Goal: Task Accomplishment & Management: Complete application form

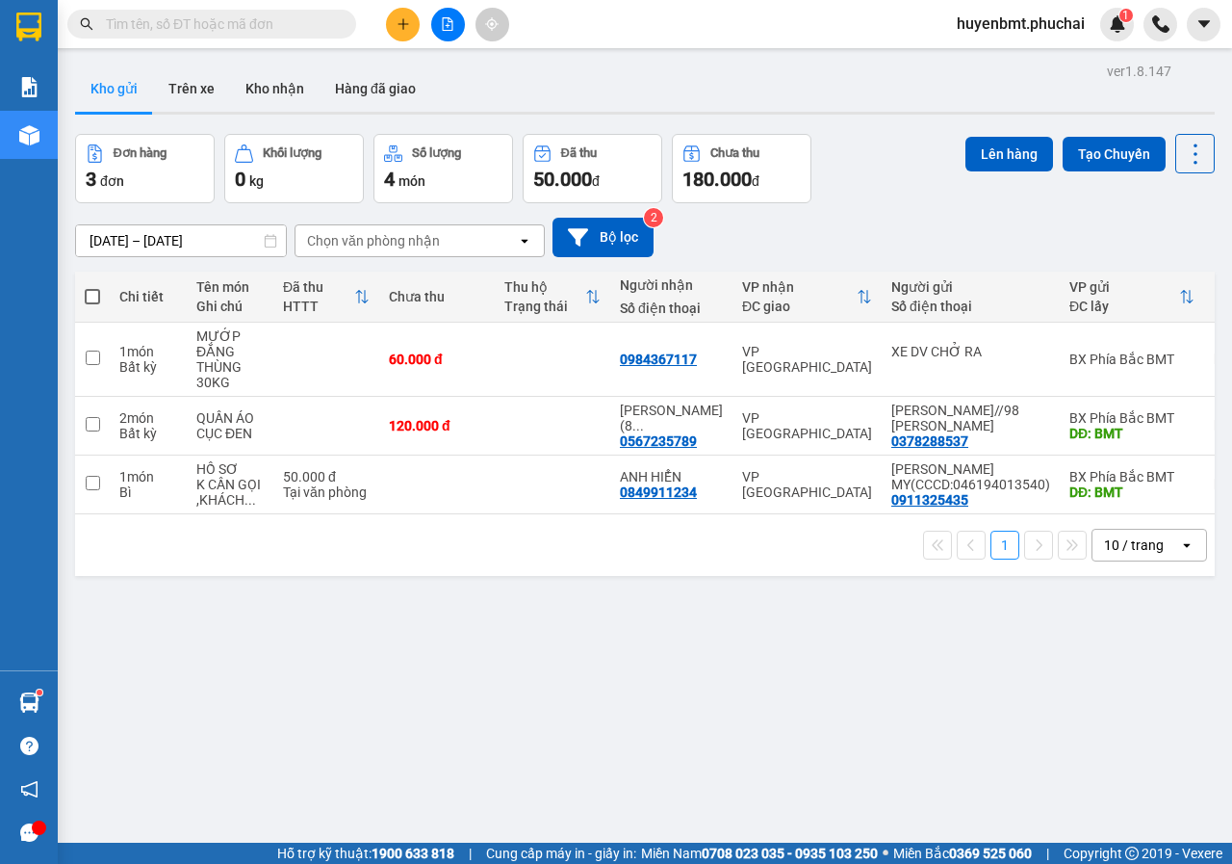
click at [441, 34] on button at bounding box center [448, 25] width 34 height 34
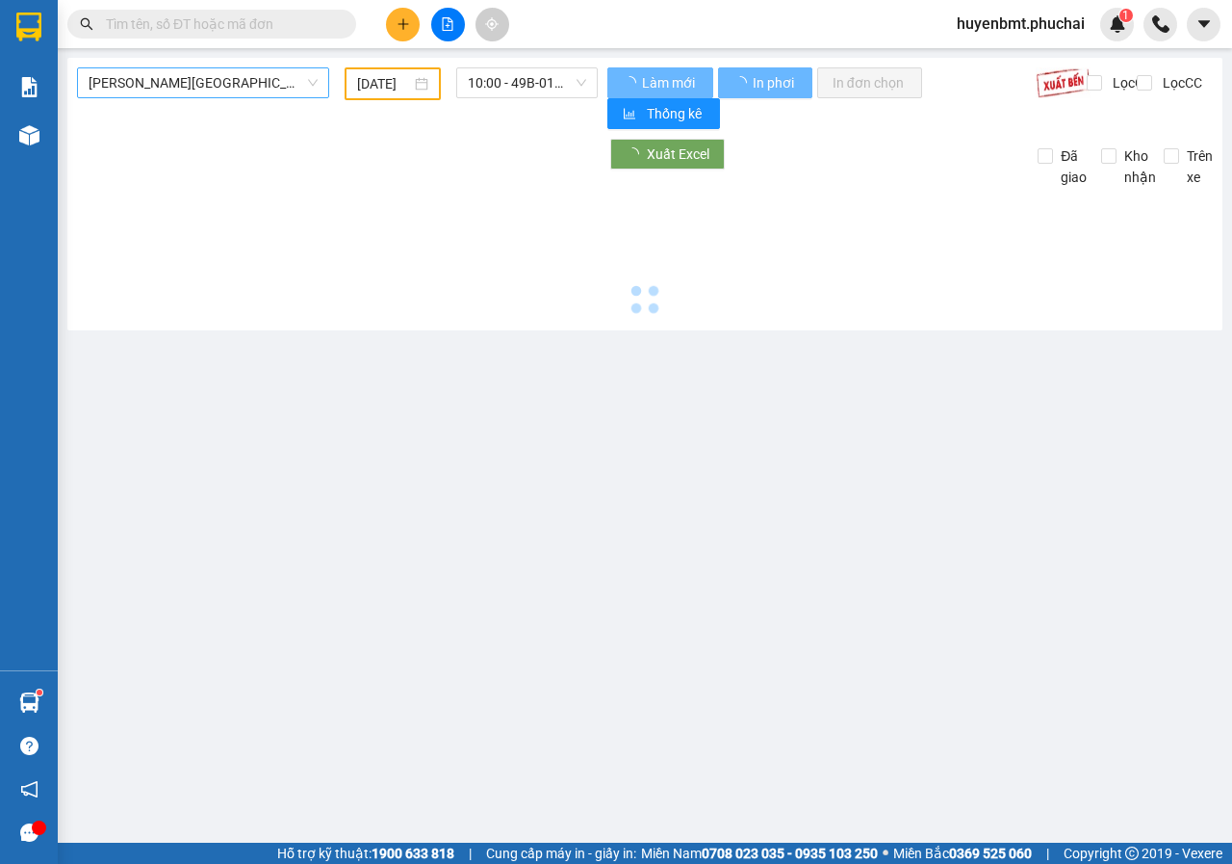
type input "[DATE]"
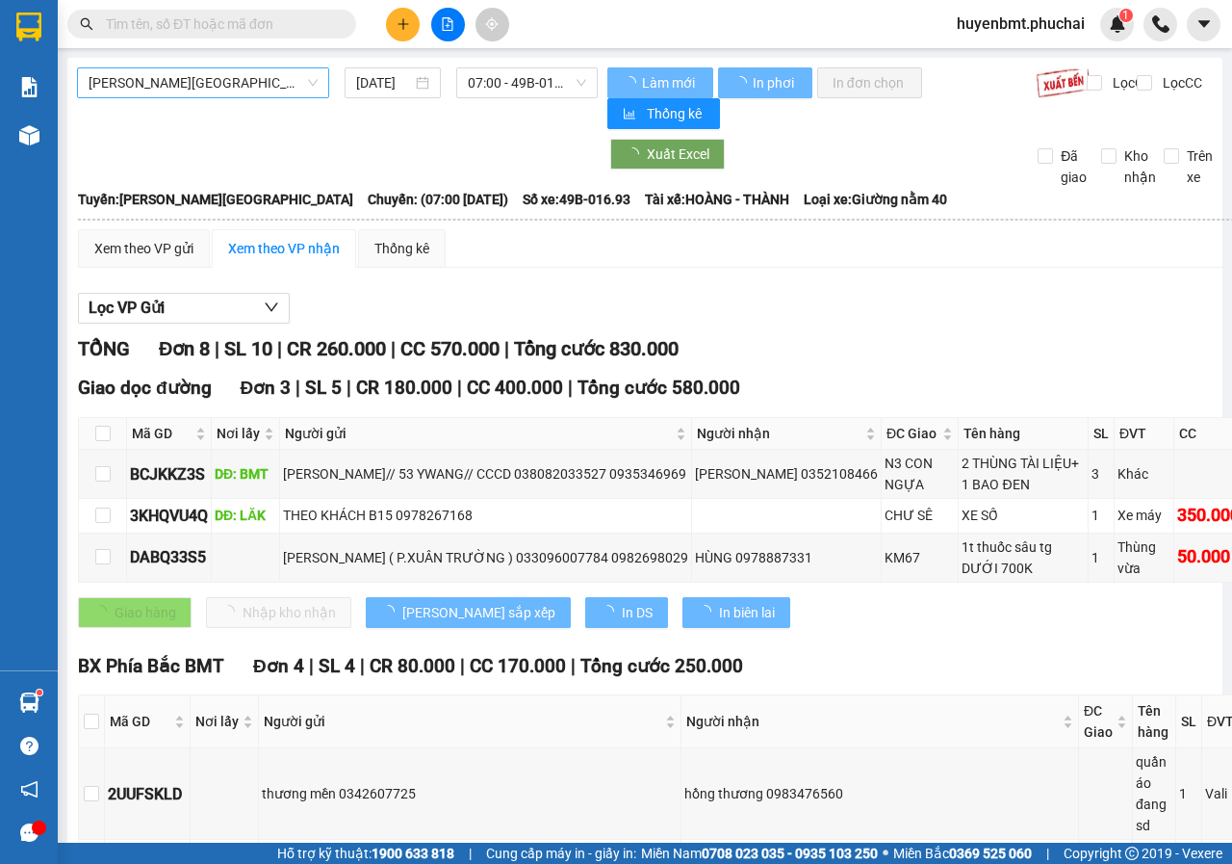
click at [231, 85] on span "[PERSON_NAME][GEOGRAPHIC_DATA]" at bounding box center [203, 82] width 229 height 29
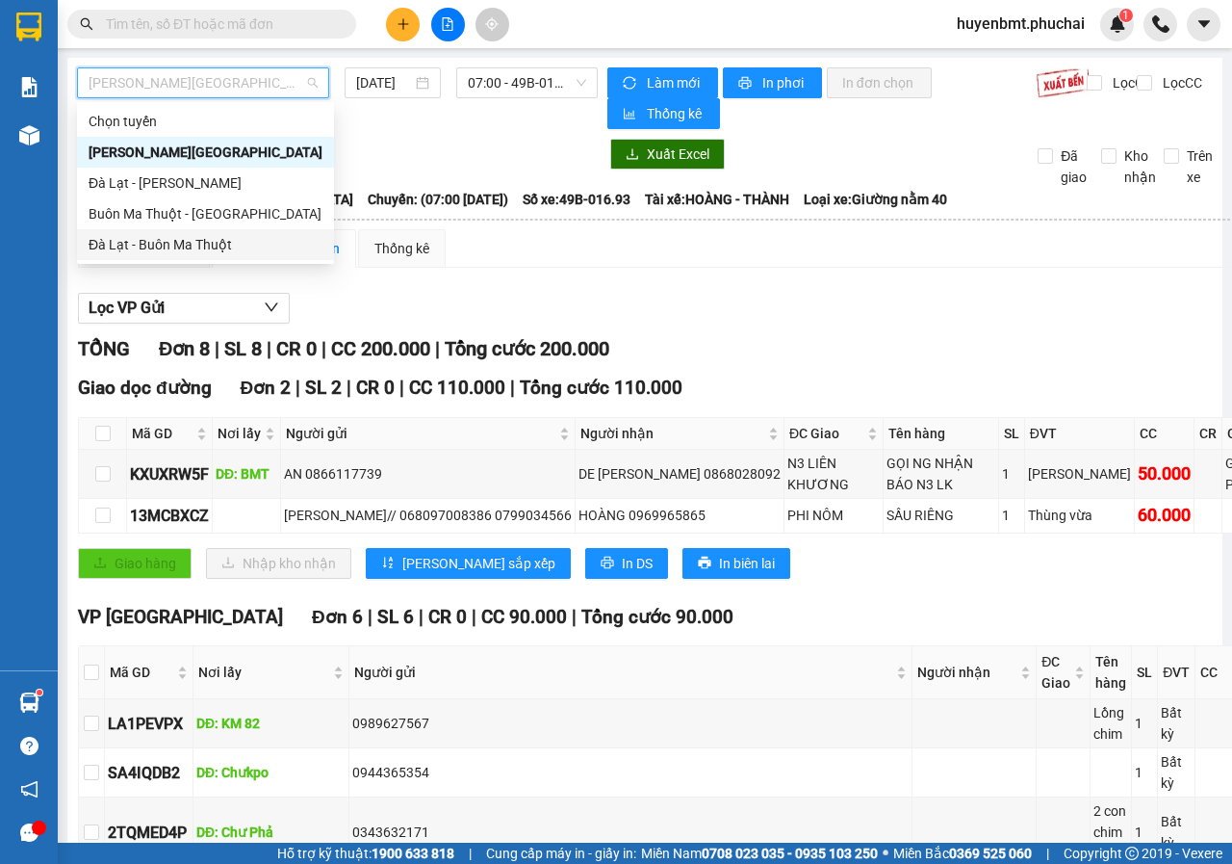
click at [147, 245] on div "Đà Lạt - Buôn Ma Thuột" at bounding box center [206, 244] width 234 height 21
type input "[DATE]"
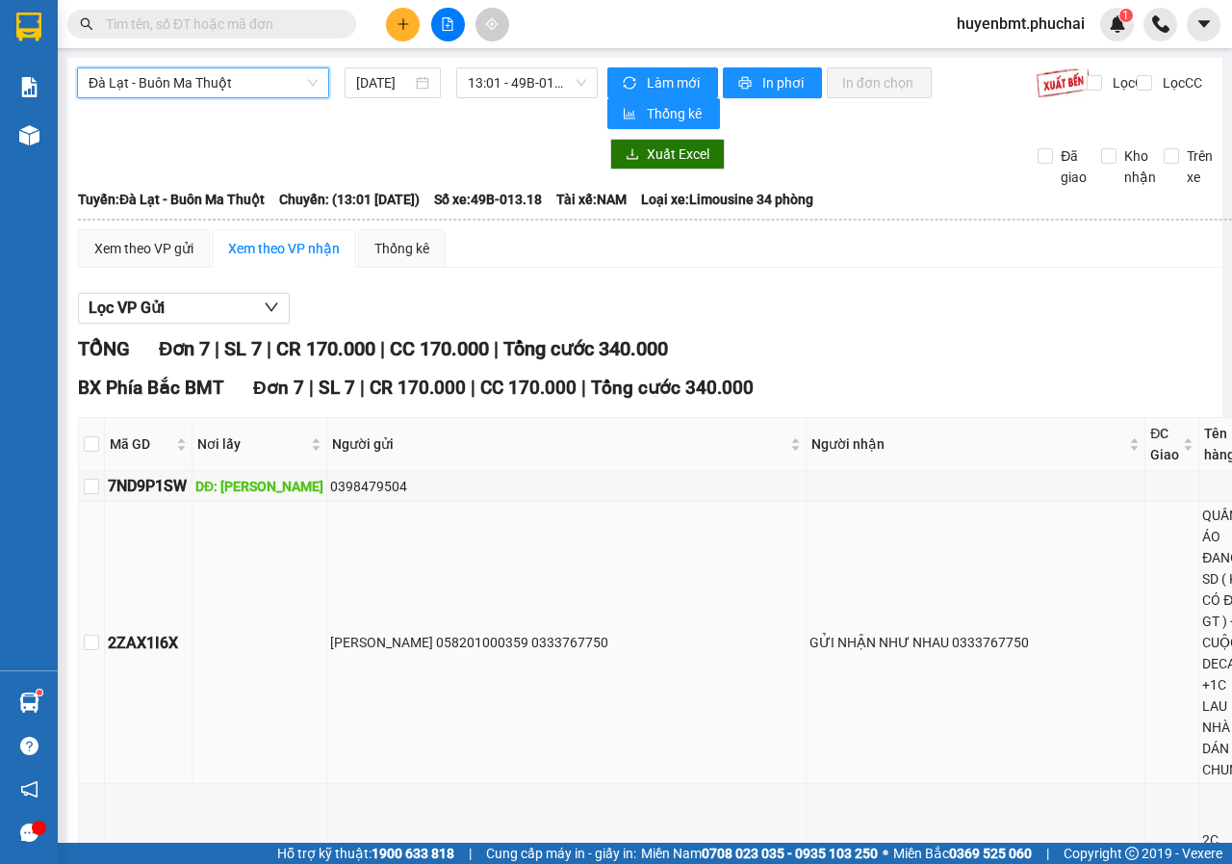
scroll to position [289, 0]
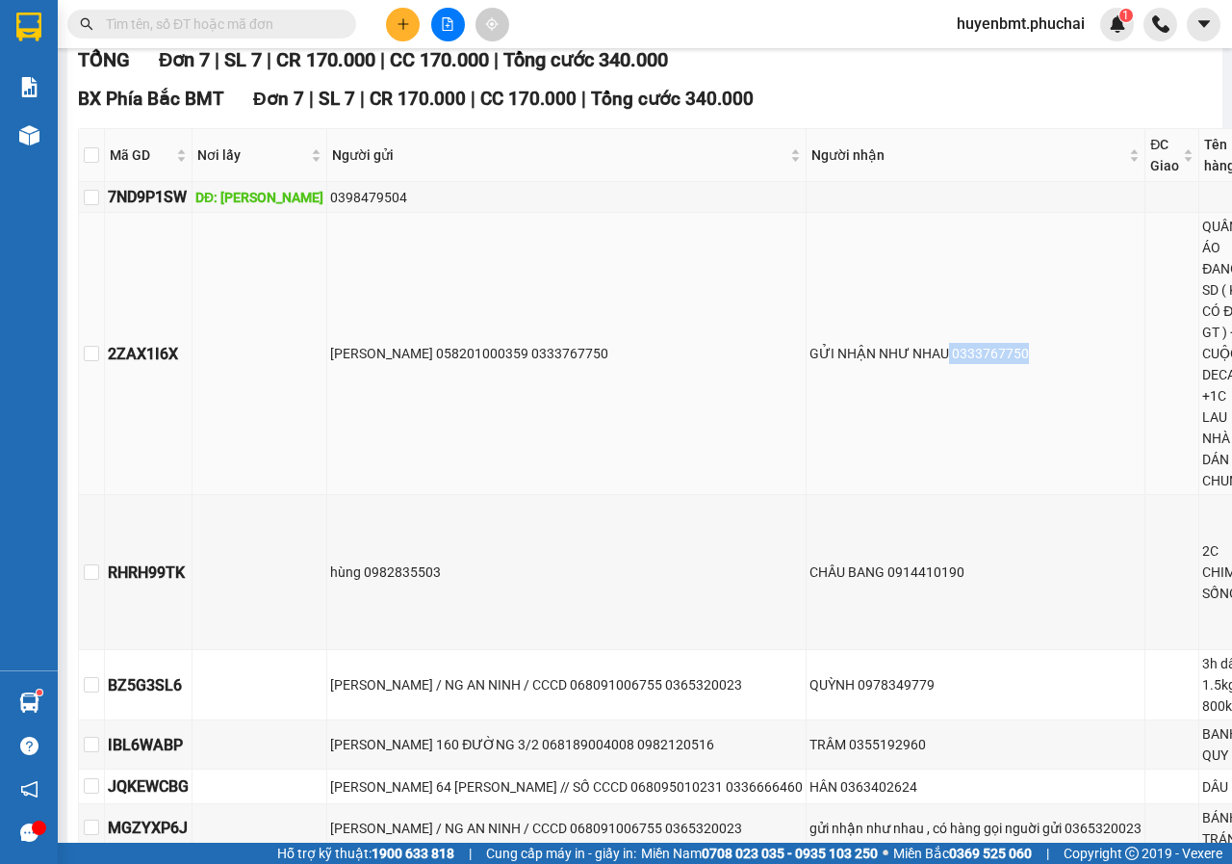
drag, startPoint x: 887, startPoint y: 350, endPoint x: 968, endPoint y: 351, distance: 80.9
click at [968, 351] on div "GỬI NHẬN NHƯ NHAU 0333767750" at bounding box center [976, 353] width 332 height 21
copy div "0333767750"
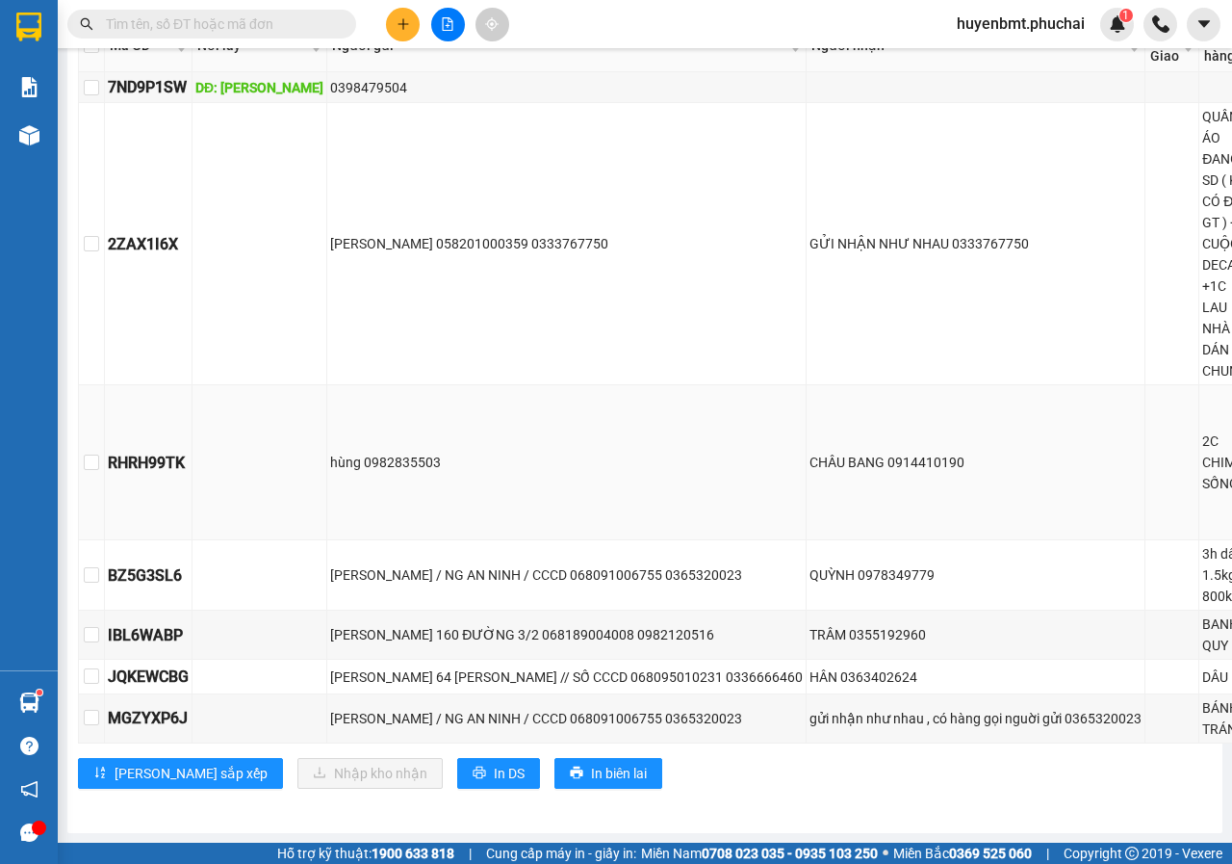
click at [811, 483] on td "CHÂU BANG 0914410190" at bounding box center [976, 462] width 339 height 155
drag, startPoint x: 829, startPoint y: 425, endPoint x: 917, endPoint y: 429, distance: 88.7
click at [917, 452] on div "CHÂU BANG 0914410190" at bounding box center [976, 462] width 332 height 21
copy div "0914410190"
drag, startPoint x: 803, startPoint y: 548, endPoint x: 875, endPoint y: 539, distance: 72.7
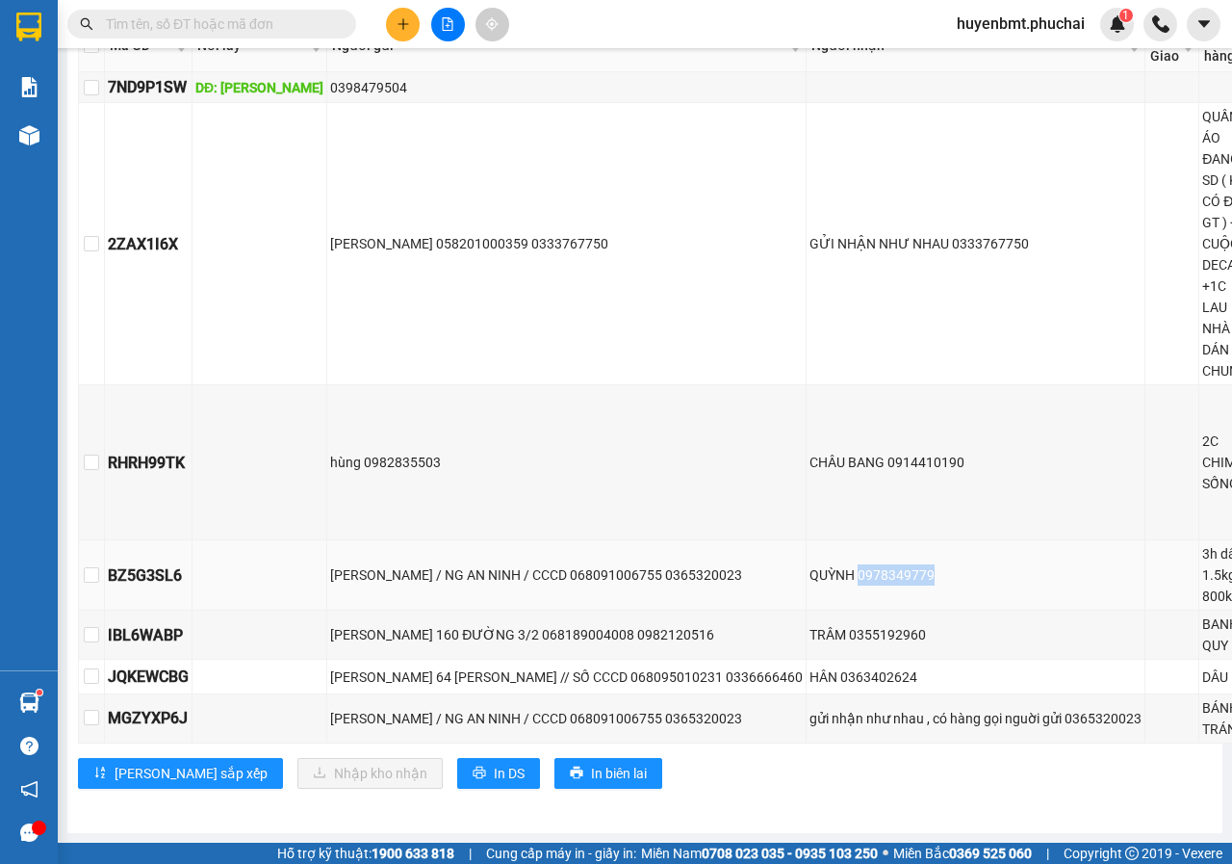
click at [875, 564] on div "QUỲNH 0978349779" at bounding box center [976, 574] width 332 height 21
copy div "0978349779"
click at [807, 492] on td "CHÂU BANG 0914410190" at bounding box center [976, 462] width 339 height 155
drag, startPoint x: 788, startPoint y: 609, endPoint x: 900, endPoint y: 607, distance: 111.7
click at [900, 624] on div "TRÂM 0355192960" at bounding box center [976, 634] width 332 height 21
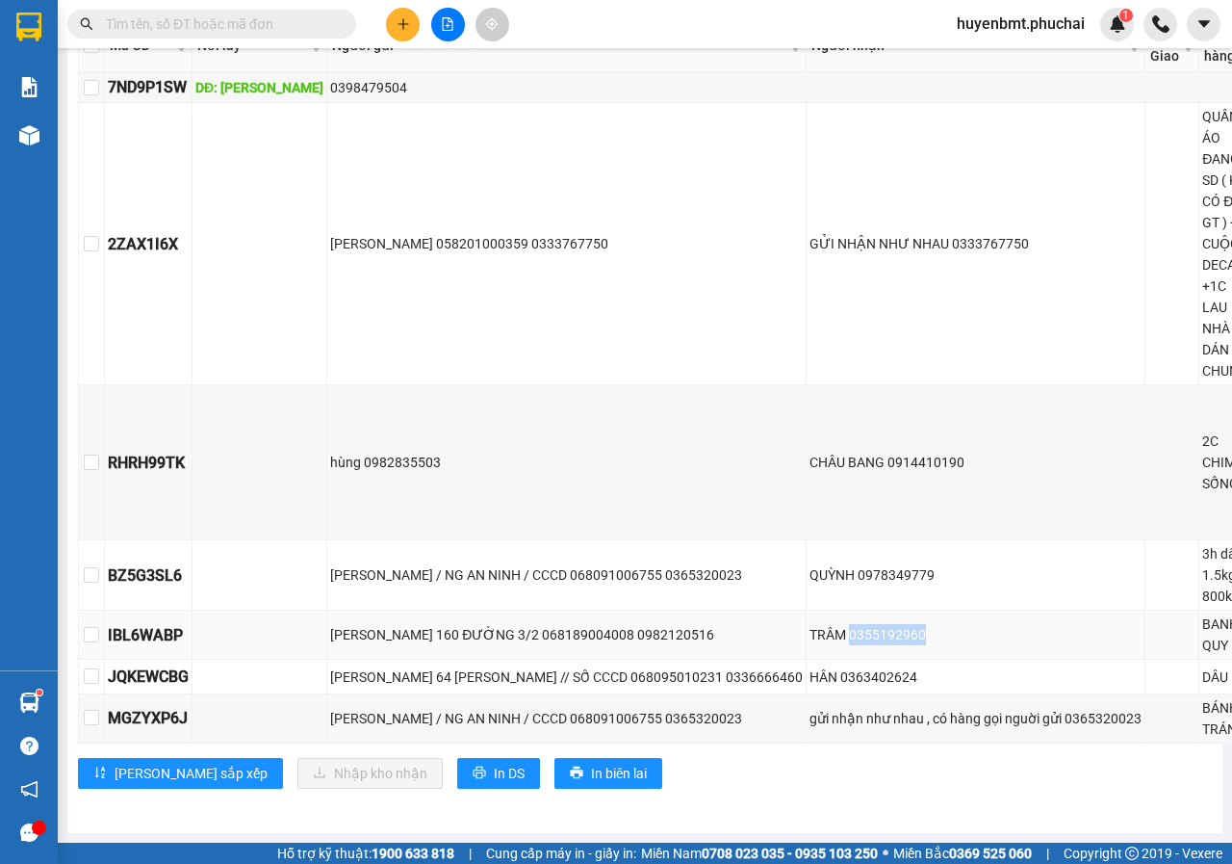
copy div "0355192960"
drag, startPoint x: 782, startPoint y: 656, endPoint x: 862, endPoint y: 653, distance: 80.0
click at [862, 666] on div "HÂN 0363402624" at bounding box center [976, 676] width 332 height 21
copy div "0363402624"
drag, startPoint x: 666, startPoint y: 707, endPoint x: 752, endPoint y: 703, distance: 85.8
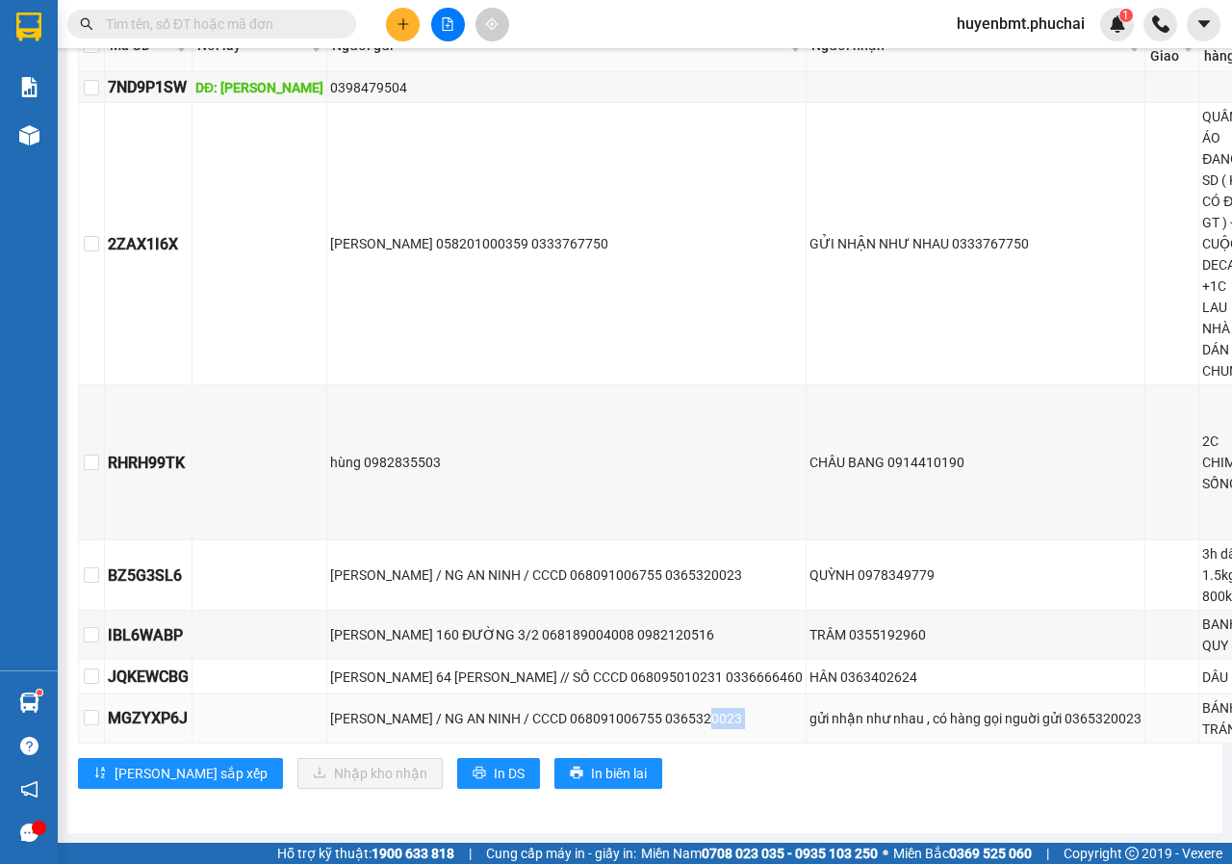
click at [752, 703] on tr "MGZYXP6J [PERSON_NAME] / NG AN NINH / CCCD 068091006755 0365320023 gửi nhận như…" at bounding box center [821, 718] width 1485 height 49
copy div "0365320023"
click at [834, 385] on td "CHÂU BANG 0914410190" at bounding box center [976, 462] width 339 height 155
click at [404, 15] on button at bounding box center [403, 25] width 34 height 34
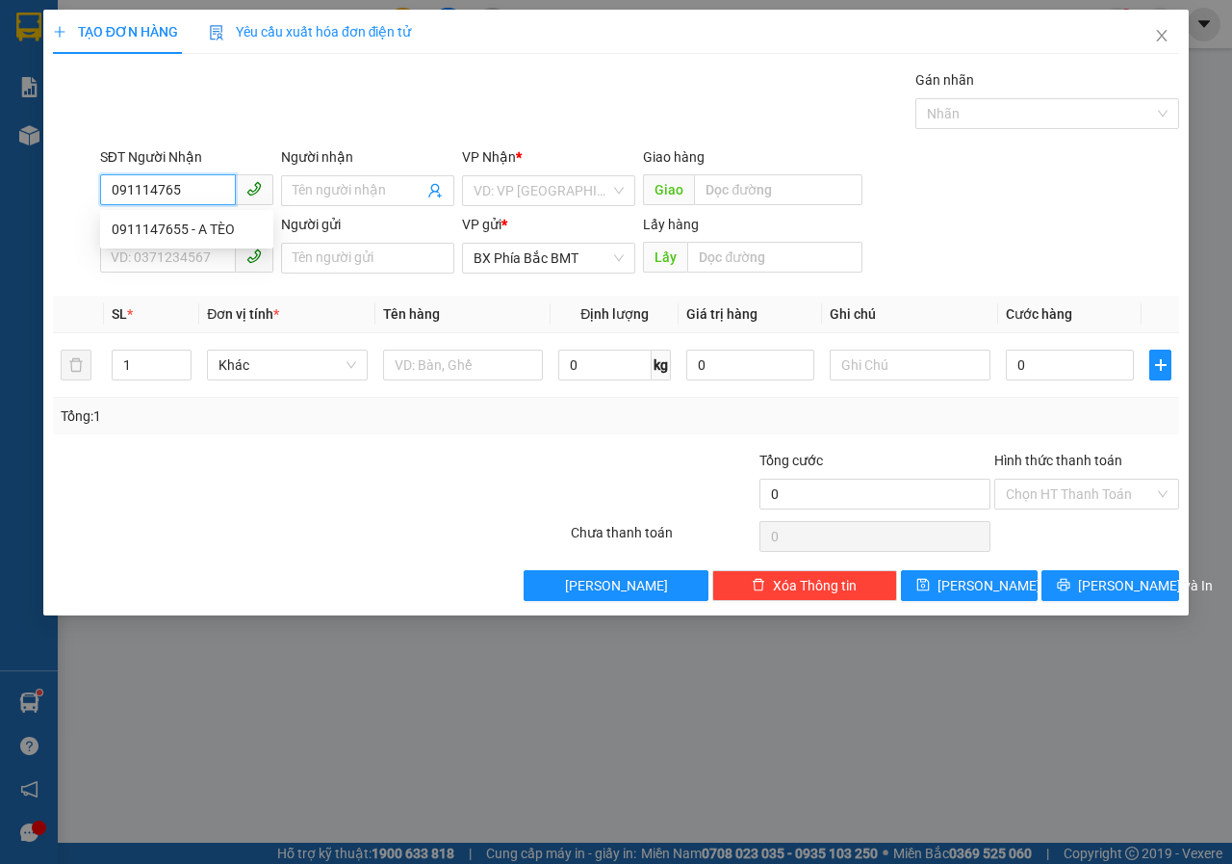
type input "0911147655"
click at [180, 233] on div "0911147655 - A TÈO" at bounding box center [187, 229] width 150 height 21
type input "A TÈO"
type input "50.000"
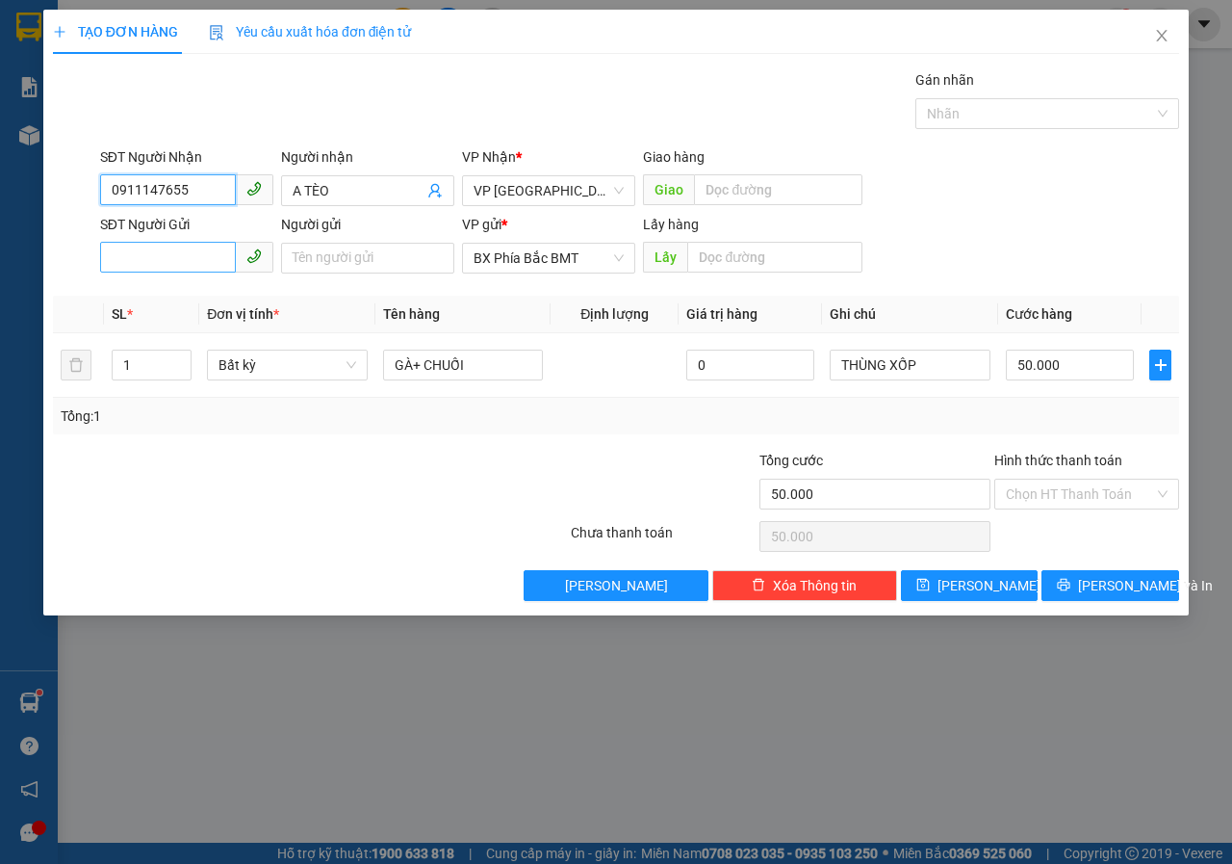
type input "0911147655"
click at [172, 265] on input "SĐT Người Gửi" at bounding box center [168, 257] width 136 height 31
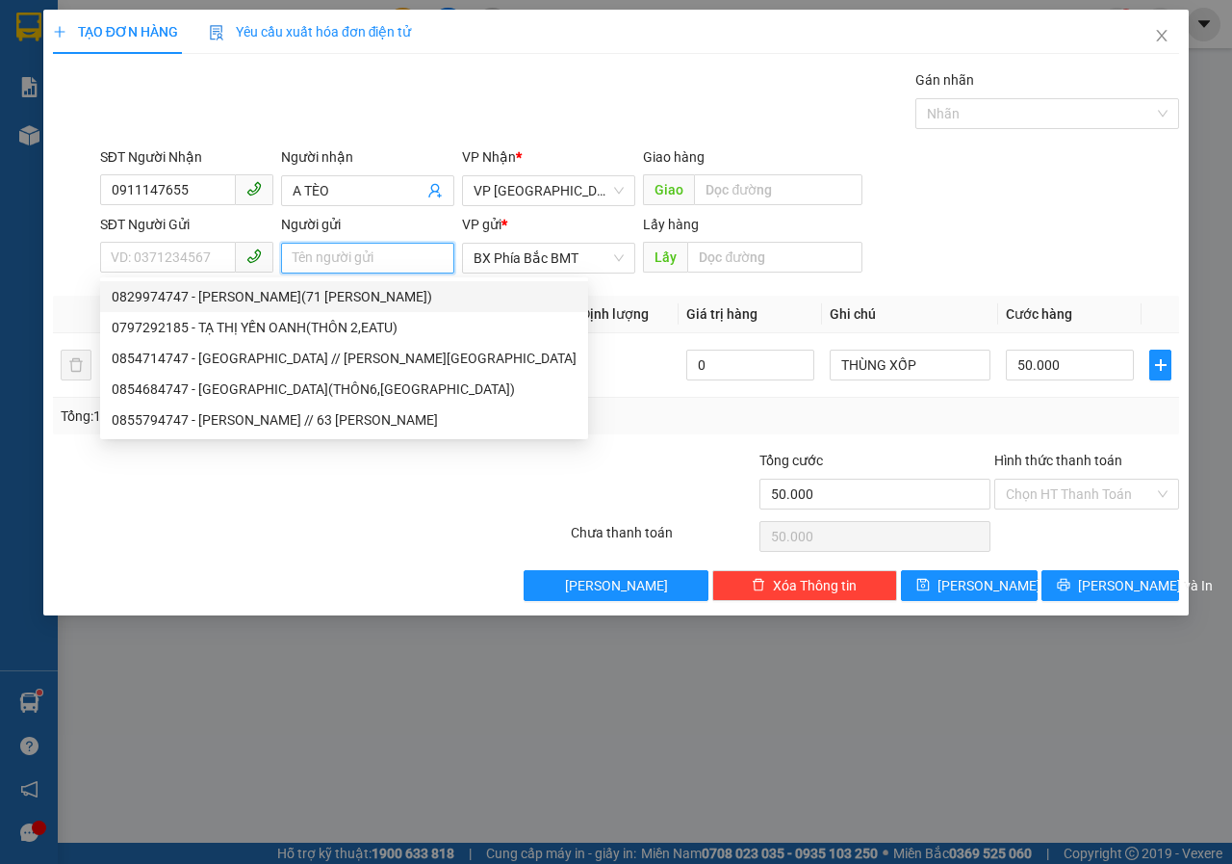
click at [322, 255] on input "Người gửi" at bounding box center [367, 258] width 173 height 31
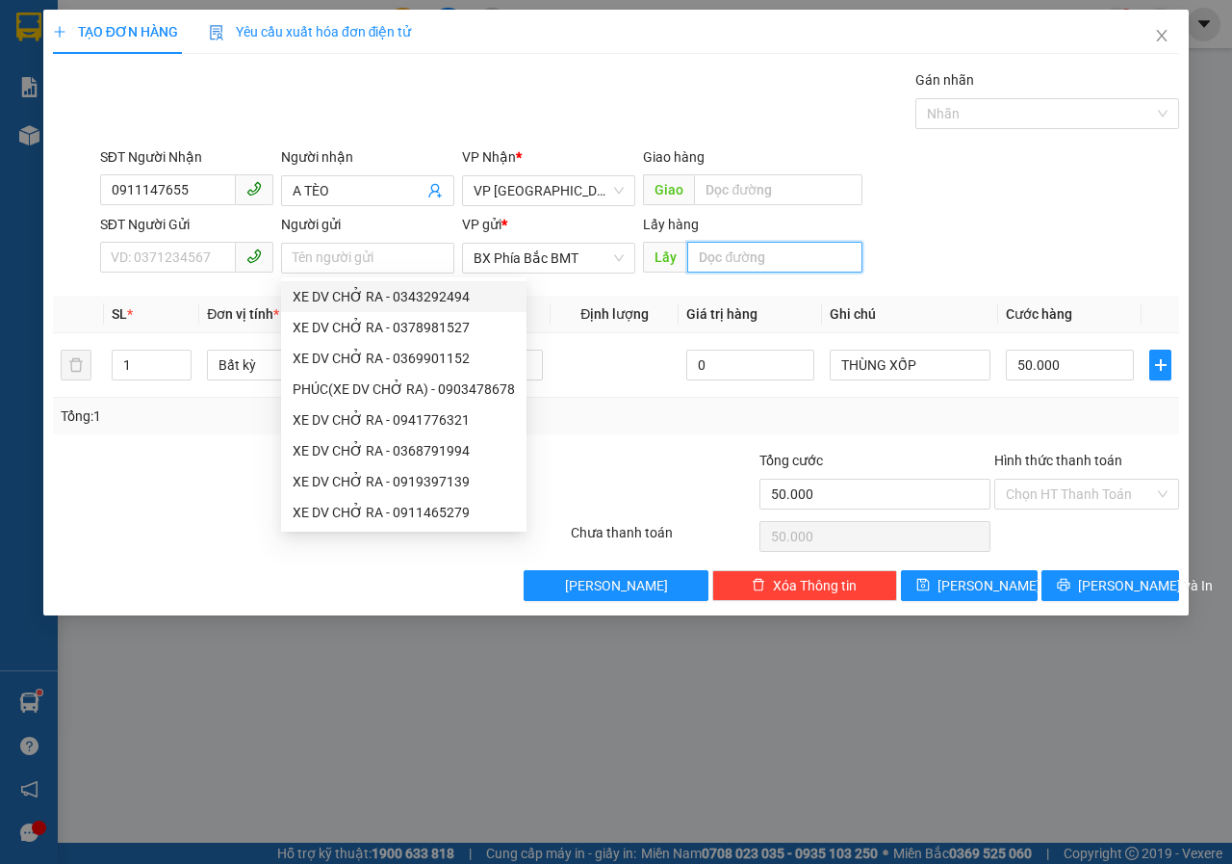
click at [705, 258] on input "text" at bounding box center [774, 257] width 174 height 31
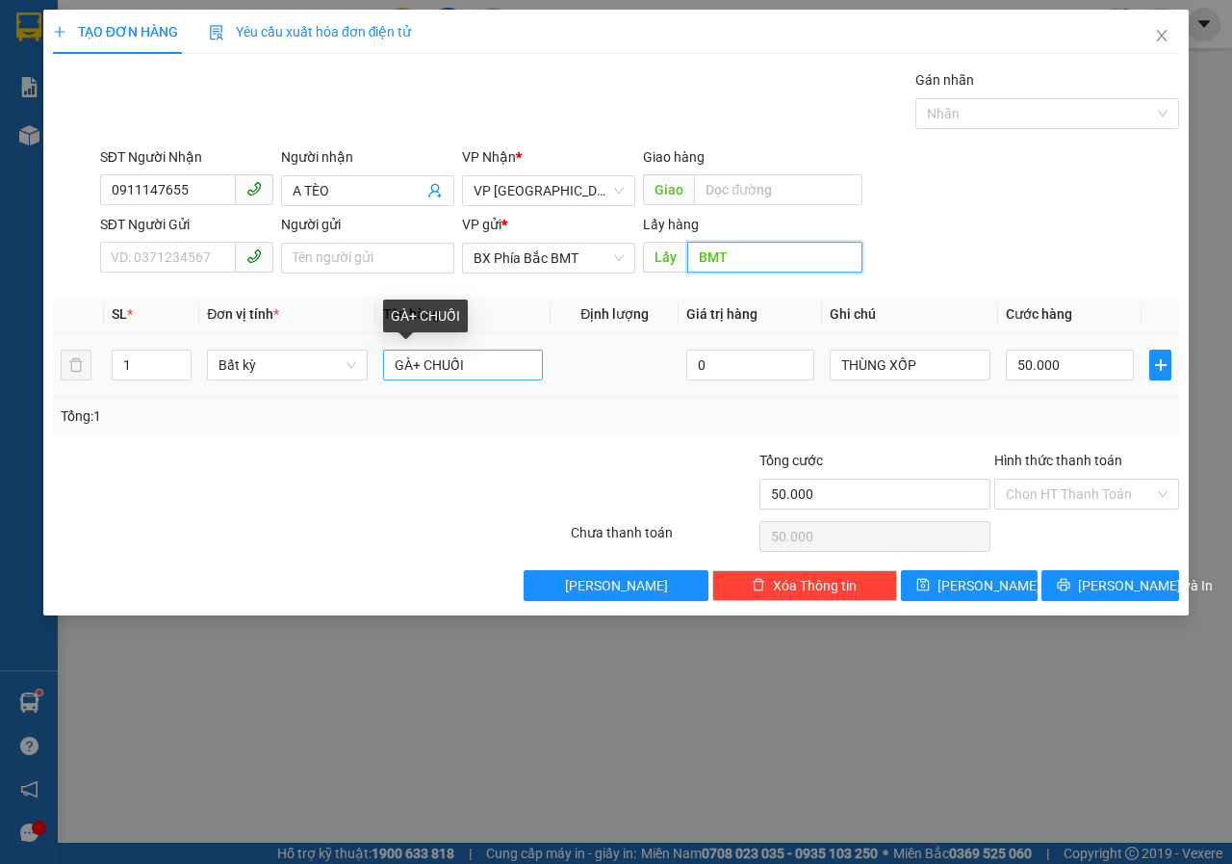
type input "BMT"
click at [467, 369] on input "GÀ+ CHUỐI" at bounding box center [463, 364] width 161 height 31
type input "G"
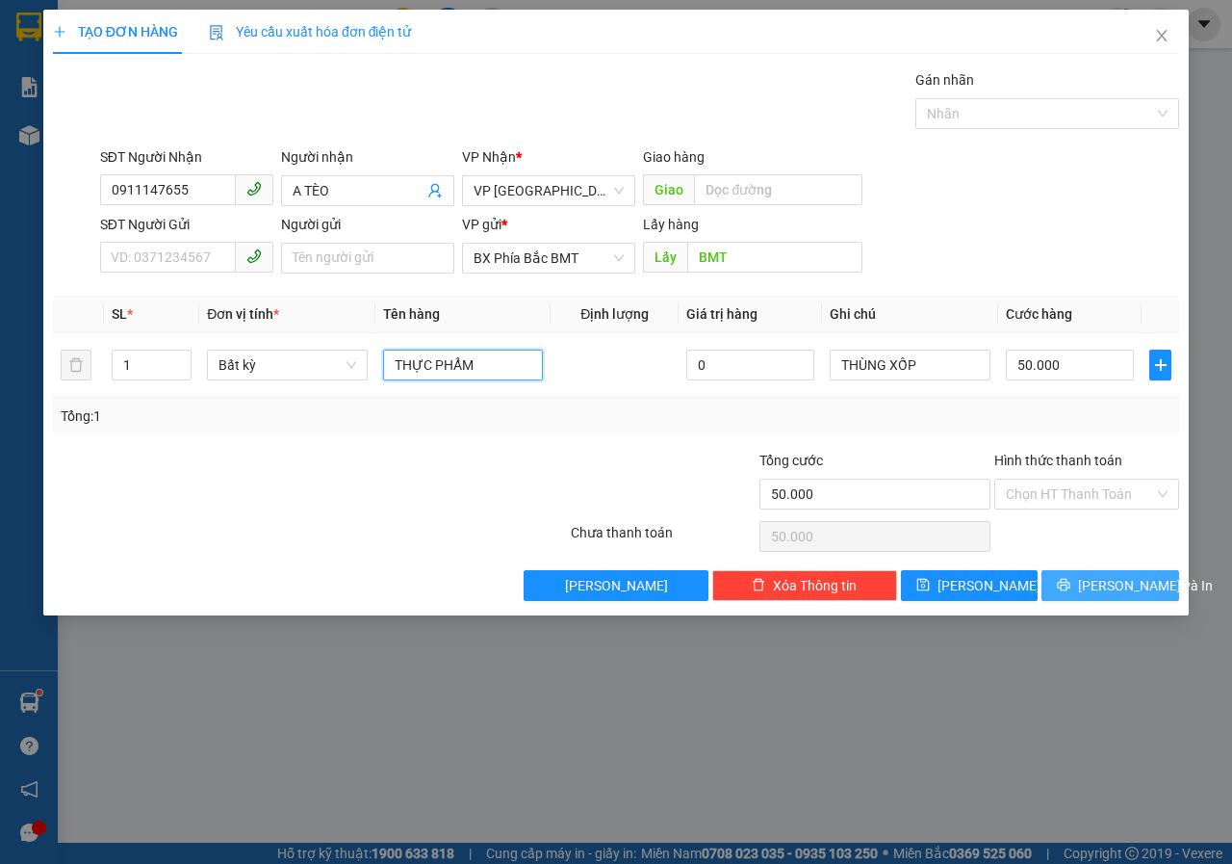
type input "THỰC PHẨM"
click at [1122, 590] on span "[PERSON_NAME] và In" at bounding box center [1145, 585] width 135 height 21
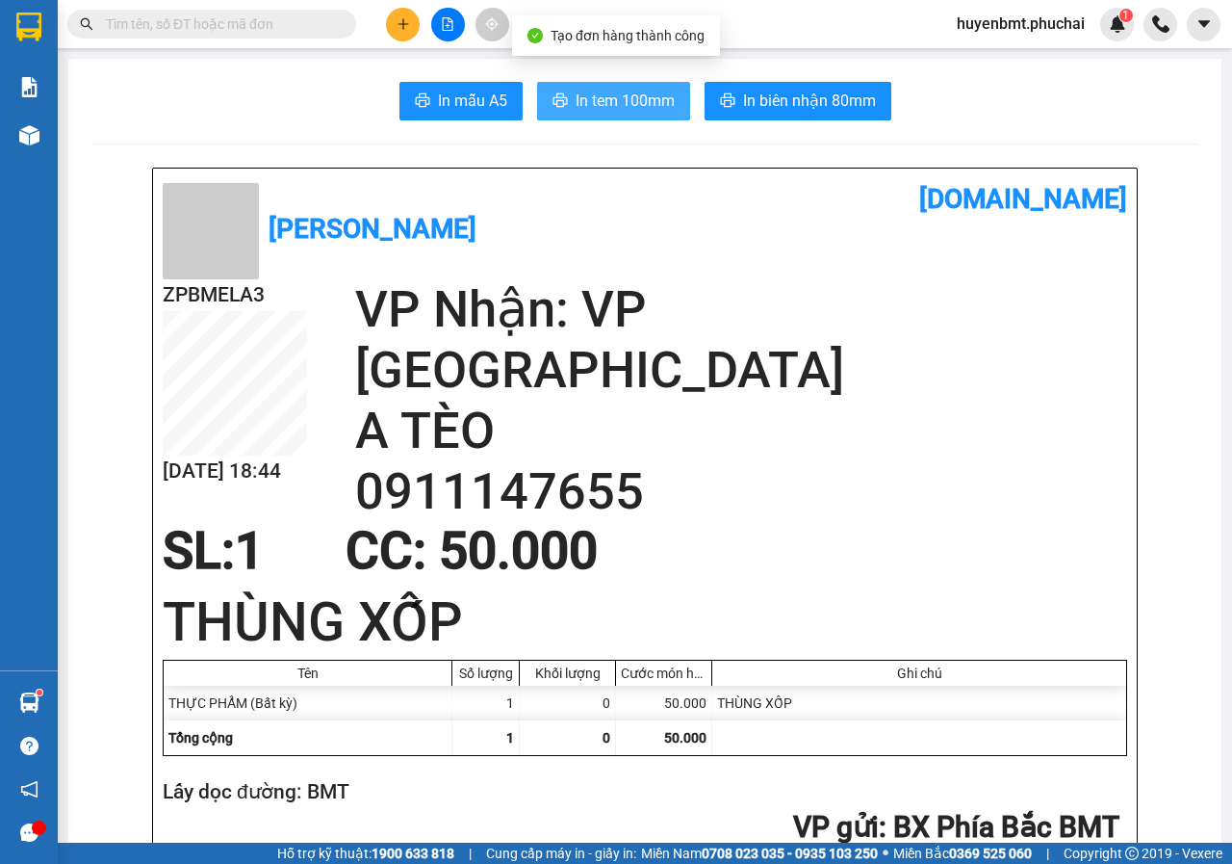
click at [612, 100] on span "In tem 100mm" at bounding box center [625, 101] width 99 height 24
drag, startPoint x: 601, startPoint y: 67, endPoint x: 603, endPoint y: 123, distance: 55.9
click at [603, 116] on button "In tem 100mm" at bounding box center [613, 101] width 153 height 39
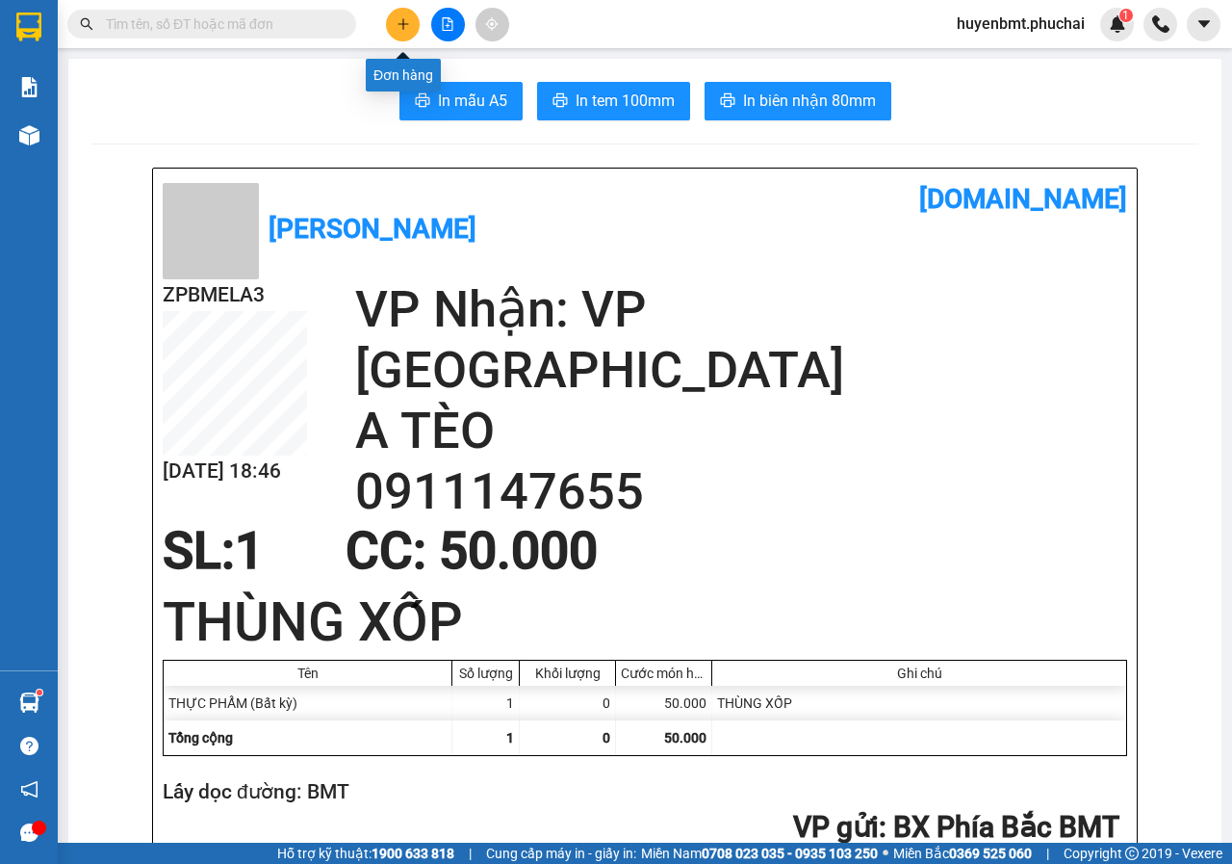
click at [407, 18] on icon "plus" at bounding box center [403, 23] width 13 height 13
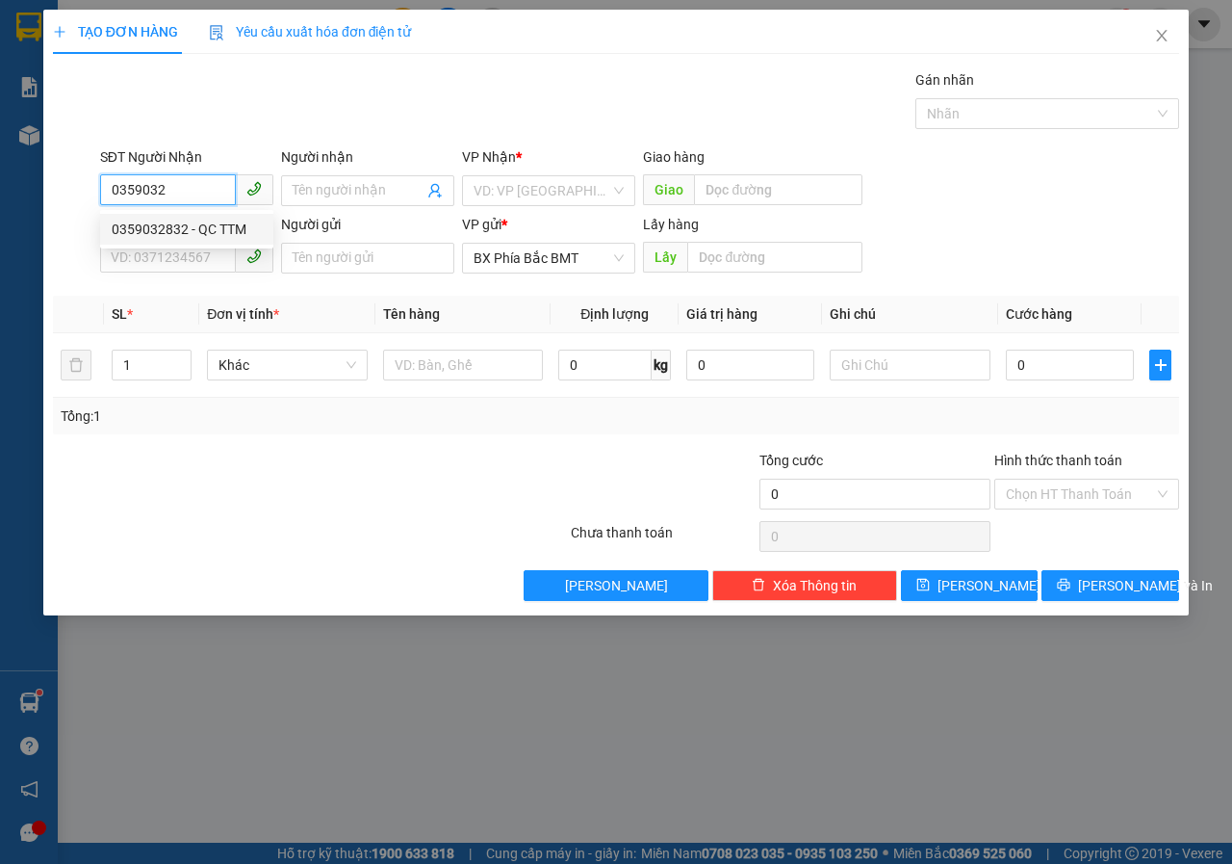
click at [210, 244] on div "0359032832 - QC TTM" at bounding box center [186, 229] width 173 height 31
type input "0359032832"
type input "QC TTM"
type input "250.000"
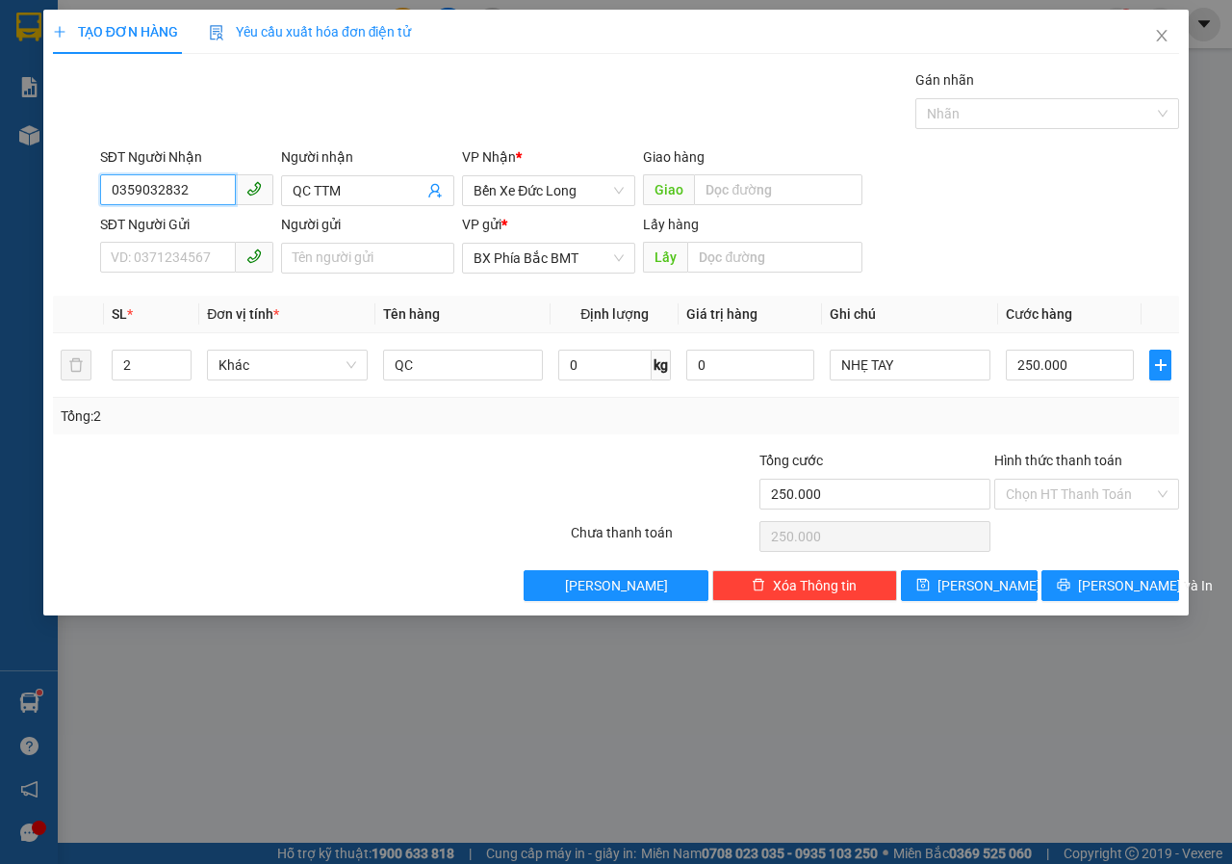
type input "0359032832"
click at [157, 241] on div "SĐT Người Gửi" at bounding box center [186, 228] width 173 height 29
click at [153, 257] on input "SĐT Người Gửi" at bounding box center [168, 257] width 136 height 31
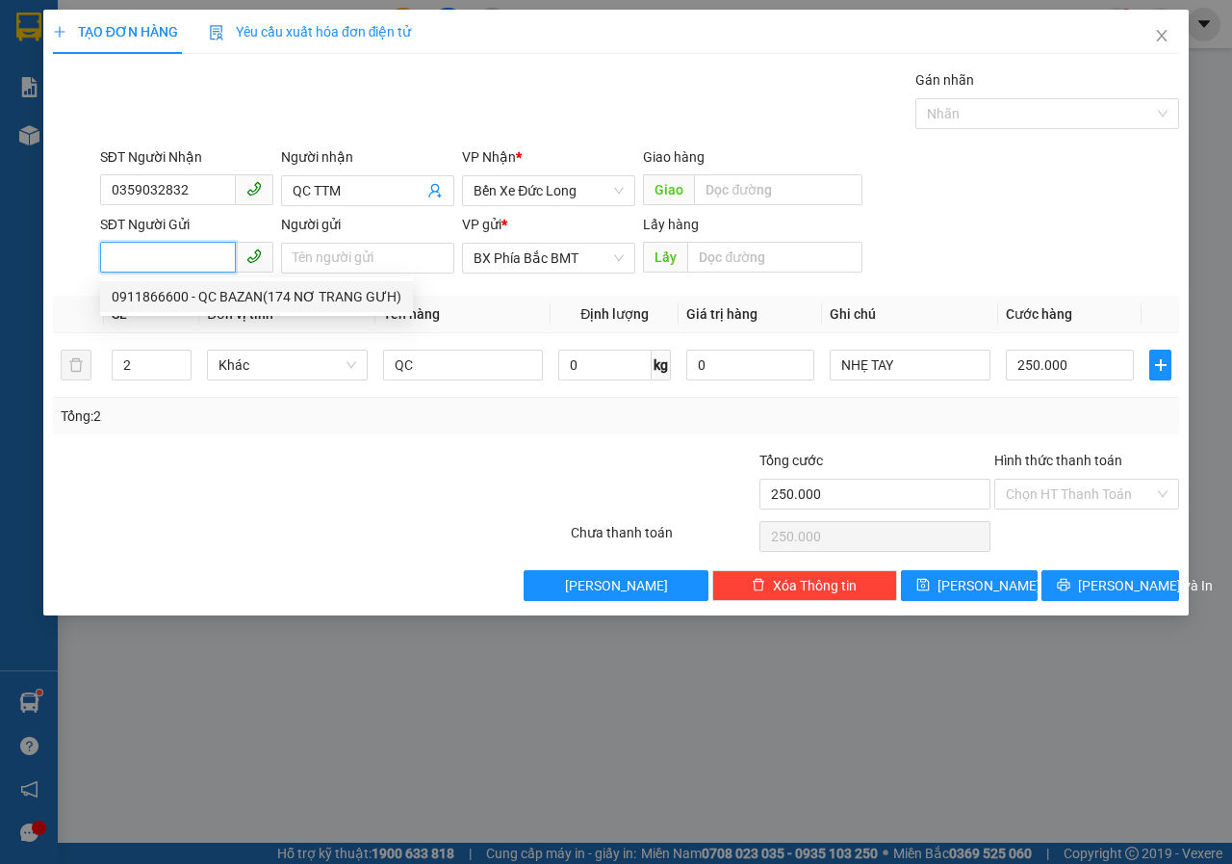
click at [189, 299] on div "0911866600 - QC BAZAN(174 NƠ TRANG GƯH)" at bounding box center [257, 296] width 290 height 21
type input "0911866600"
type input "QC BAZAN(174 NƠ TRANG GƯH)"
type input "BMT"
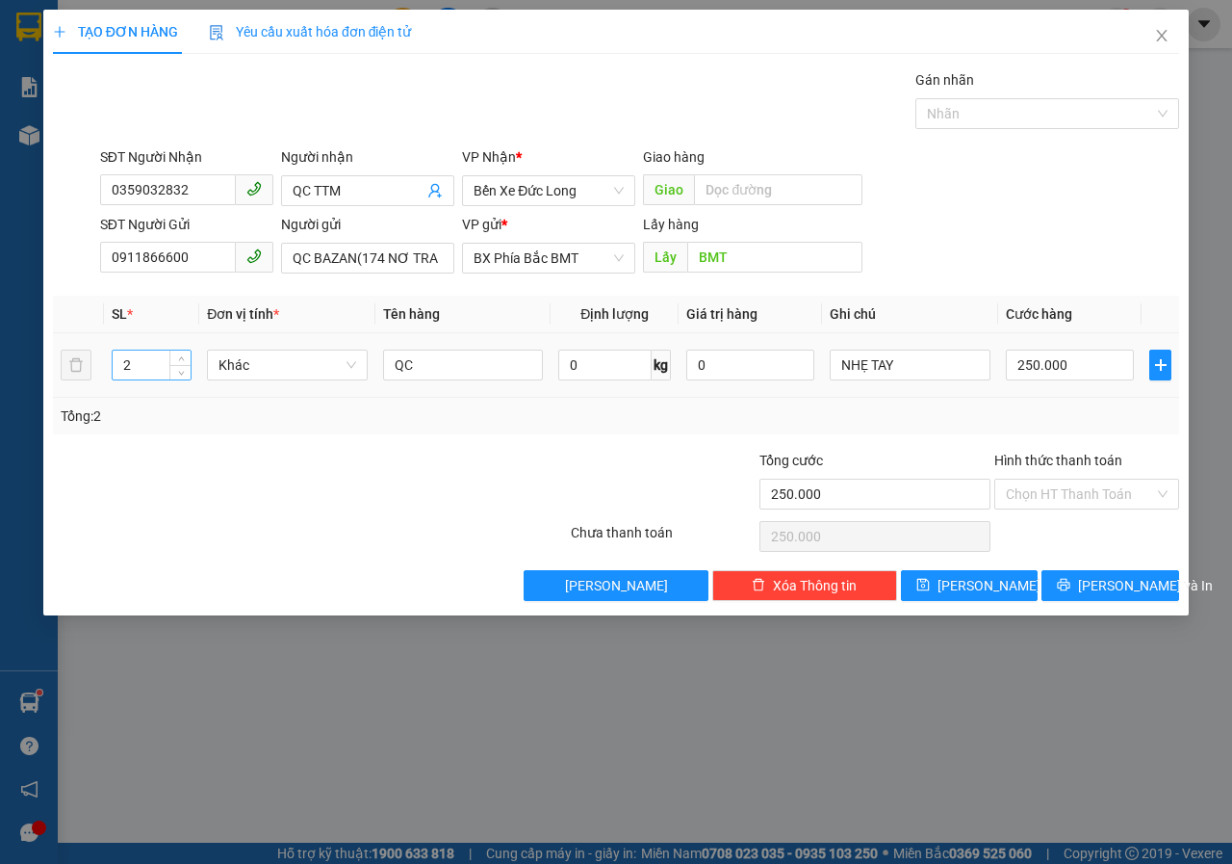
click at [143, 358] on input "2" at bounding box center [152, 364] width 79 height 29
type input "1"
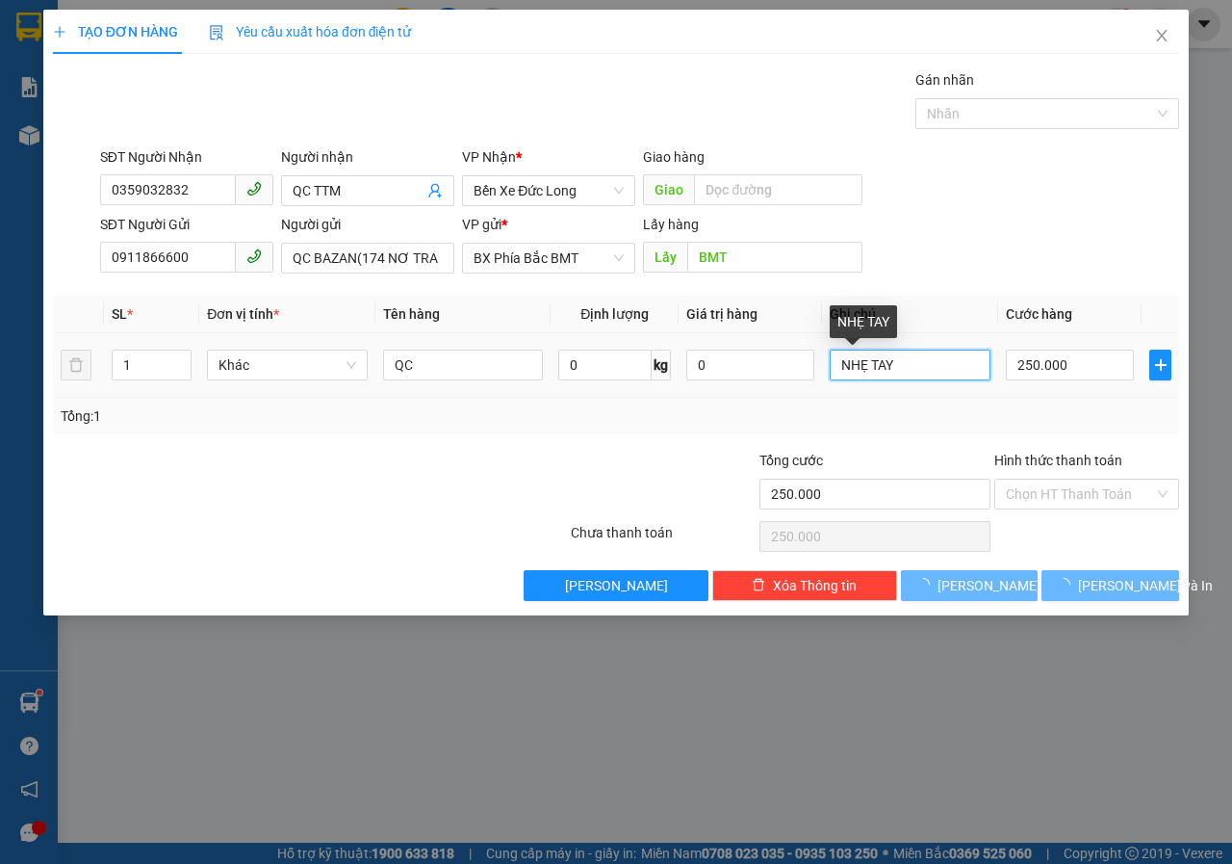
click at [921, 366] on input "NHẸ TAY" at bounding box center [910, 364] width 161 height 31
type input "0"
type input "N"
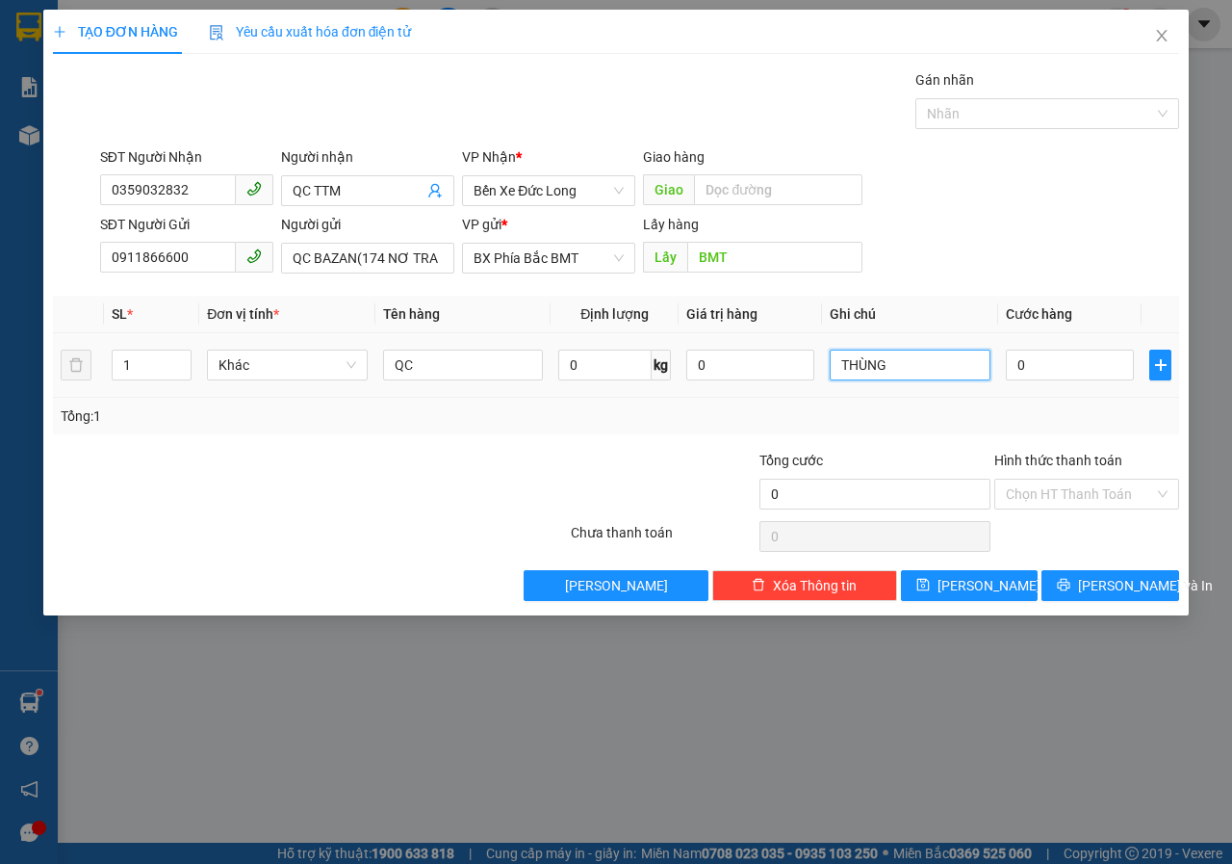
type input "THÙNG"
click at [1099, 348] on div "0" at bounding box center [1070, 365] width 128 height 39
click at [1058, 374] on input "0" at bounding box center [1070, 364] width 128 height 31
type input "8"
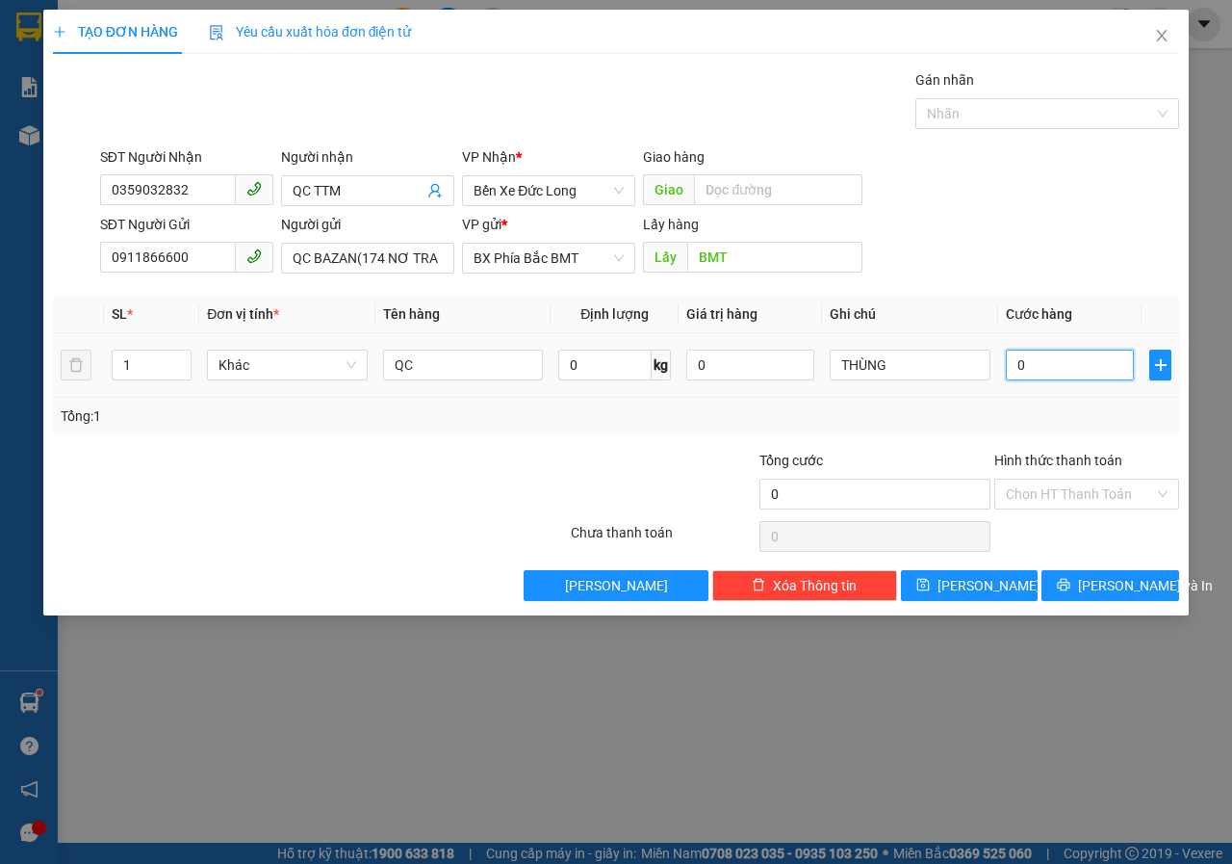
type input "8"
type input "80"
type input "800"
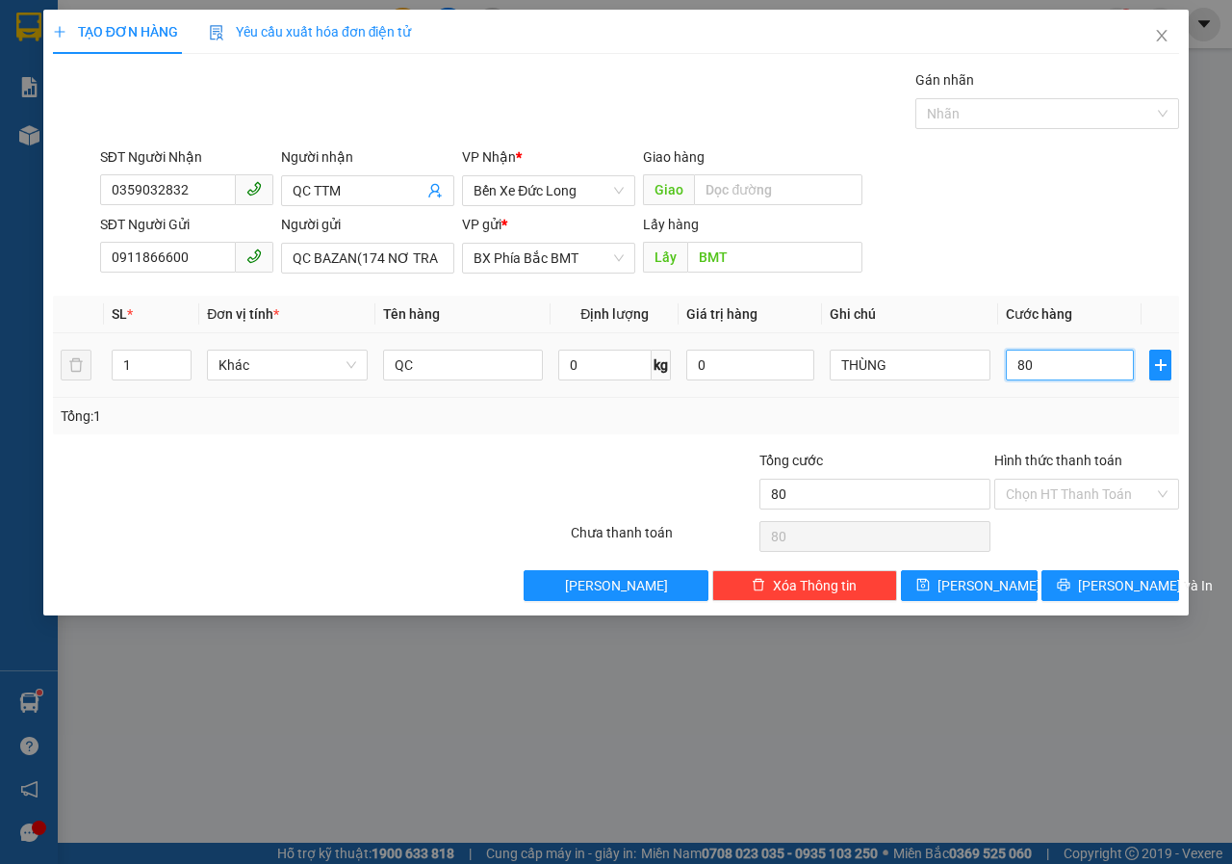
type input "800"
type input "8.000"
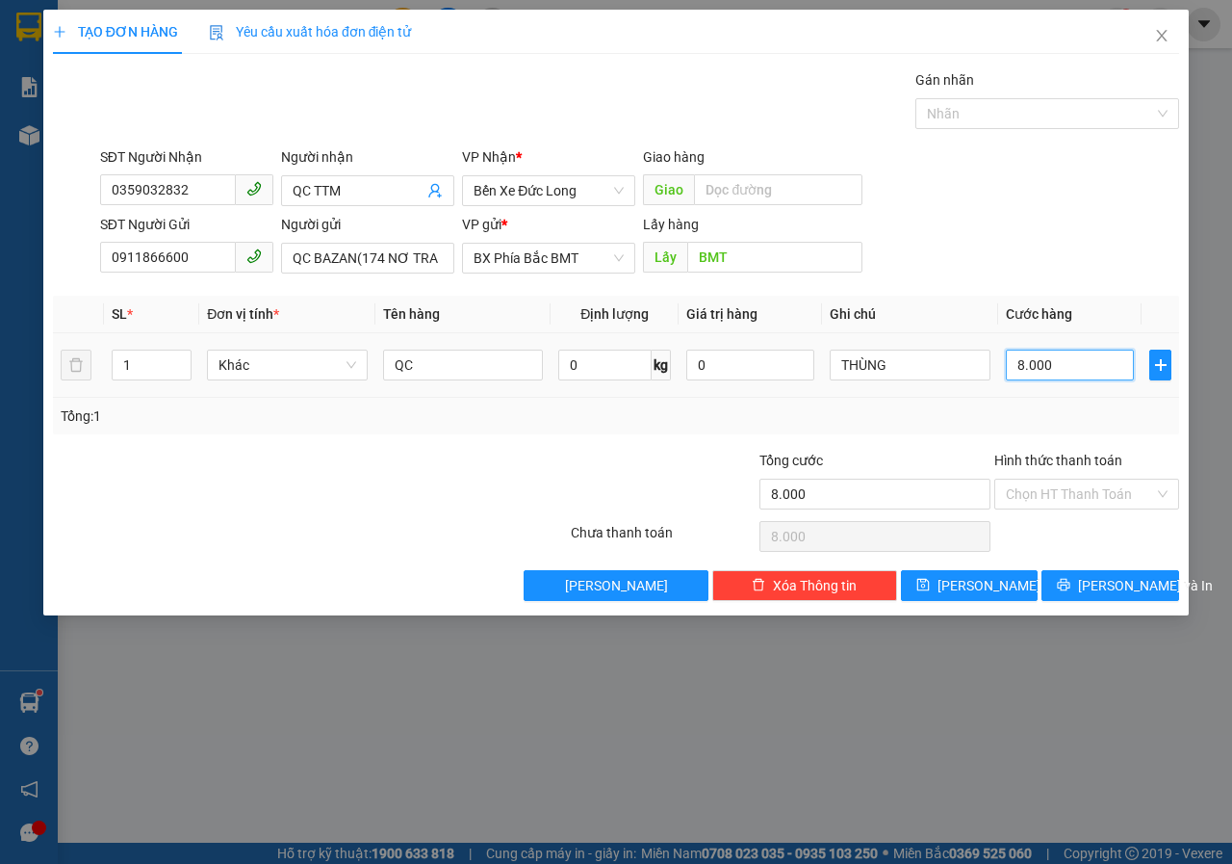
type input "80.000"
click at [1109, 585] on span "[PERSON_NAME] và In" at bounding box center [1145, 585] width 135 height 21
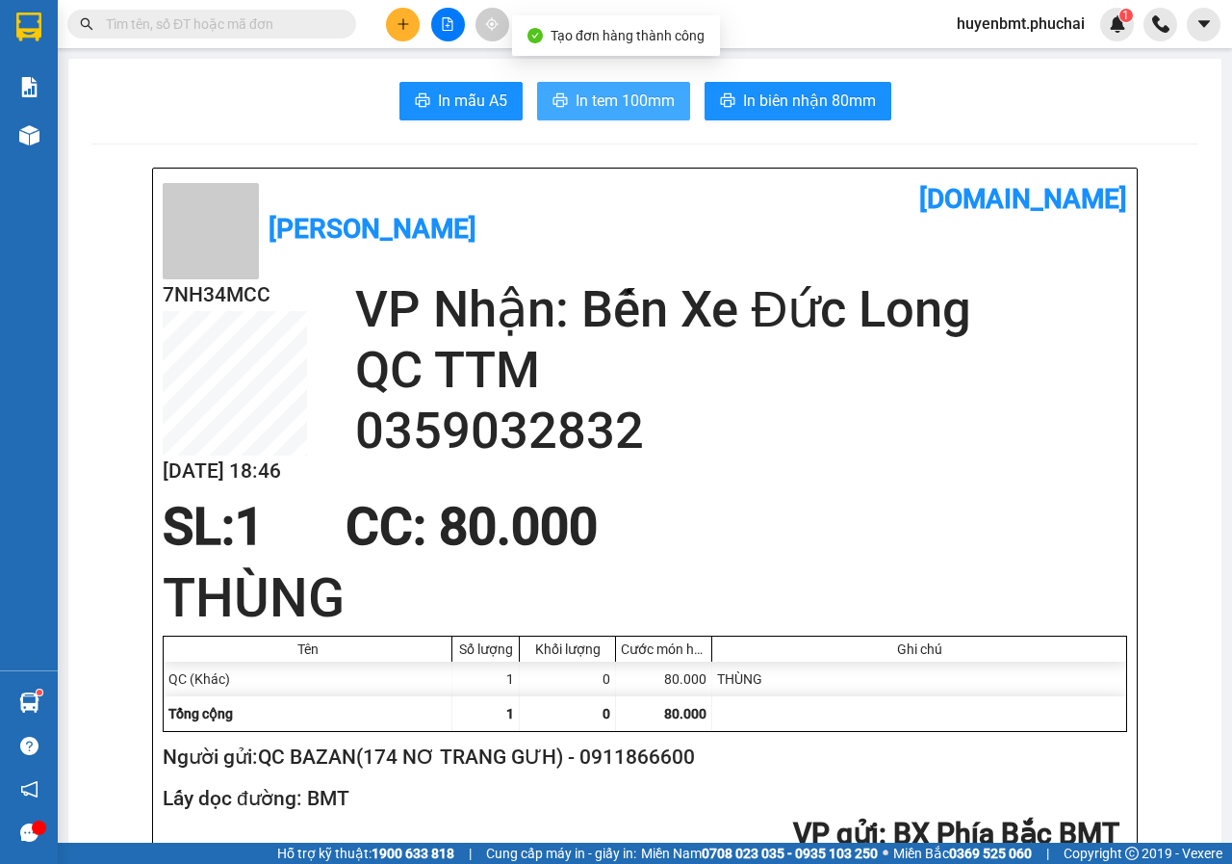
click at [578, 114] on button "In tem 100mm" at bounding box center [613, 101] width 153 height 39
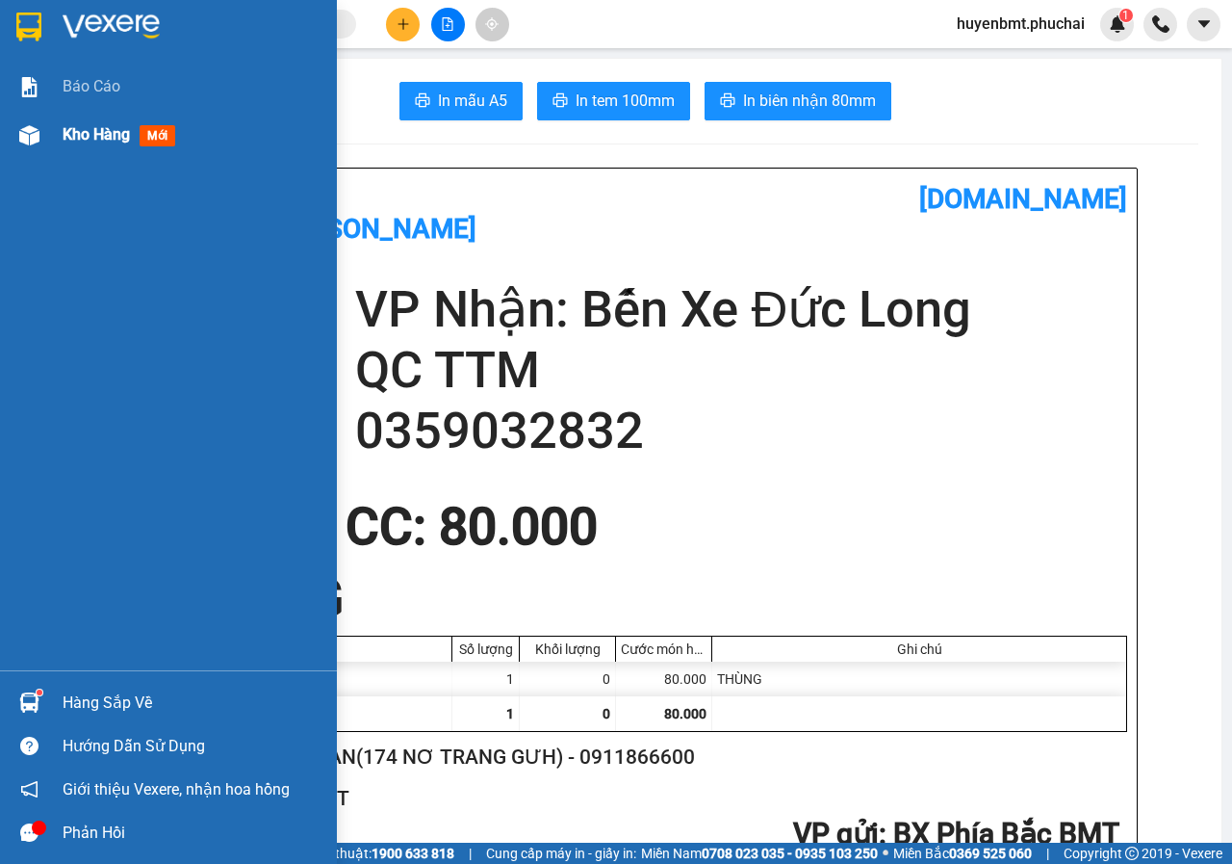
click at [101, 140] on span "Kho hàng" at bounding box center [96, 134] width 67 height 18
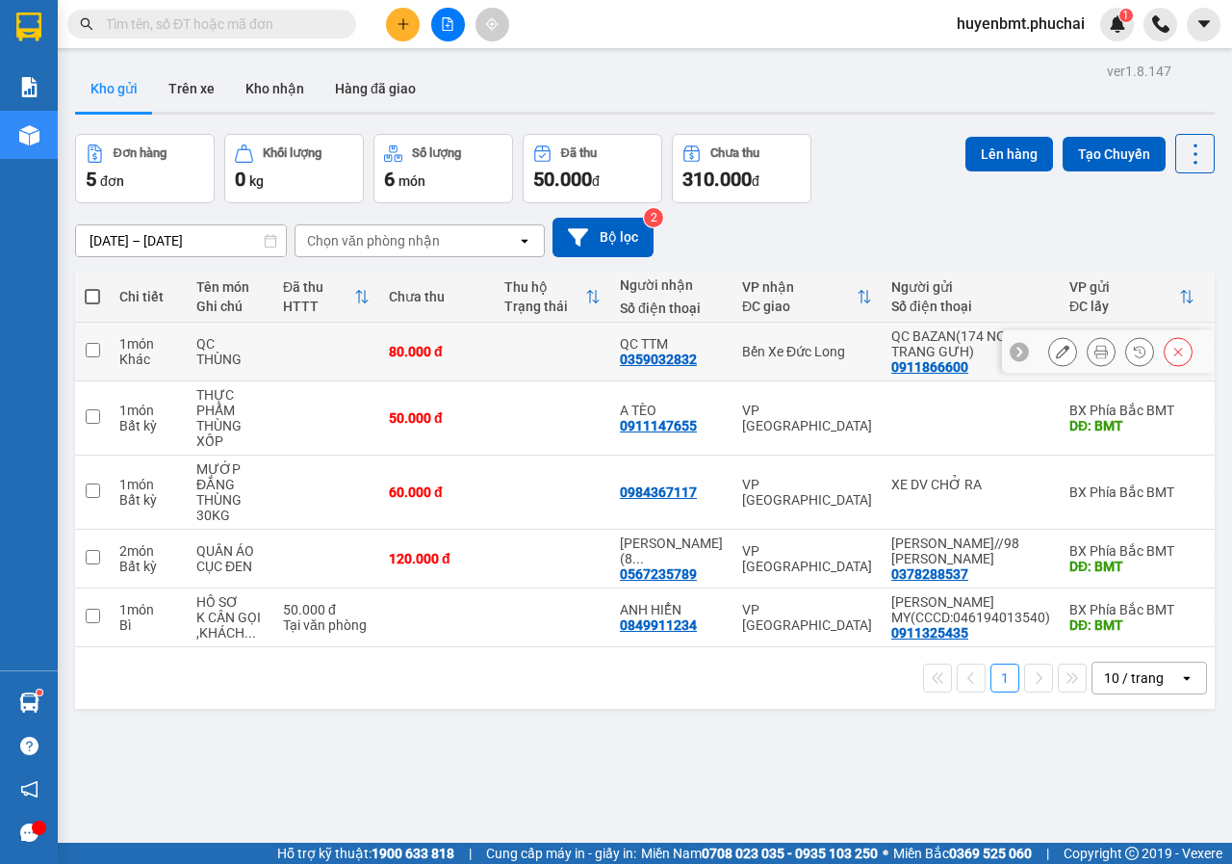
click at [92, 350] on input "checkbox" at bounding box center [93, 350] width 14 height 14
checkbox input "true"
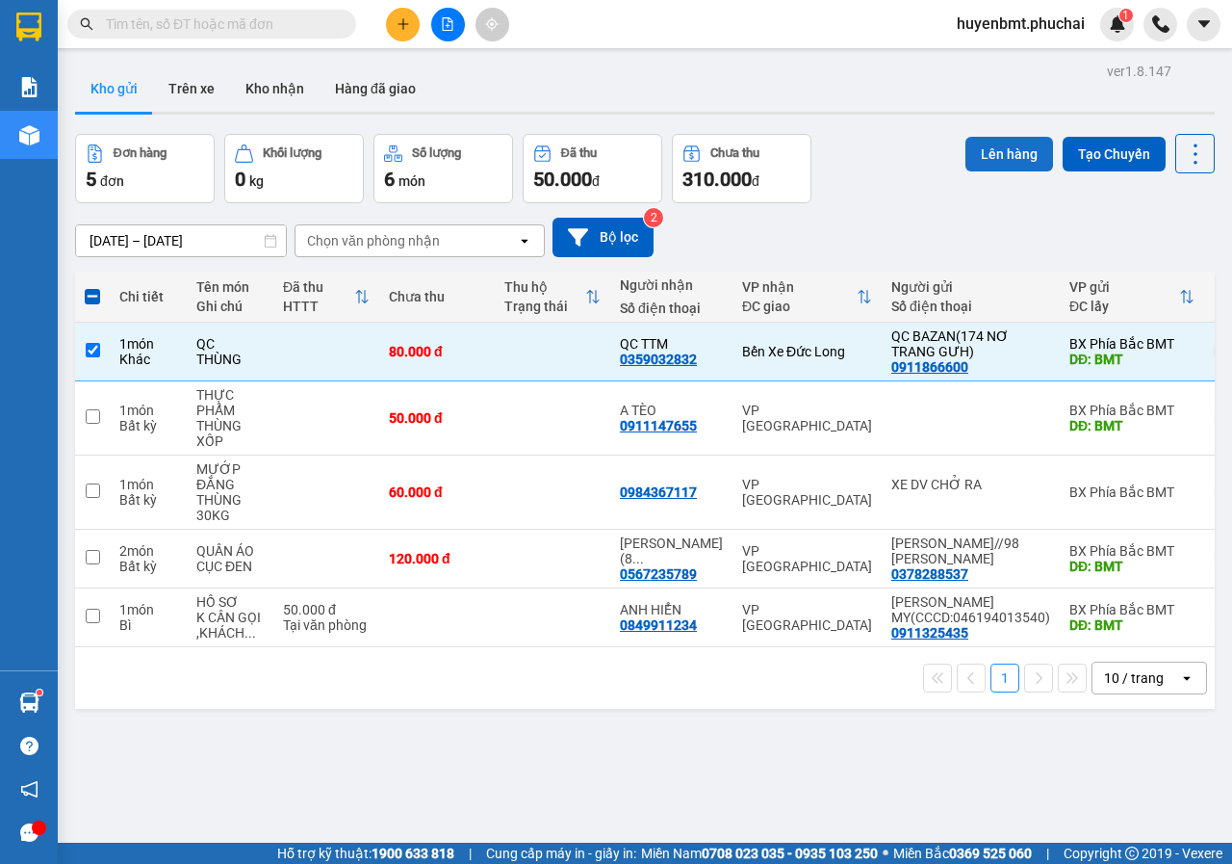
click at [1010, 156] on button "Lên hàng" at bounding box center [1010, 154] width 88 height 35
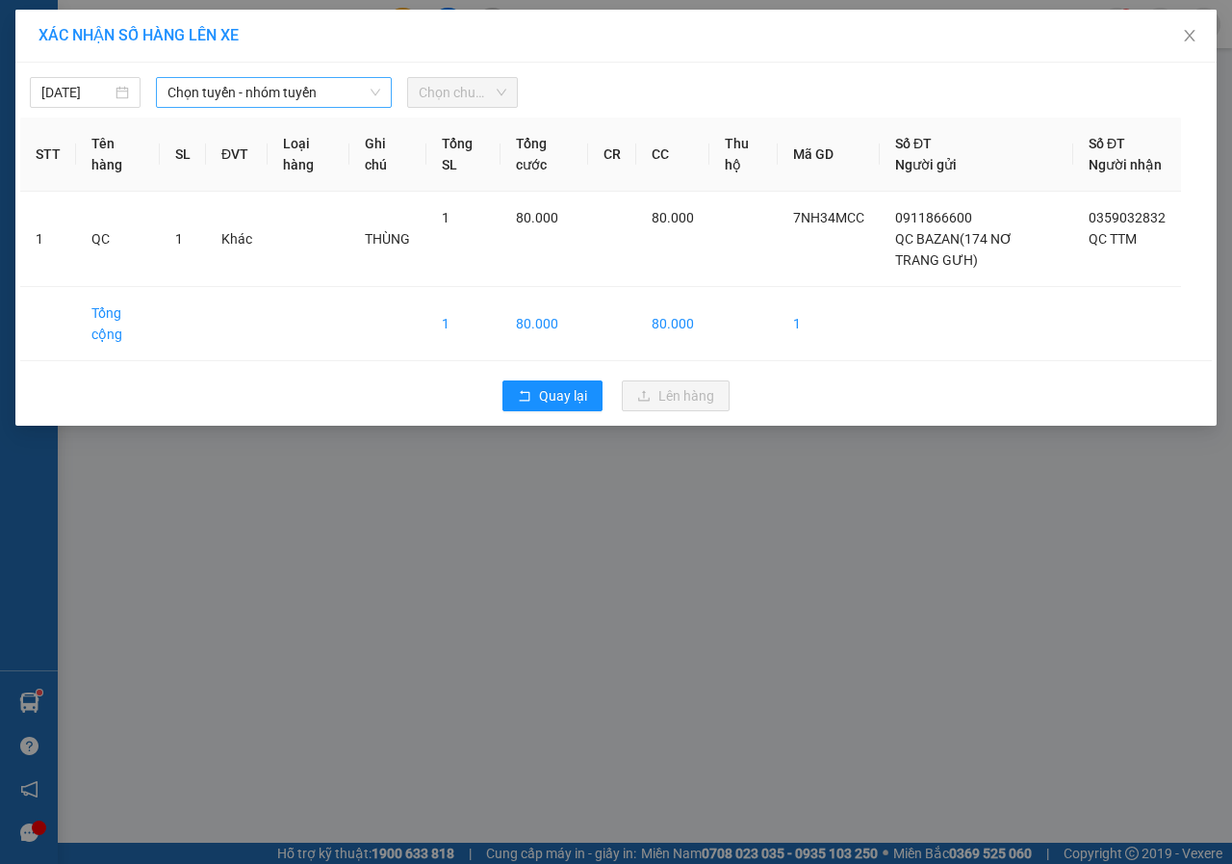
click at [219, 91] on span "Chọn tuyến - nhóm tuyến" at bounding box center [274, 92] width 213 height 29
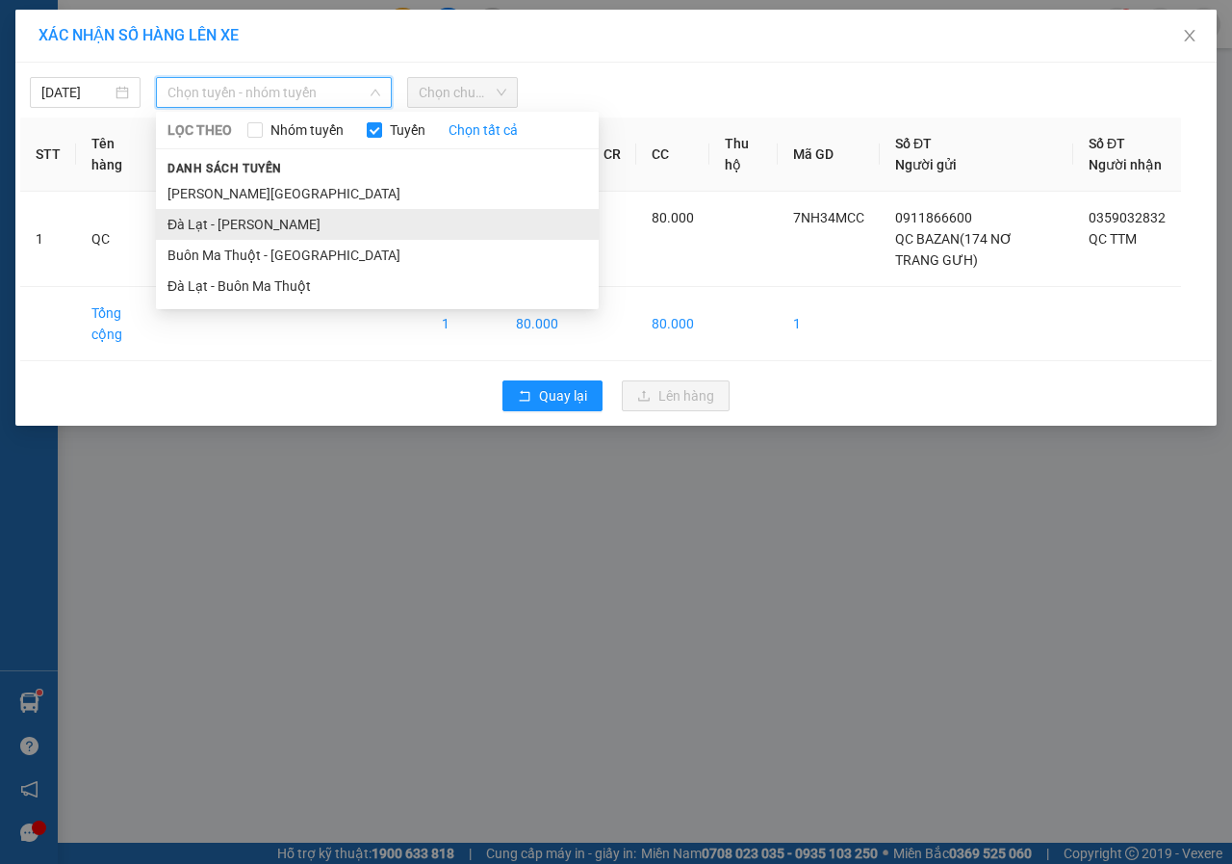
click at [219, 216] on li "Đà Lạt - [PERSON_NAME]" at bounding box center [377, 224] width 443 height 31
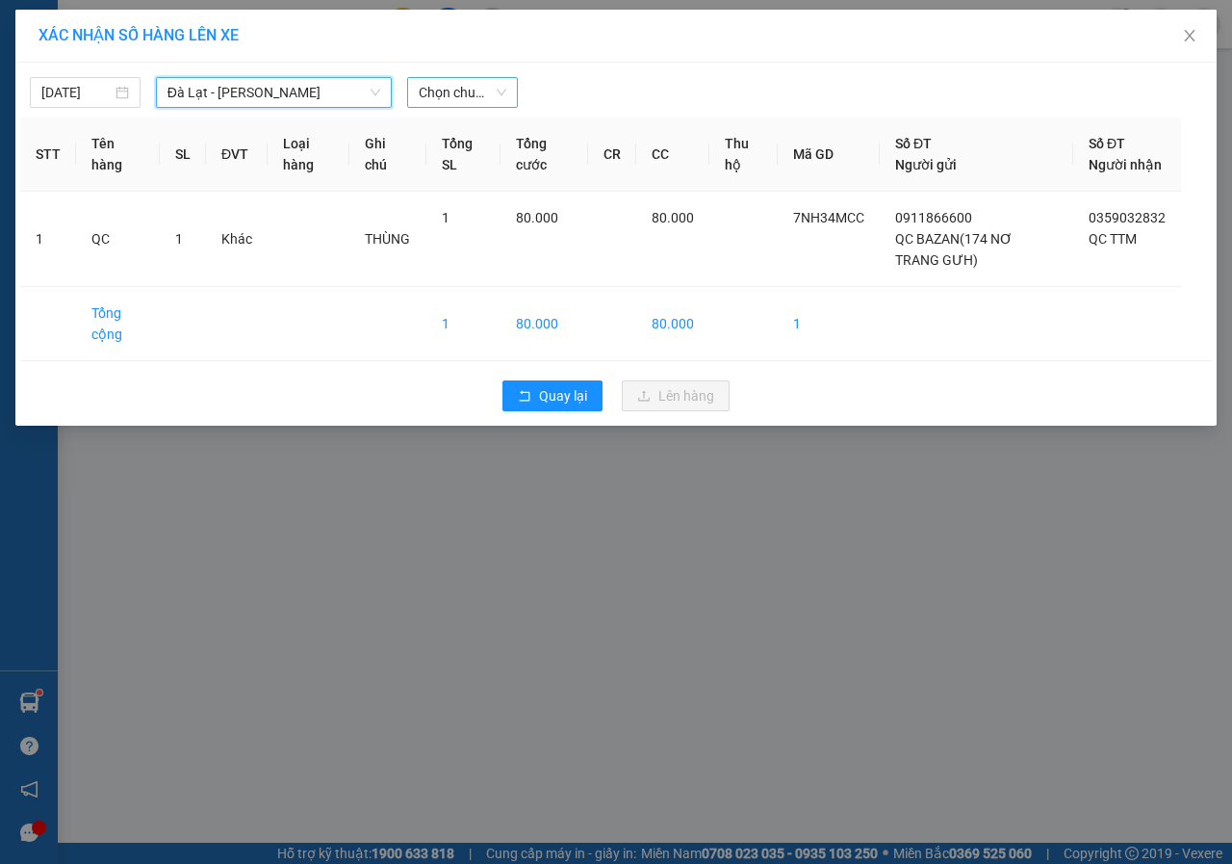
click at [459, 98] on span "Chọn chuyến" at bounding box center [463, 92] width 88 height 29
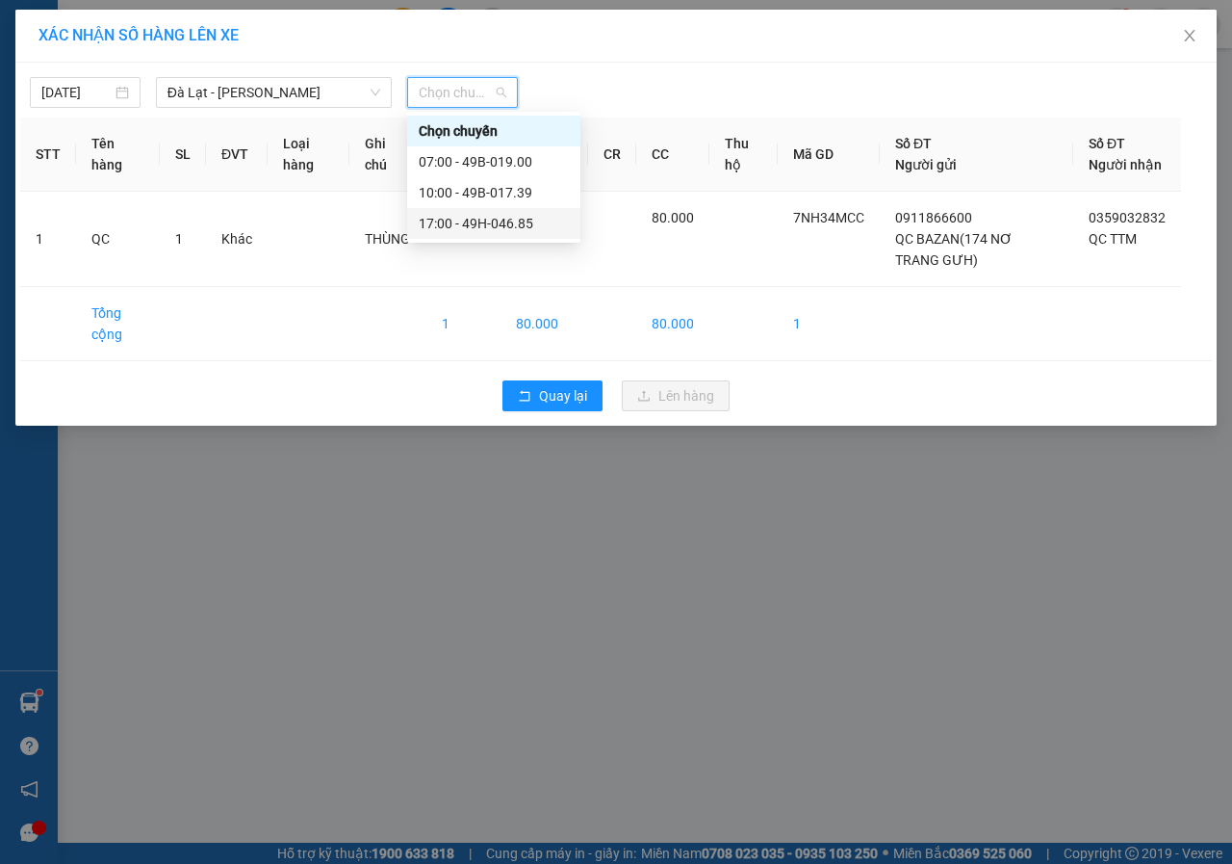
click at [489, 221] on div "17:00 - 49H-046.85" at bounding box center [494, 223] width 150 height 21
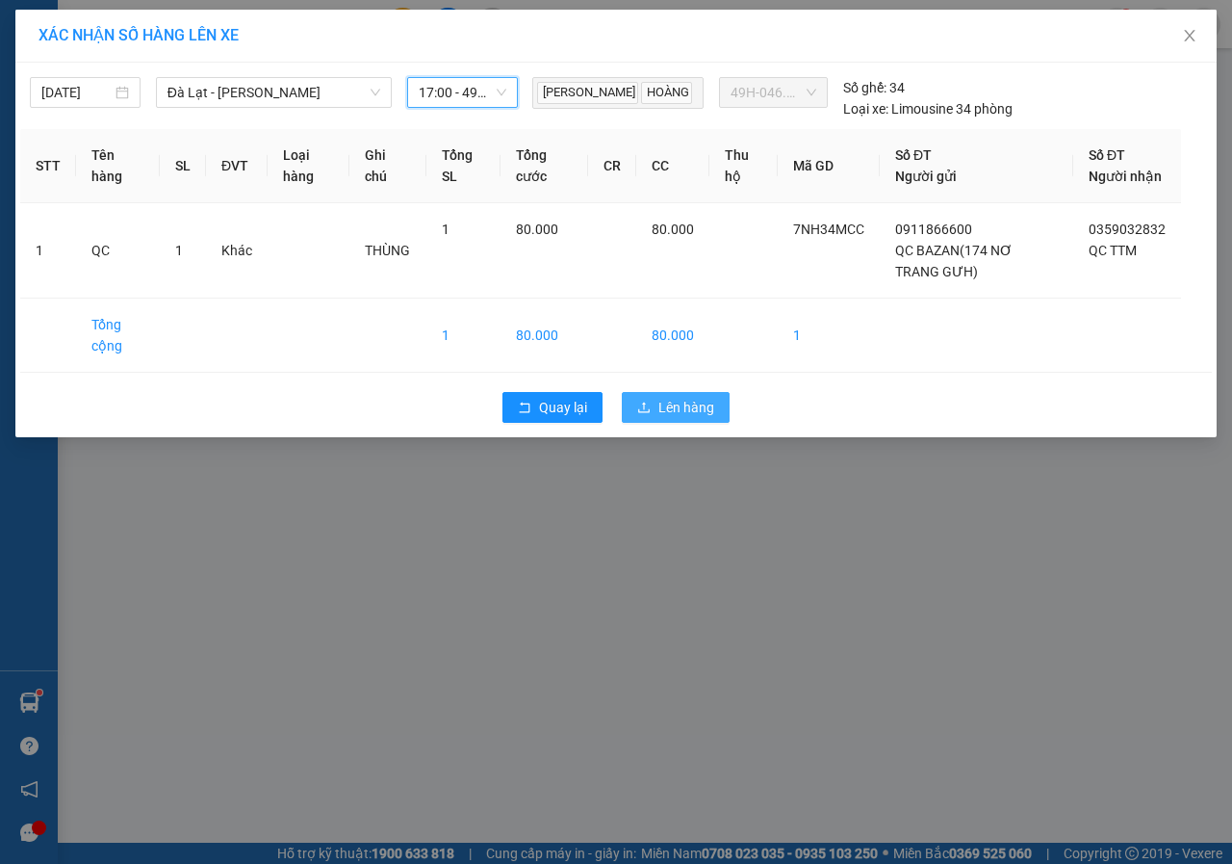
click at [685, 418] on span "Lên hàng" at bounding box center [686, 407] width 56 height 21
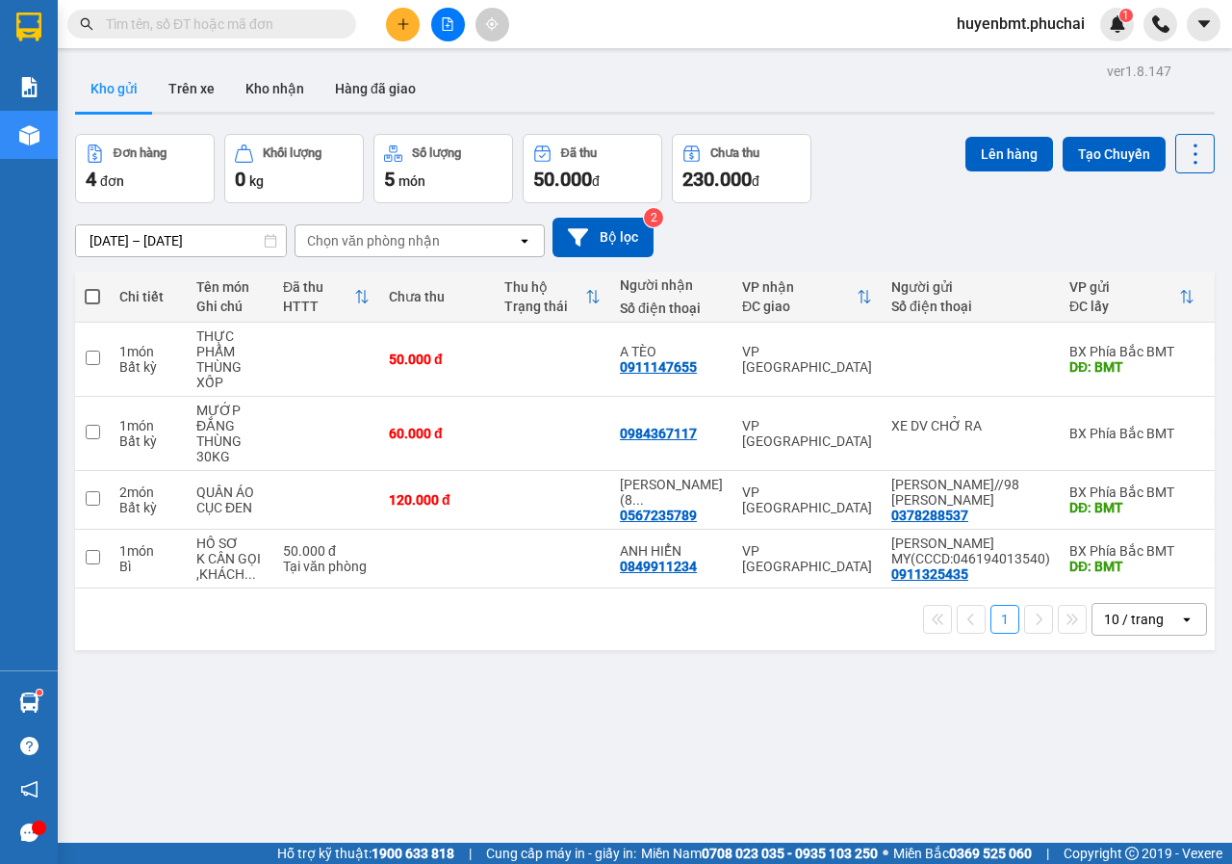
click at [398, 31] on button at bounding box center [403, 25] width 34 height 34
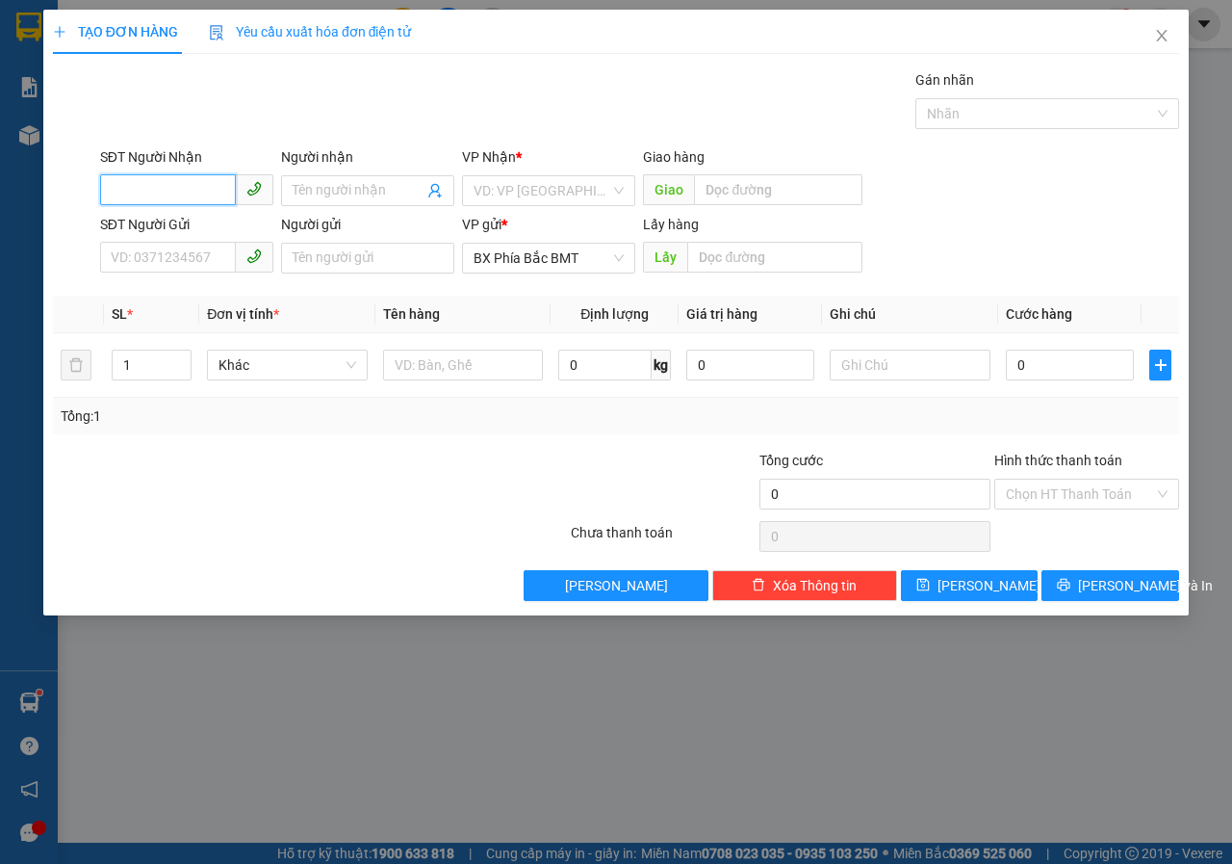
click at [192, 196] on input "SĐT Người Nhận" at bounding box center [168, 189] width 136 height 31
type input "0793457777"
click at [338, 185] on input "Người nhận" at bounding box center [358, 190] width 131 height 21
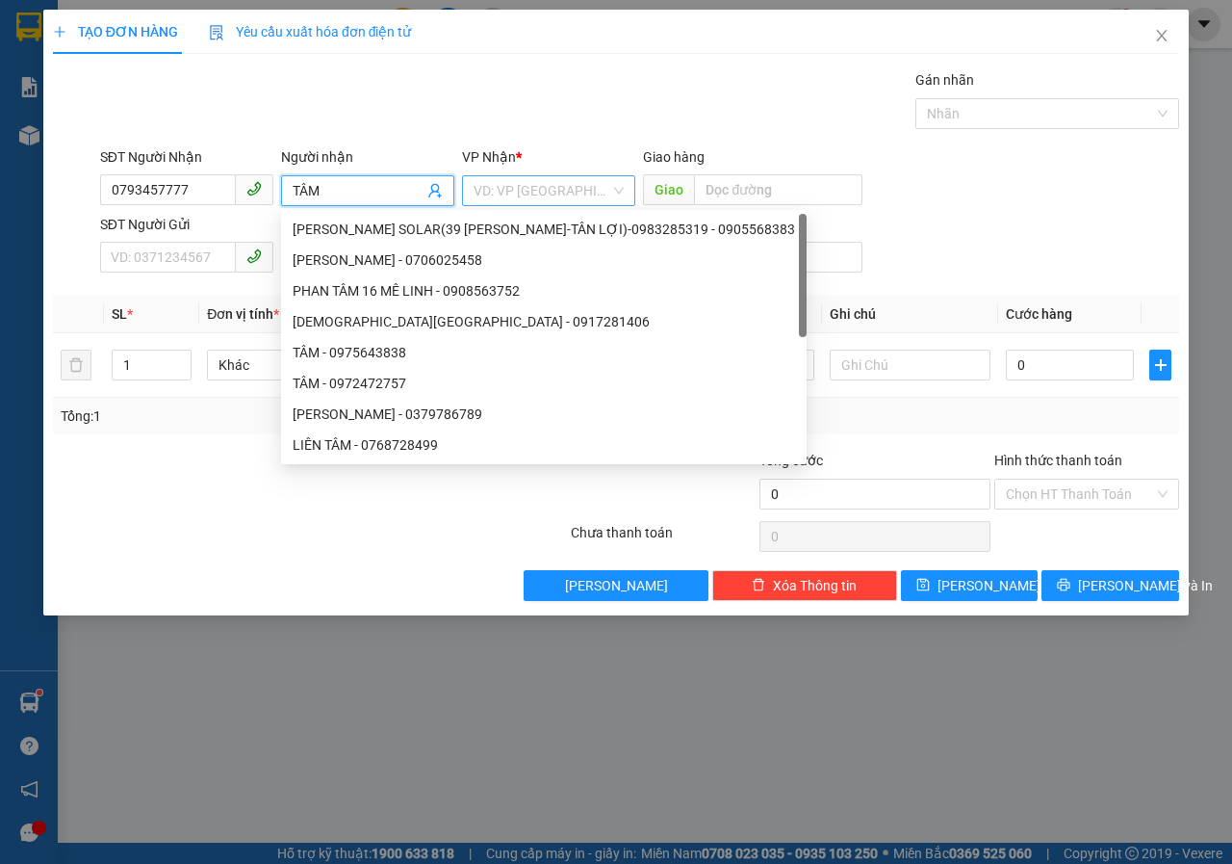
type input "TÂM"
click at [508, 197] on input "search" at bounding box center [542, 190] width 137 height 29
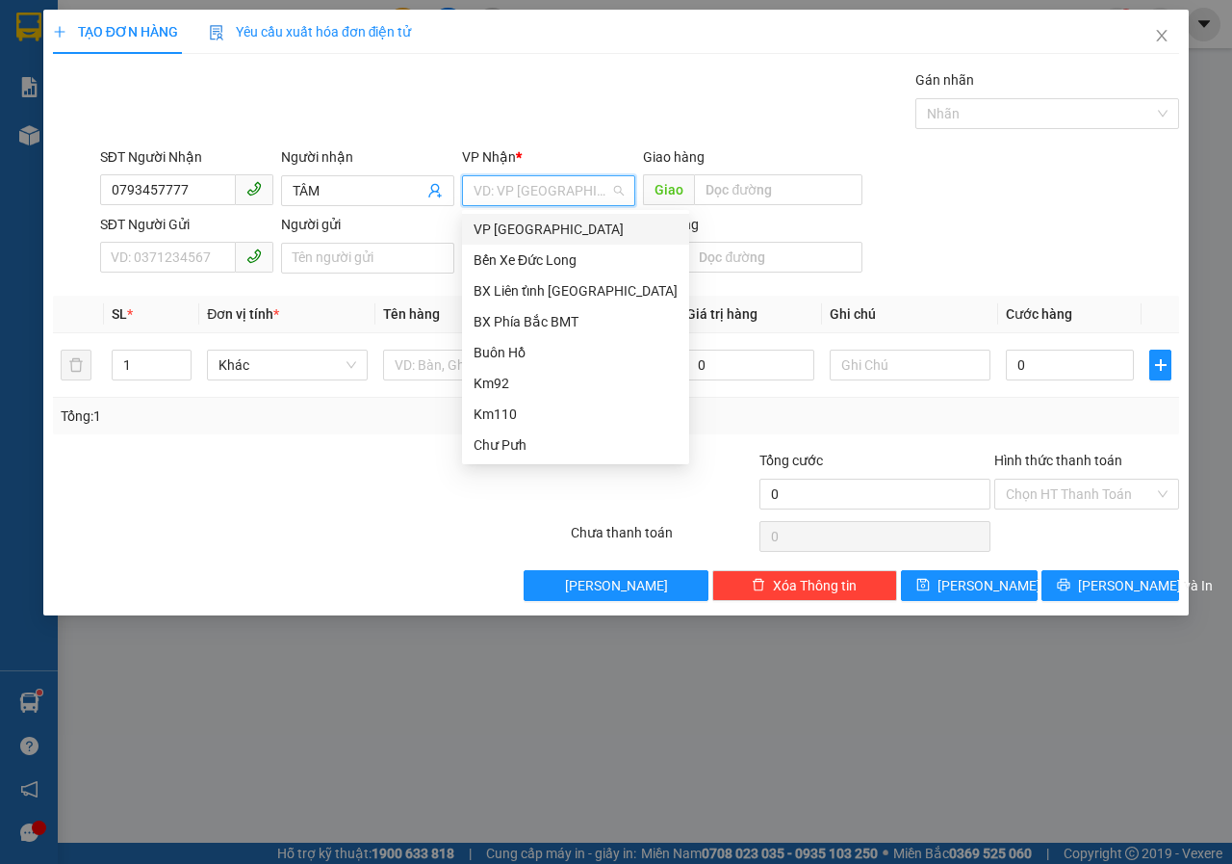
click at [509, 222] on div "VP [GEOGRAPHIC_DATA]" at bounding box center [576, 229] width 204 height 21
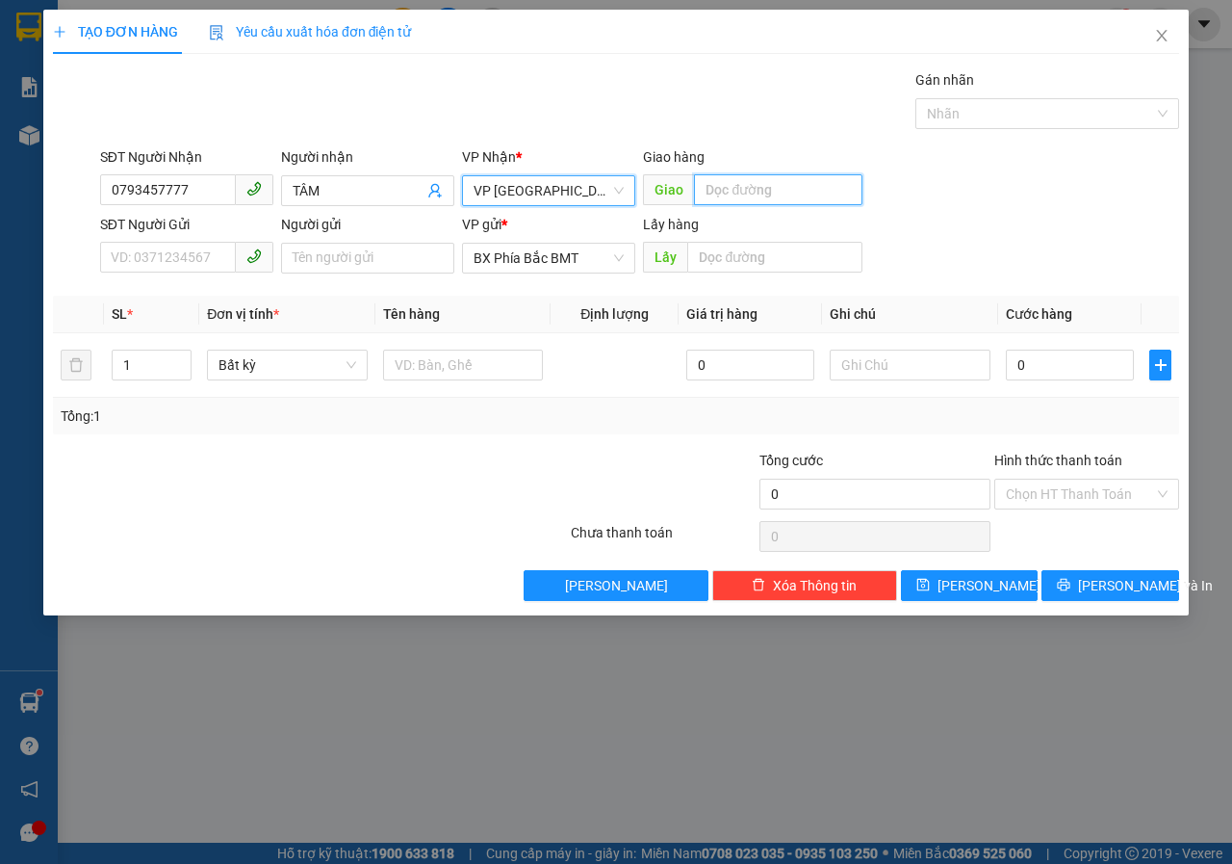
click at [746, 200] on input "text" at bounding box center [778, 189] width 168 height 31
type input "[PERSON_NAME]"
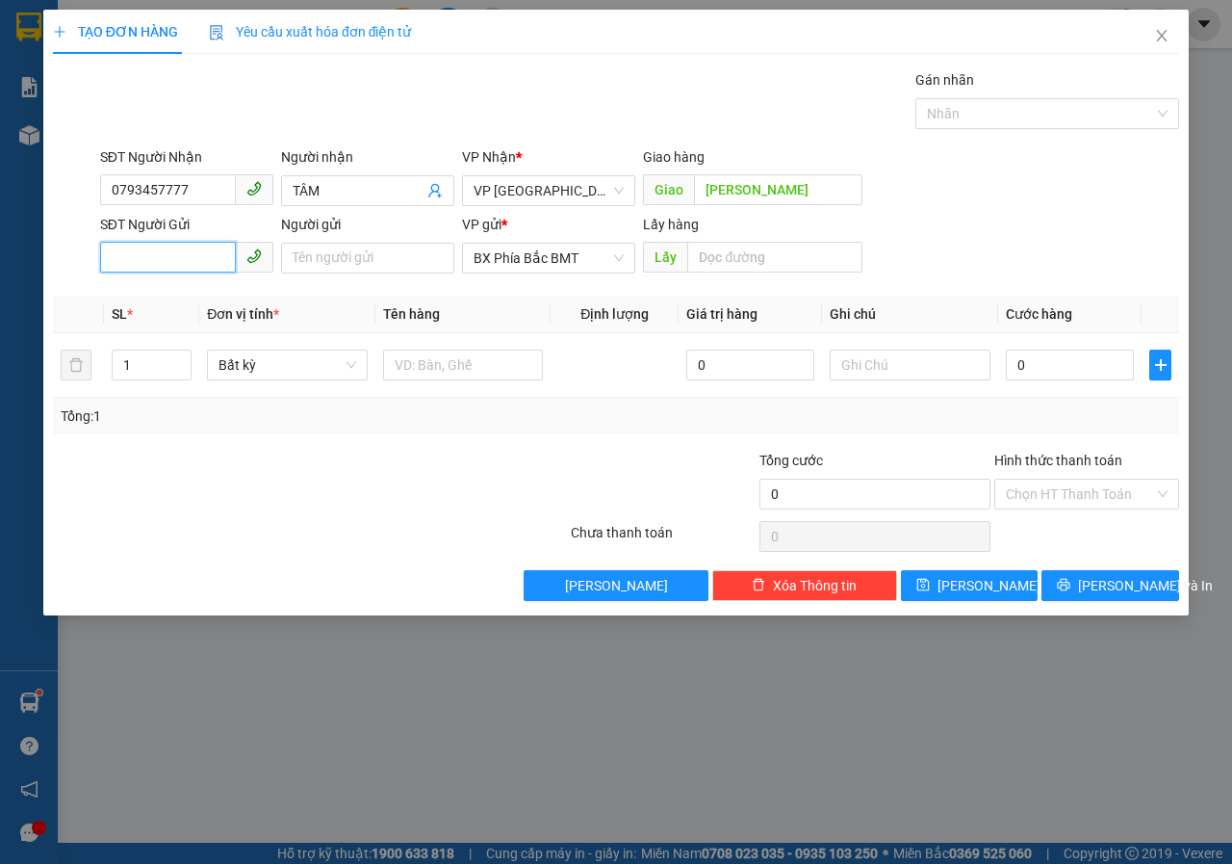
click at [129, 250] on input "SĐT Người Gửi" at bounding box center [168, 257] width 136 height 31
type input "0967882226"
click at [323, 255] on input "Người gửi" at bounding box center [367, 258] width 173 height 31
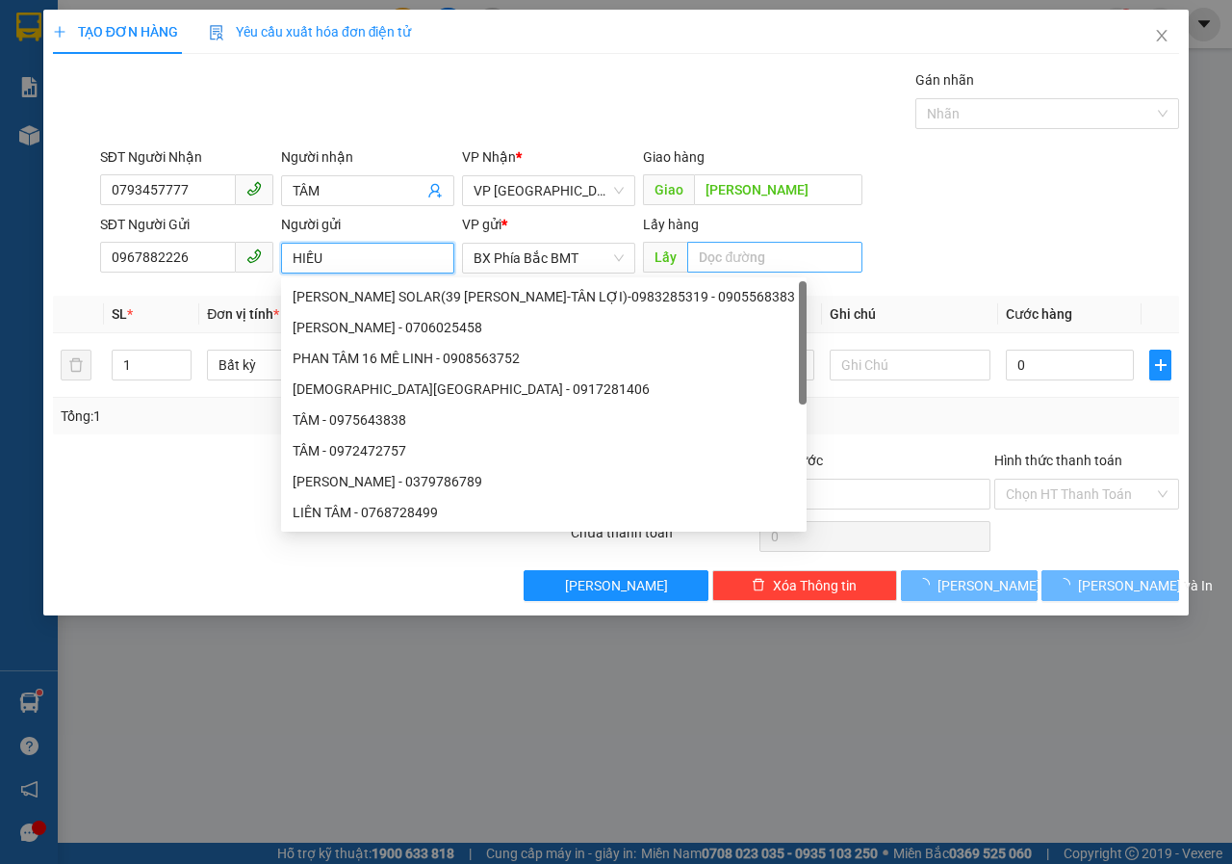
type input "HIẾU"
click at [746, 263] on input "text" at bounding box center [774, 257] width 174 height 31
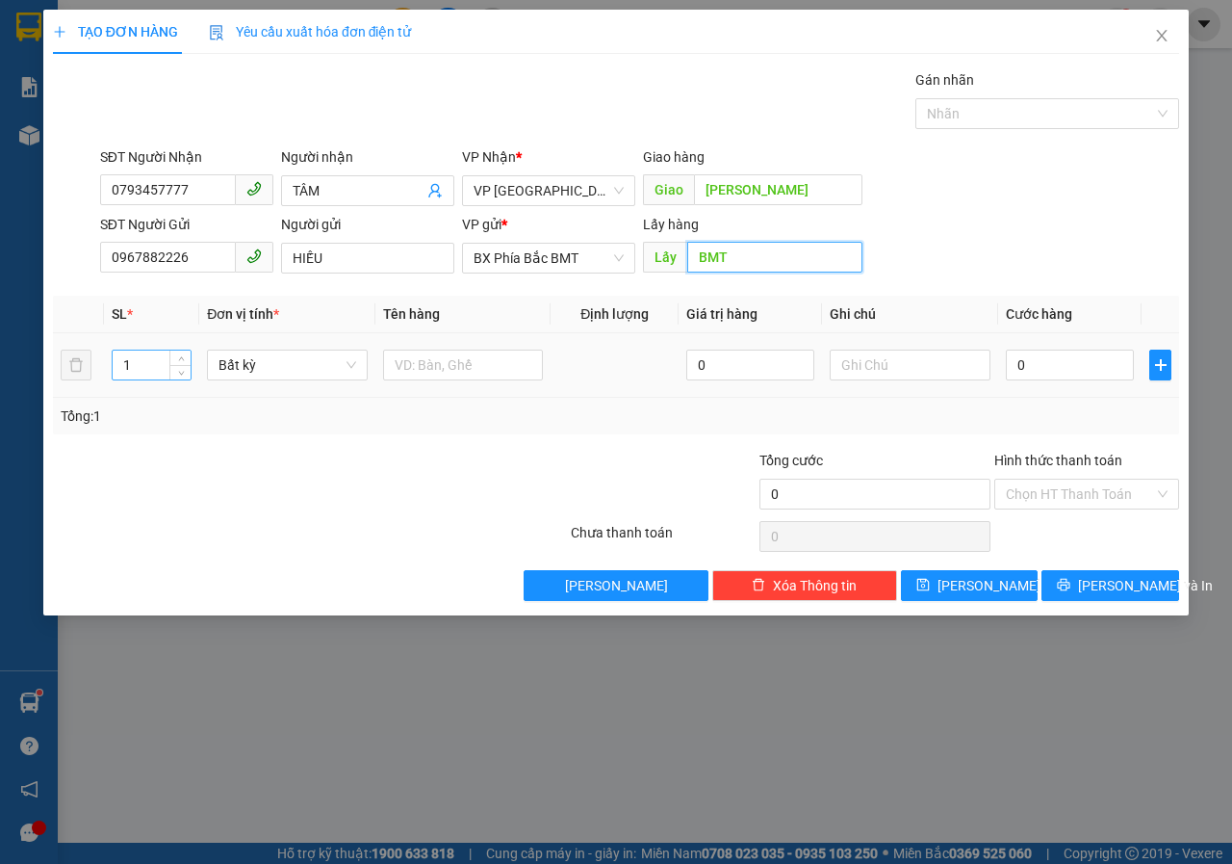
type input "BMT"
click at [134, 369] on input "1" at bounding box center [152, 364] width 79 height 29
type input "8"
click at [905, 366] on input "text" at bounding box center [910, 364] width 161 height 31
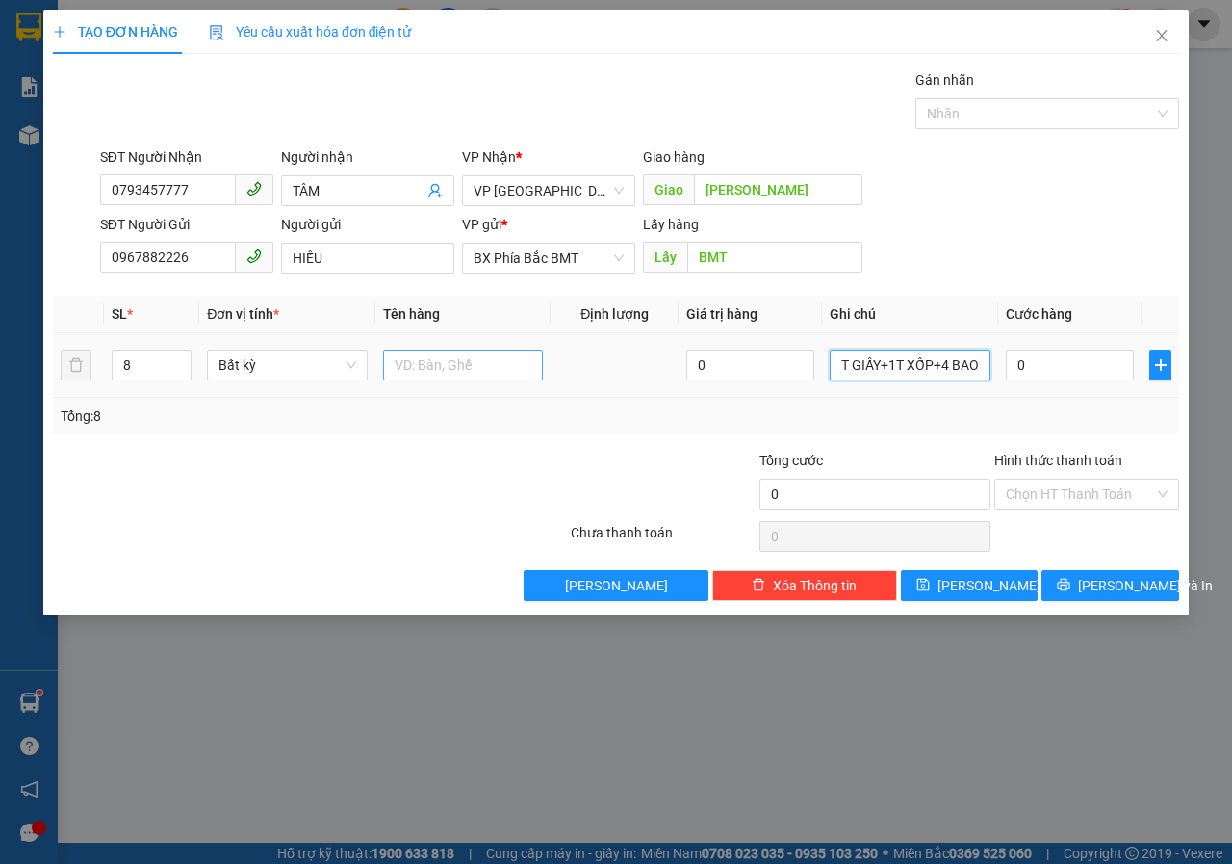
type input "3T GIẤY+1T XỐP+4 BAO"
click at [463, 372] on input "text" at bounding box center [463, 364] width 161 height 31
type input "THUỐC HEO//ĐI SÁNG 16/10"
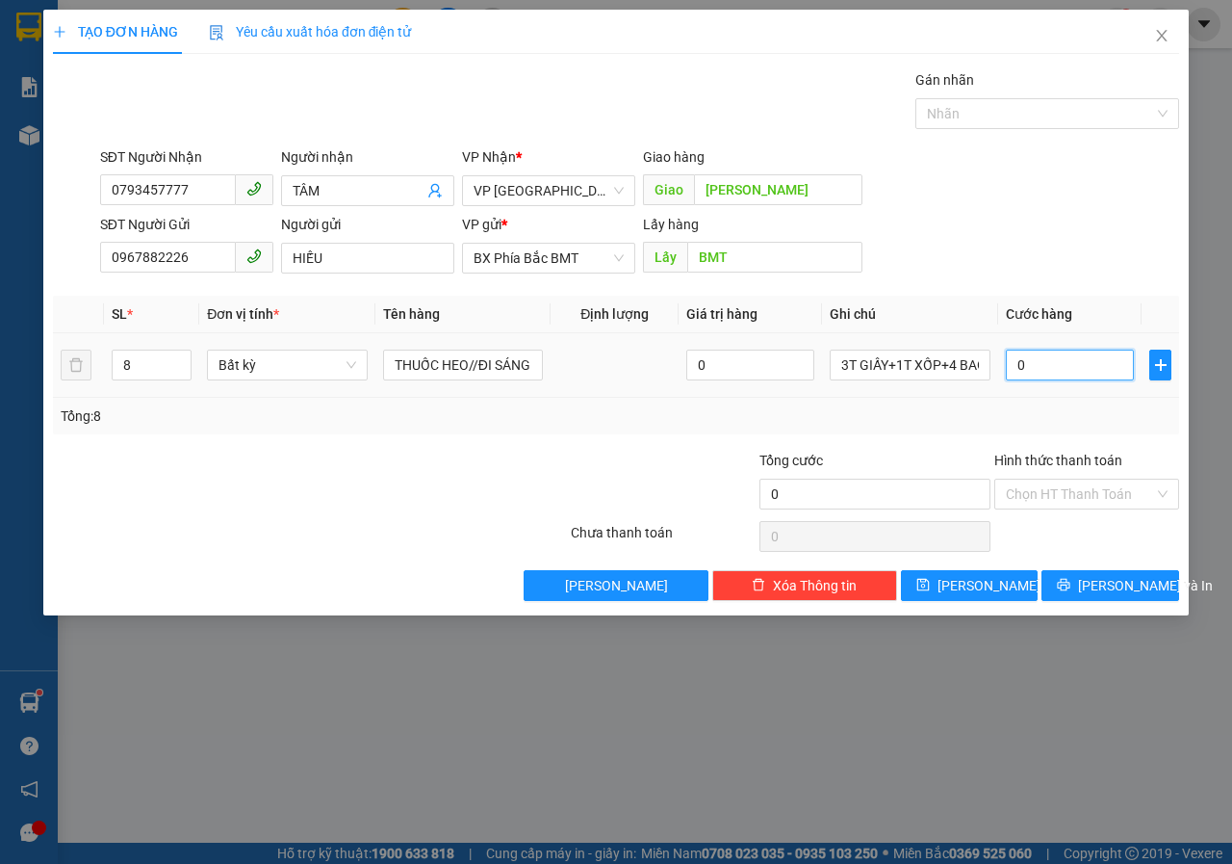
click at [1050, 372] on input "0" at bounding box center [1070, 364] width 128 height 31
type input "3"
type input "37"
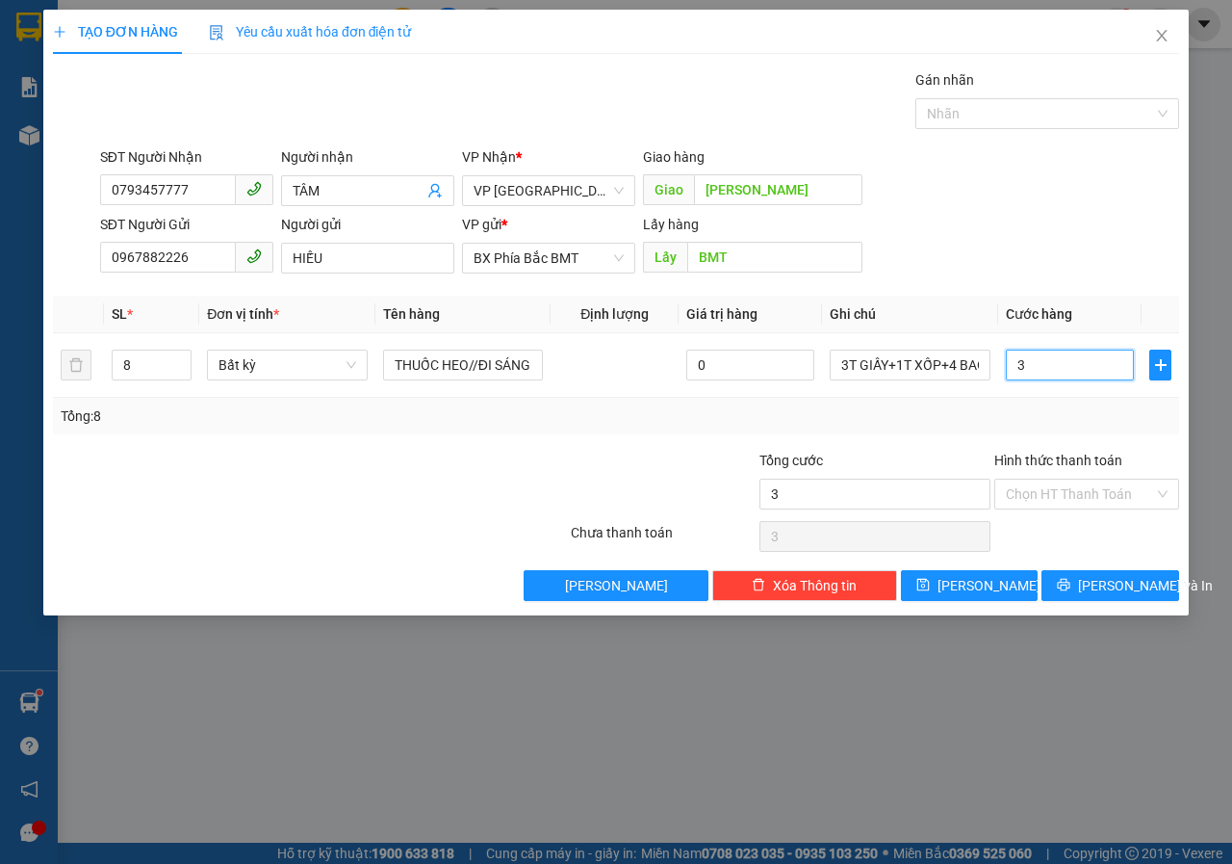
type input "37"
type input "370"
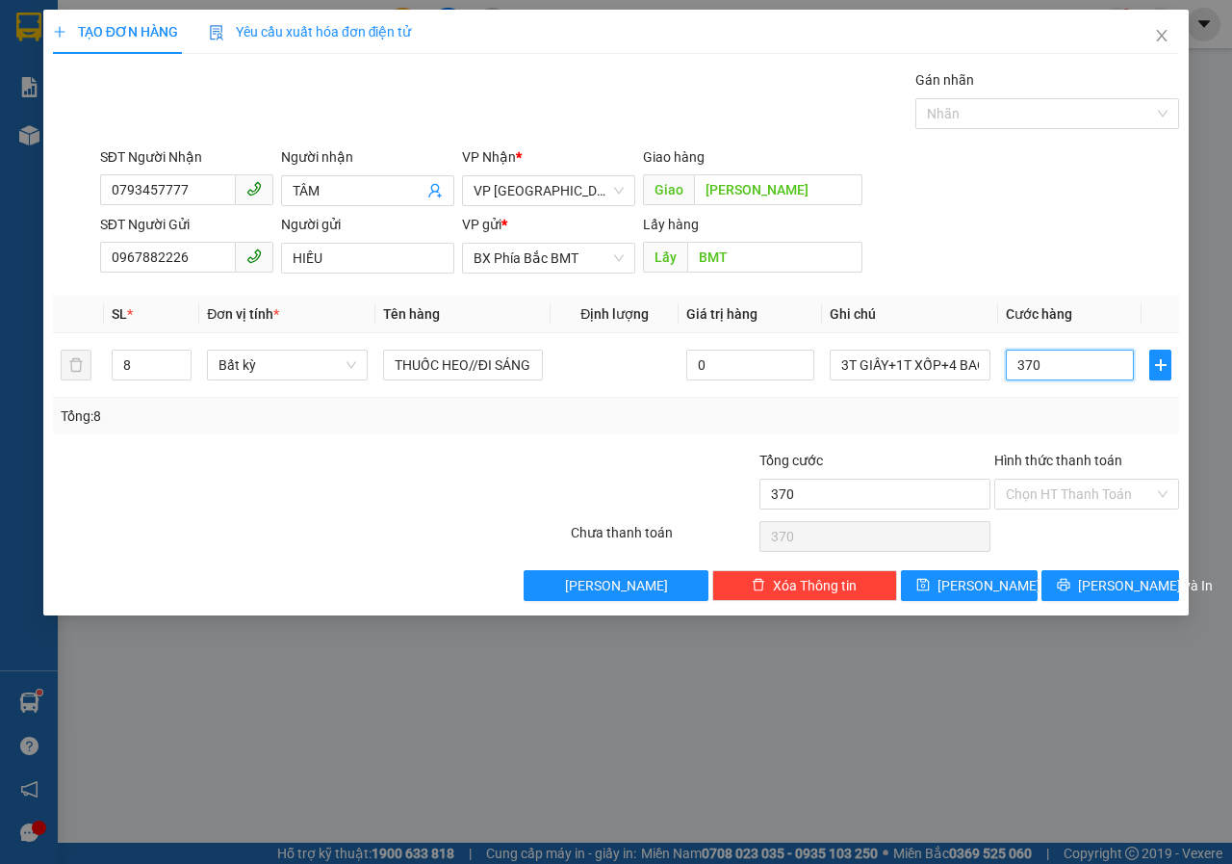
type input "3.700"
type input "37.000"
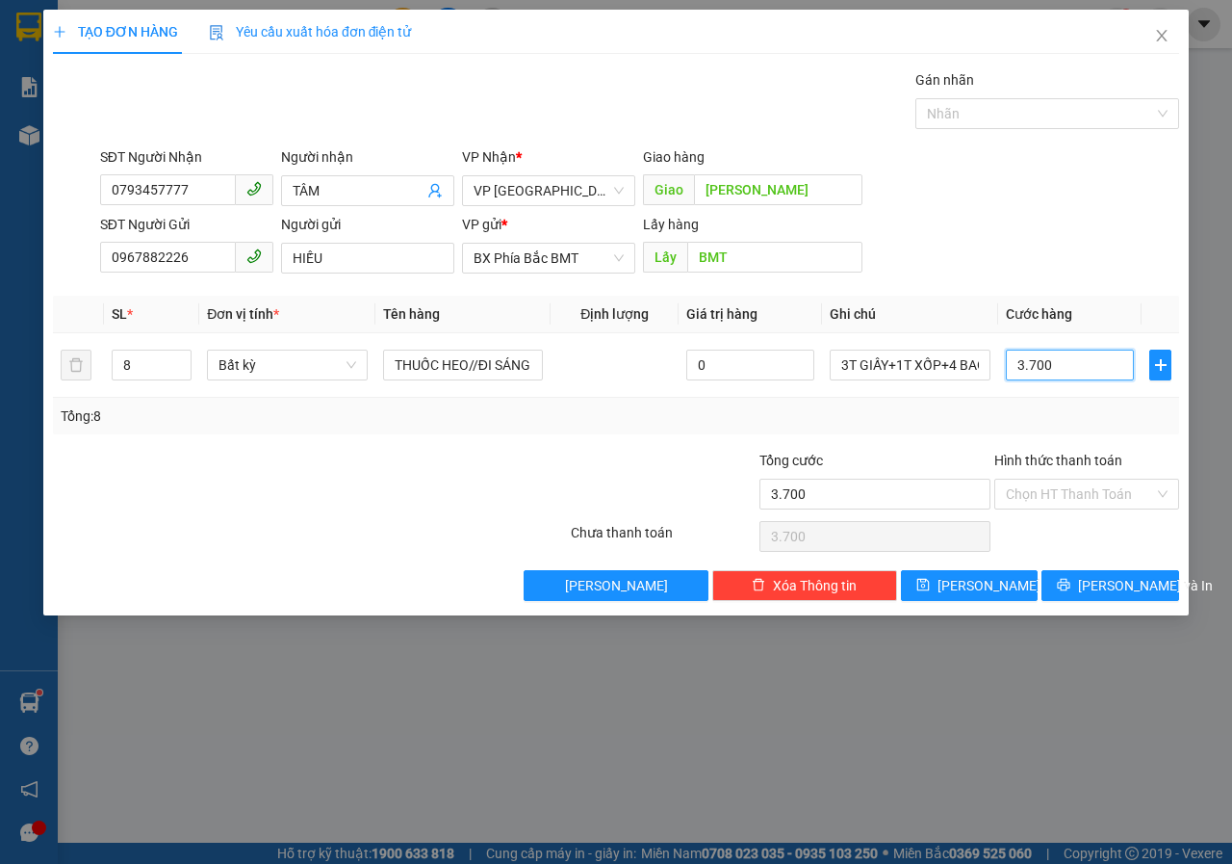
type input "37.000"
type input "370.000"
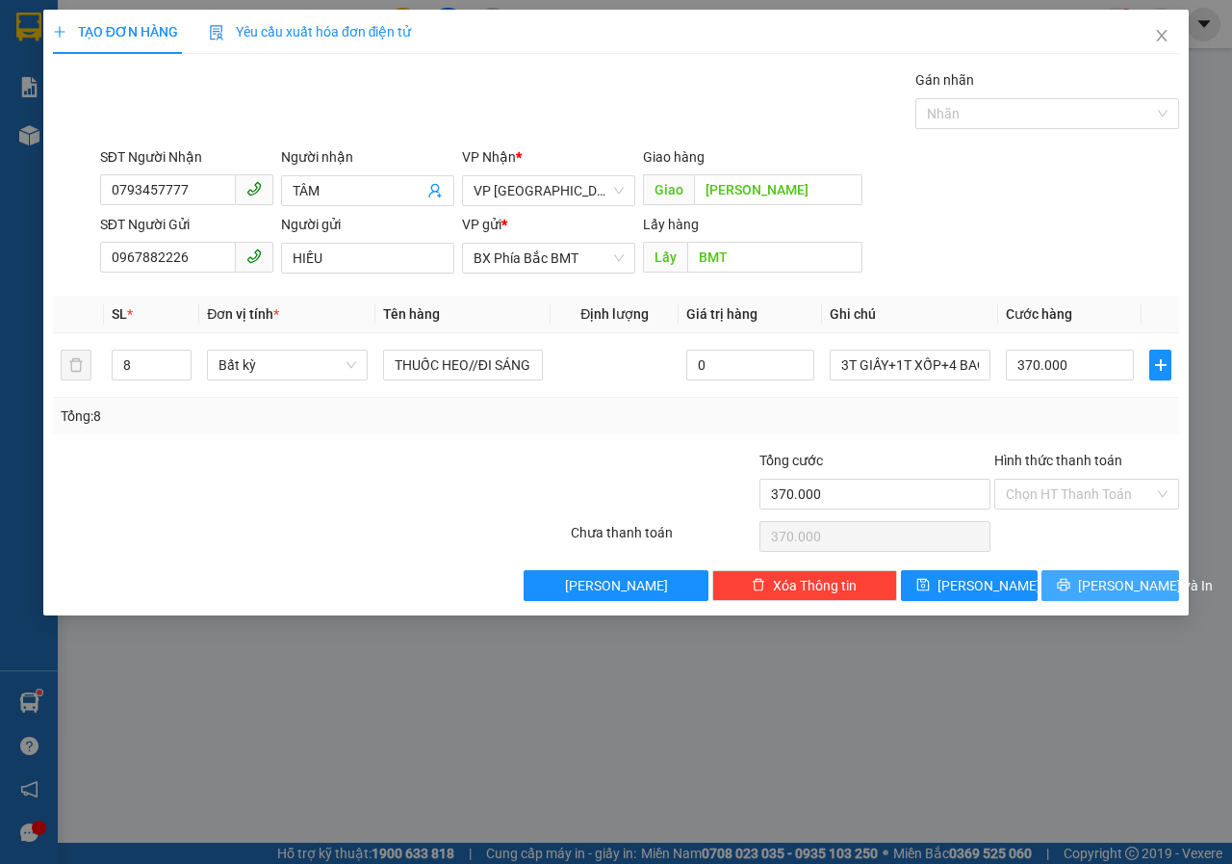
click at [1111, 581] on span "[PERSON_NAME] và In" at bounding box center [1145, 585] width 135 height 21
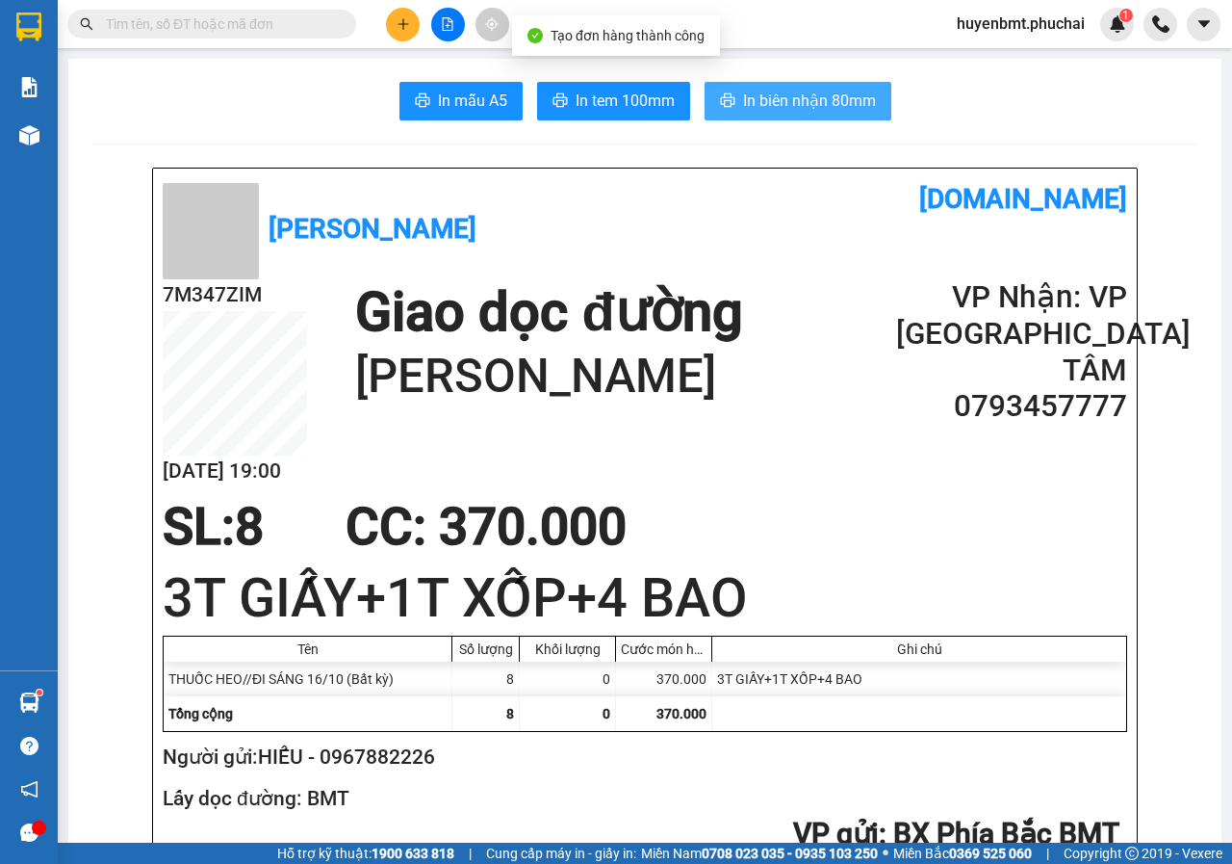
drag, startPoint x: 773, startPoint y: 104, endPoint x: 774, endPoint y: 135, distance: 30.8
click at [773, 100] on span "In biên nhận 80mm" at bounding box center [809, 101] width 133 height 24
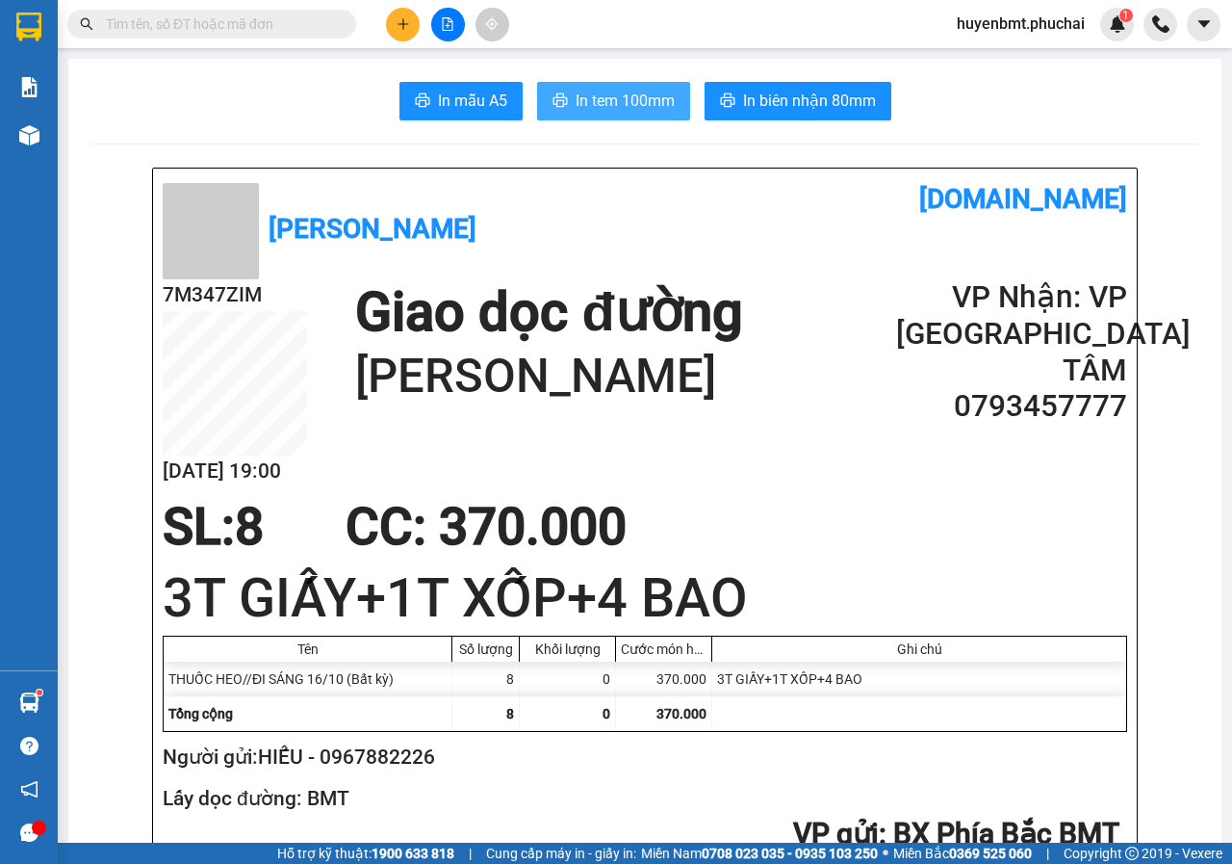
click at [576, 116] on button "In tem 100mm" at bounding box center [613, 101] width 153 height 39
click at [252, 13] on input "text" at bounding box center [219, 23] width 227 height 21
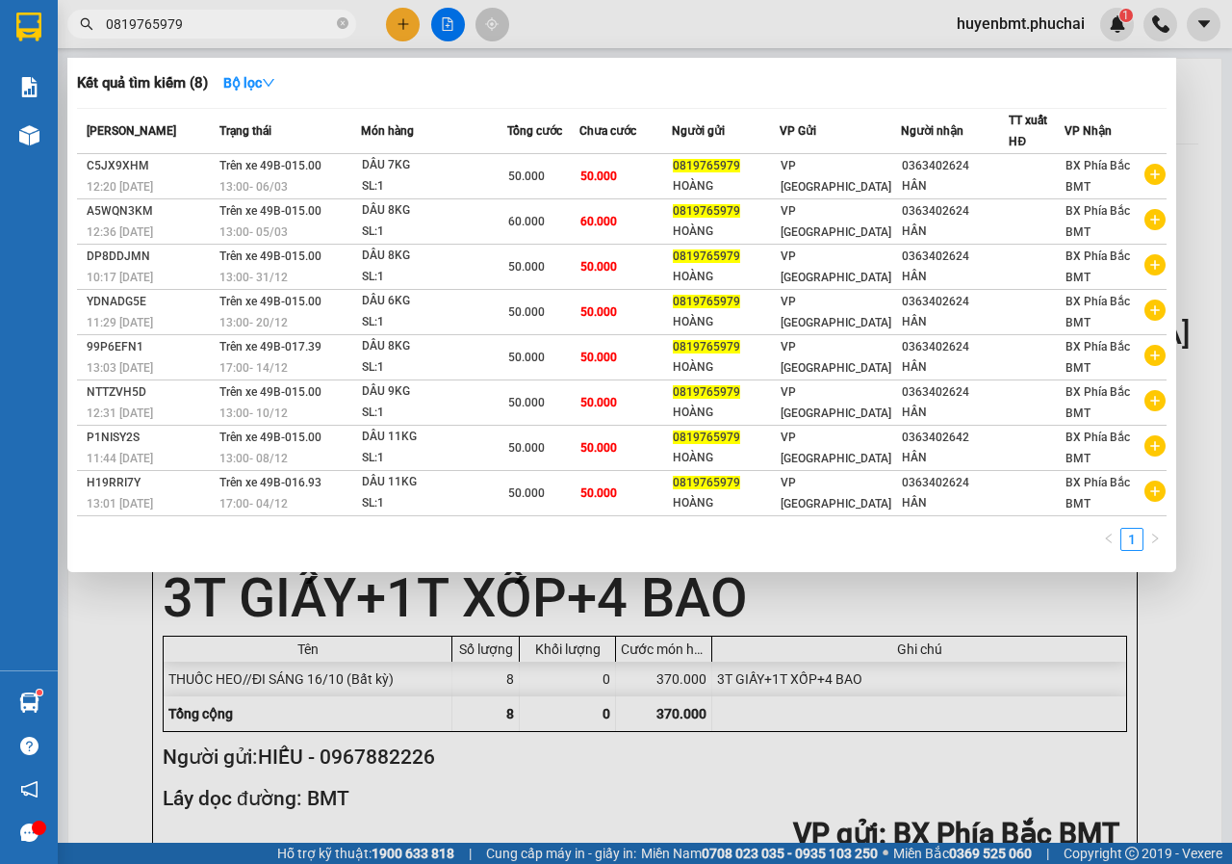
type input "0819765979"
click at [1157, 627] on div at bounding box center [616, 432] width 1232 height 864
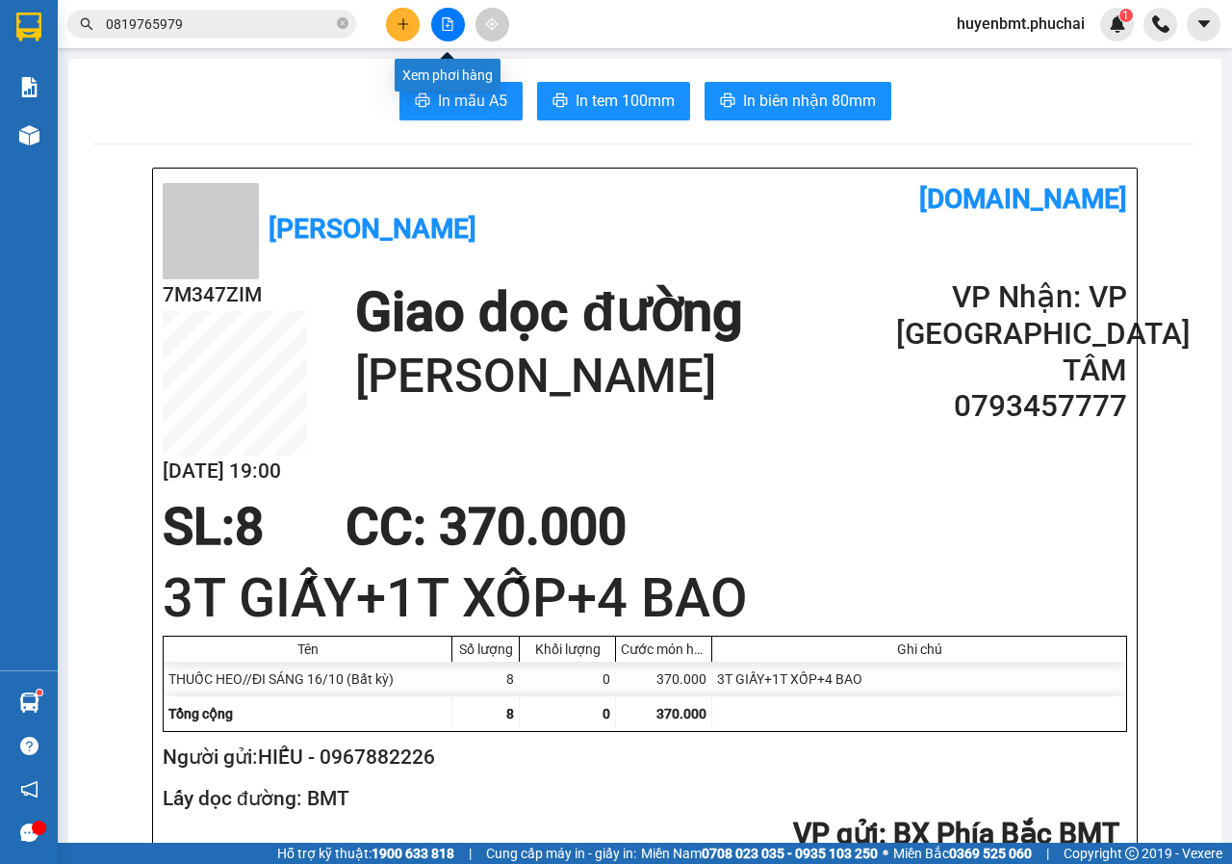
click at [439, 23] on button at bounding box center [448, 25] width 34 height 34
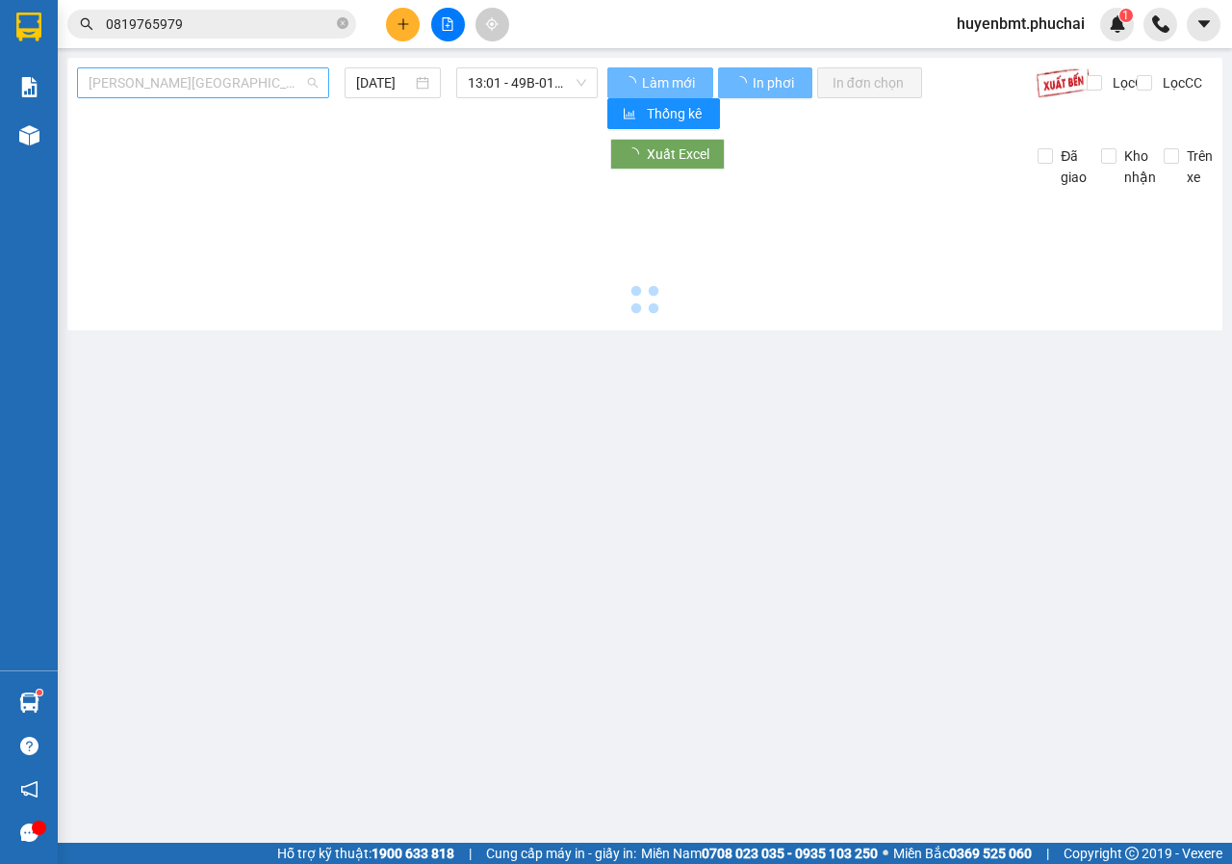
click at [163, 97] on div "[PERSON_NAME][GEOGRAPHIC_DATA]" at bounding box center [203, 82] width 252 height 31
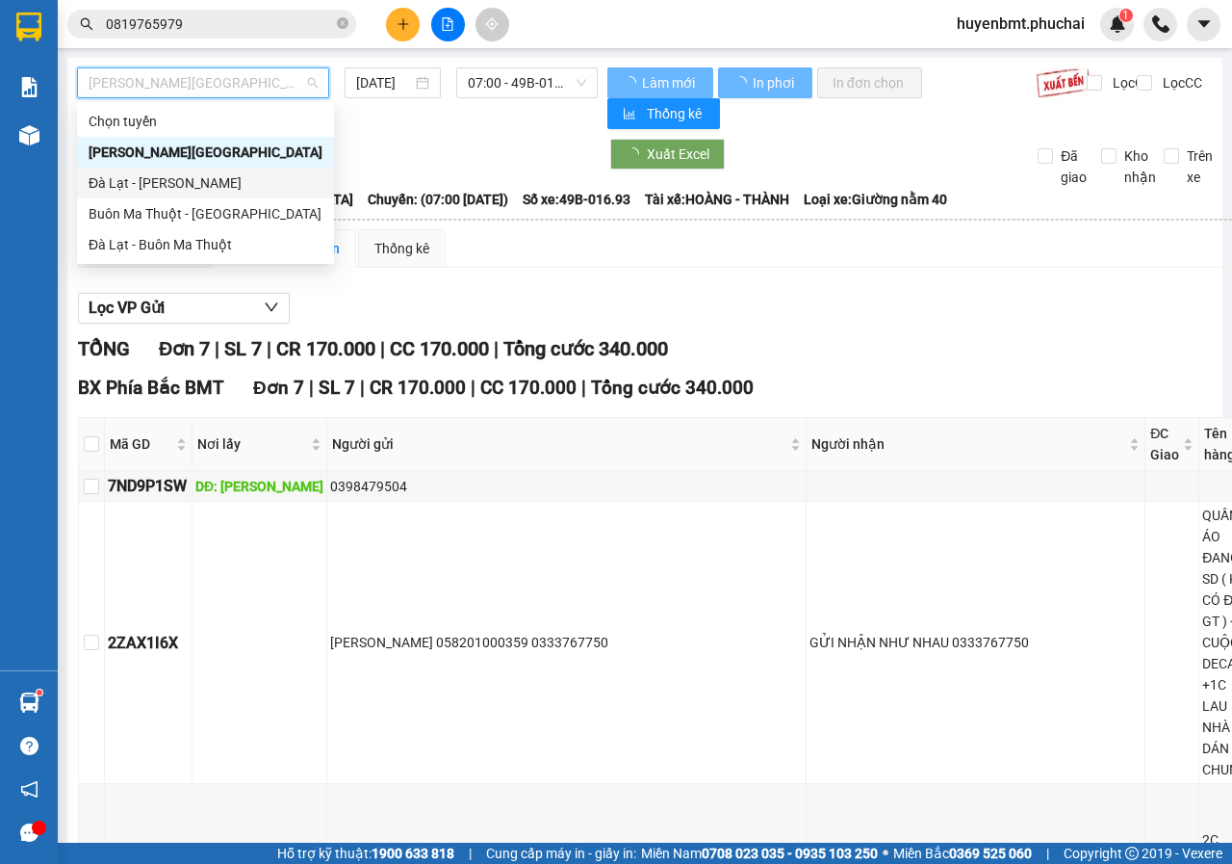
click at [148, 178] on div "Đà Lạt - [PERSON_NAME]" at bounding box center [206, 182] width 234 height 21
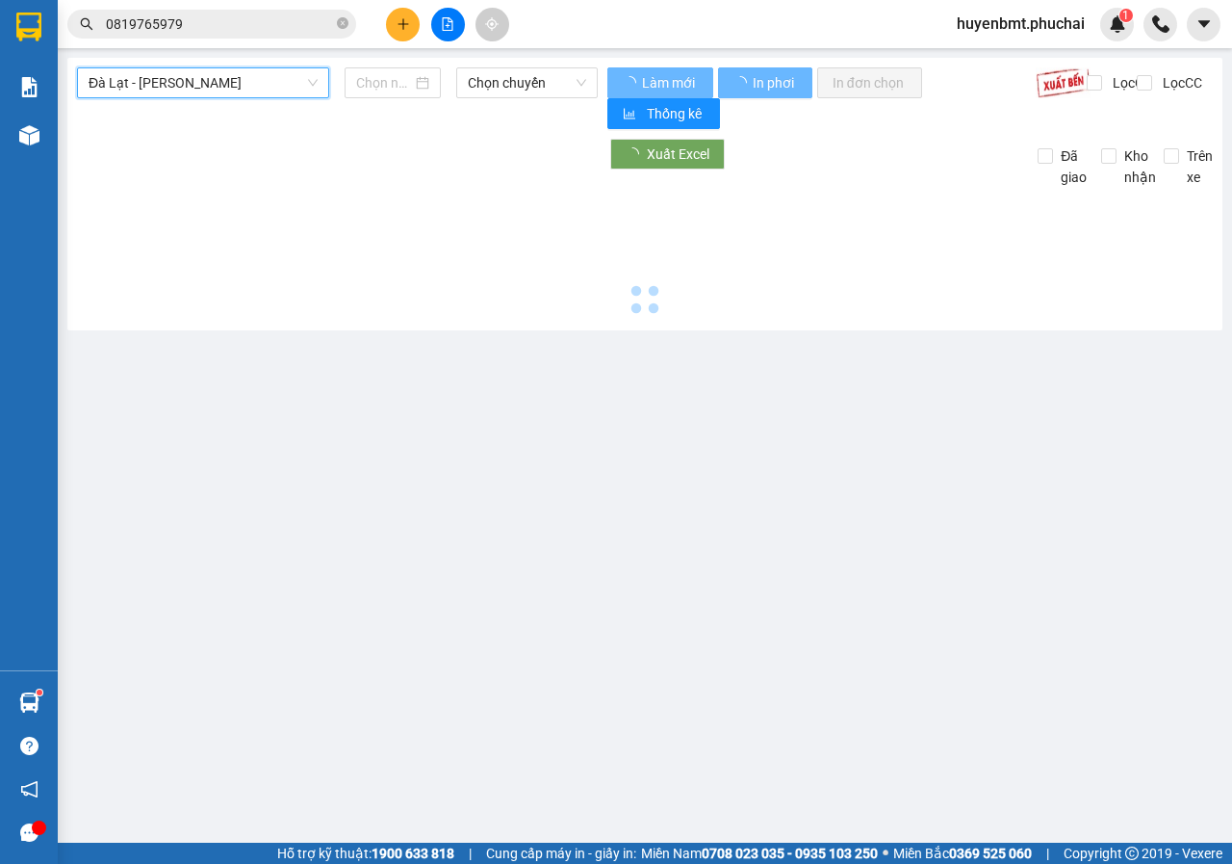
type input "[DATE]"
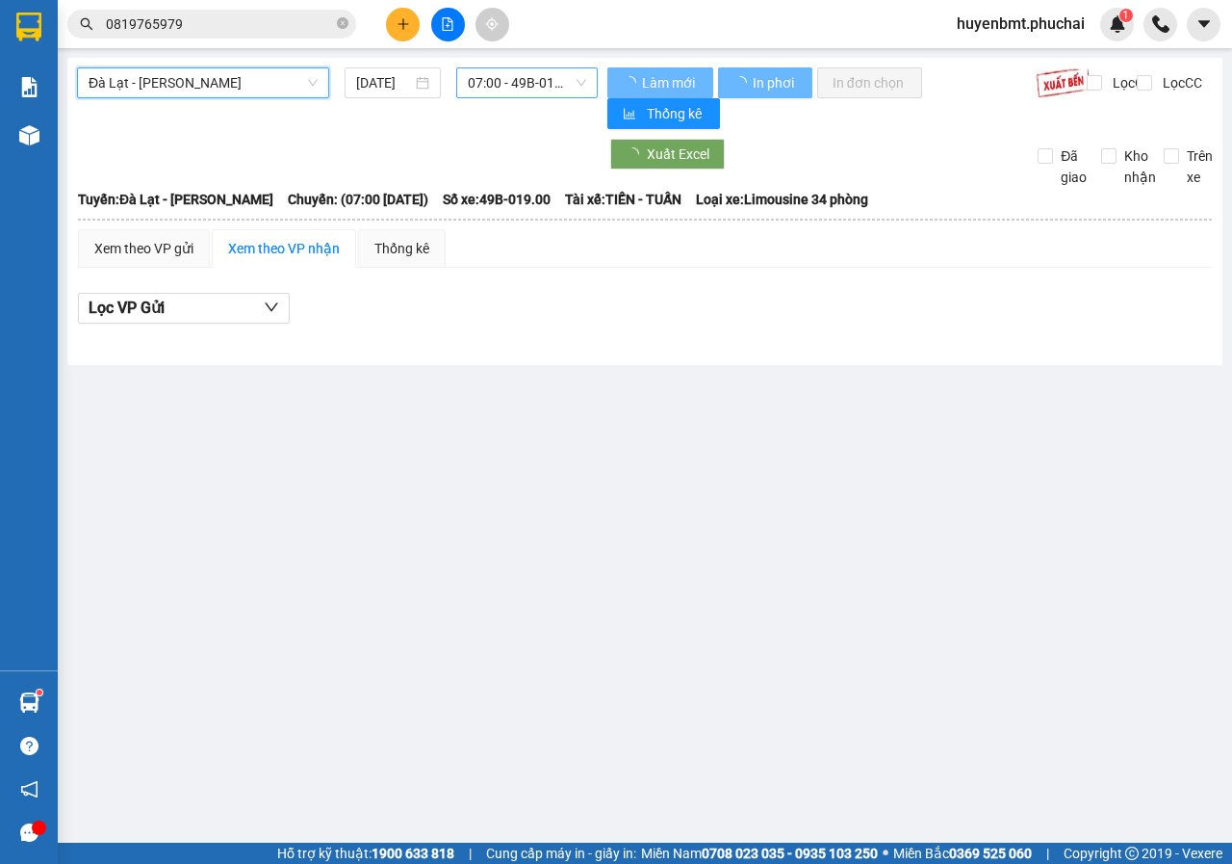
click at [515, 92] on span "07:00 - 49B-019.00" at bounding box center [526, 82] width 117 height 29
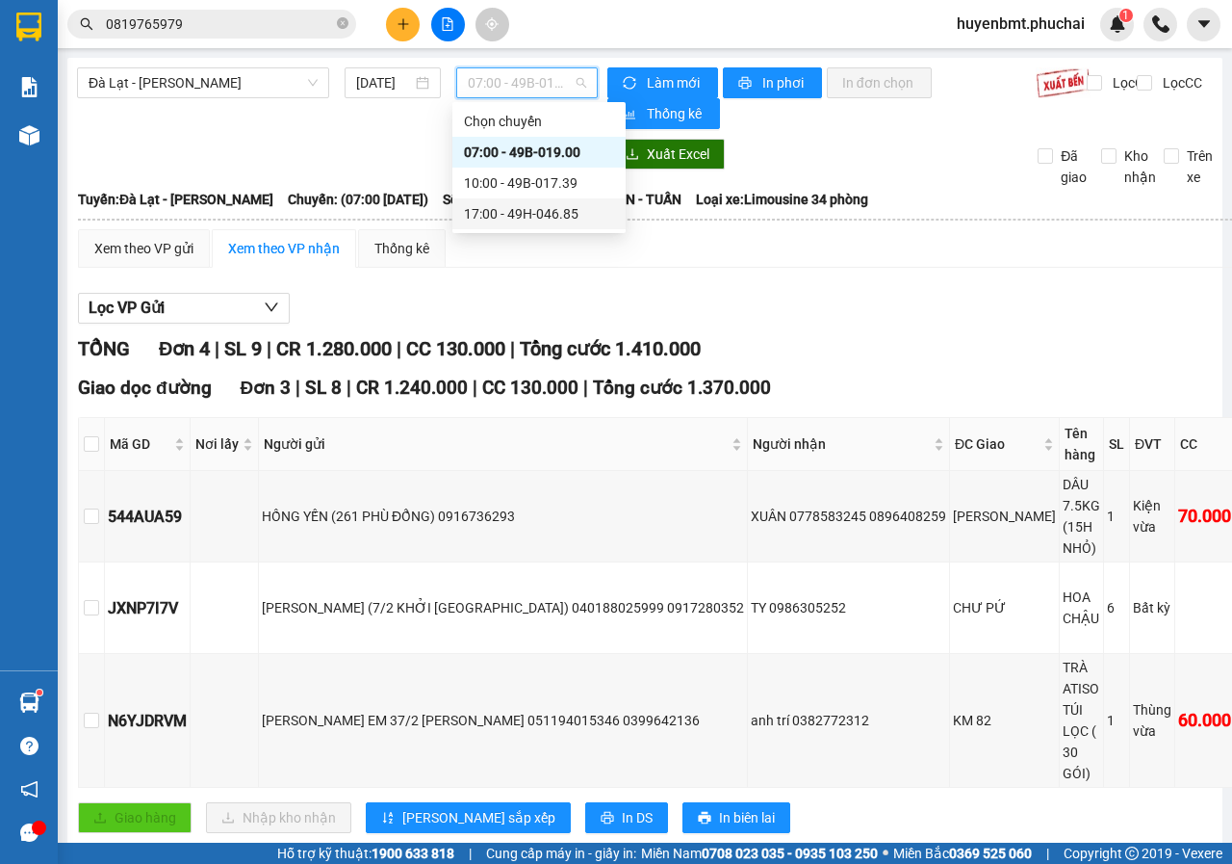
click at [513, 208] on div "17:00 - 49H-046.85" at bounding box center [539, 213] width 150 height 21
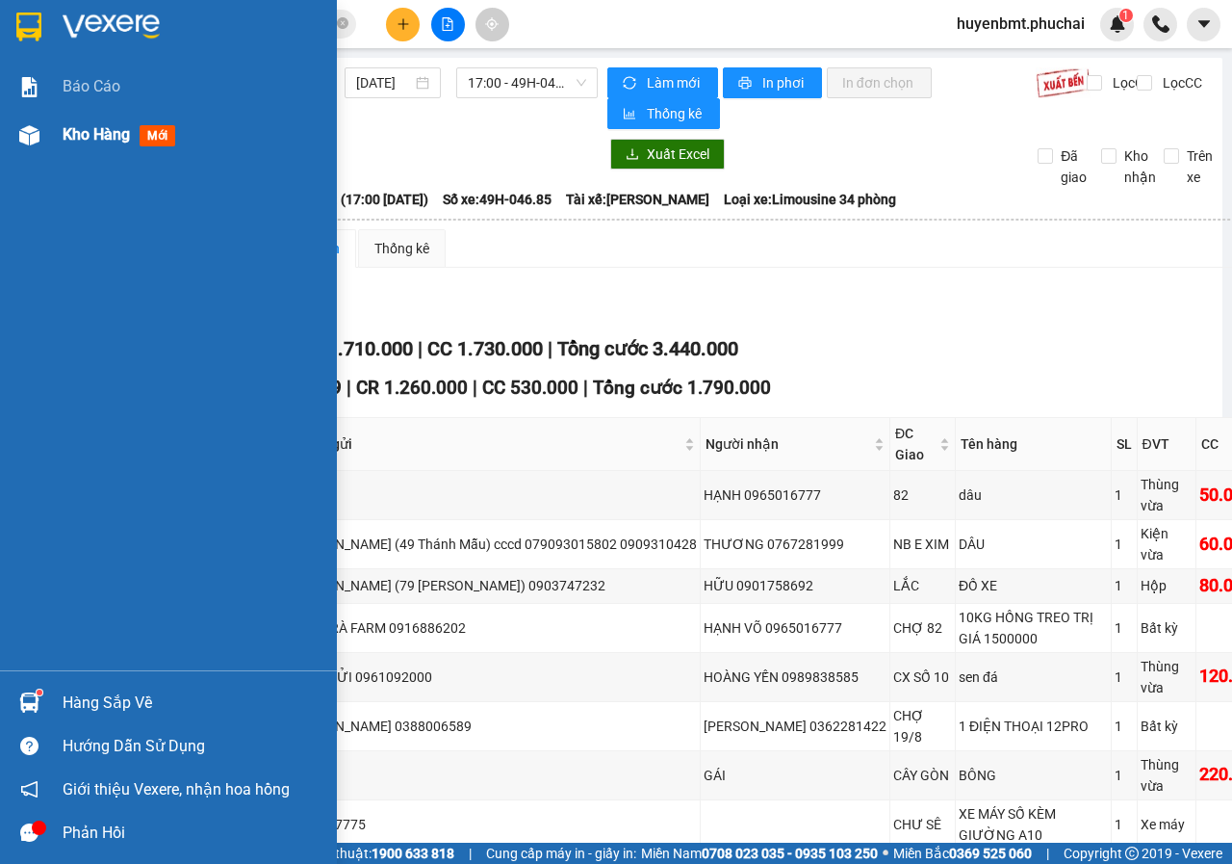
click at [84, 121] on div "Kho hàng mới" at bounding box center [193, 135] width 260 height 48
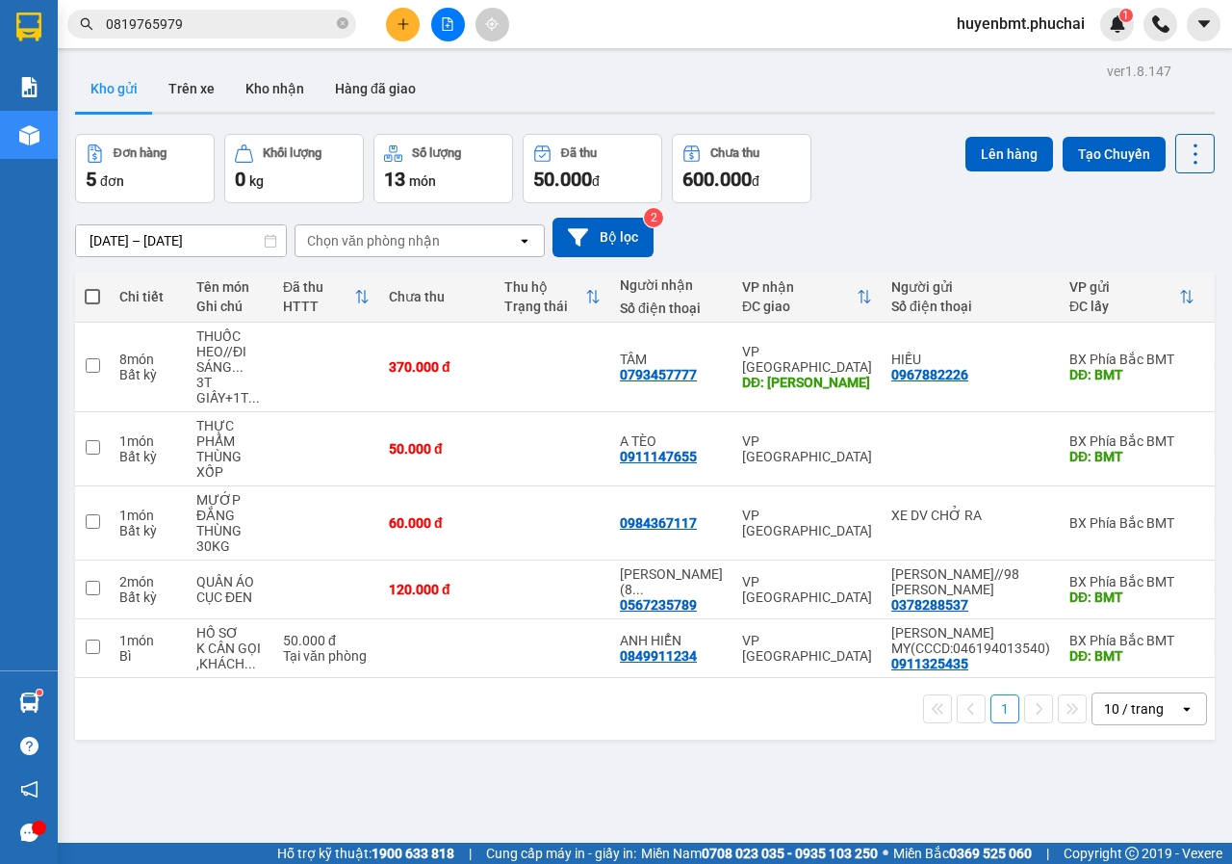
click at [440, 28] on button at bounding box center [448, 25] width 34 height 34
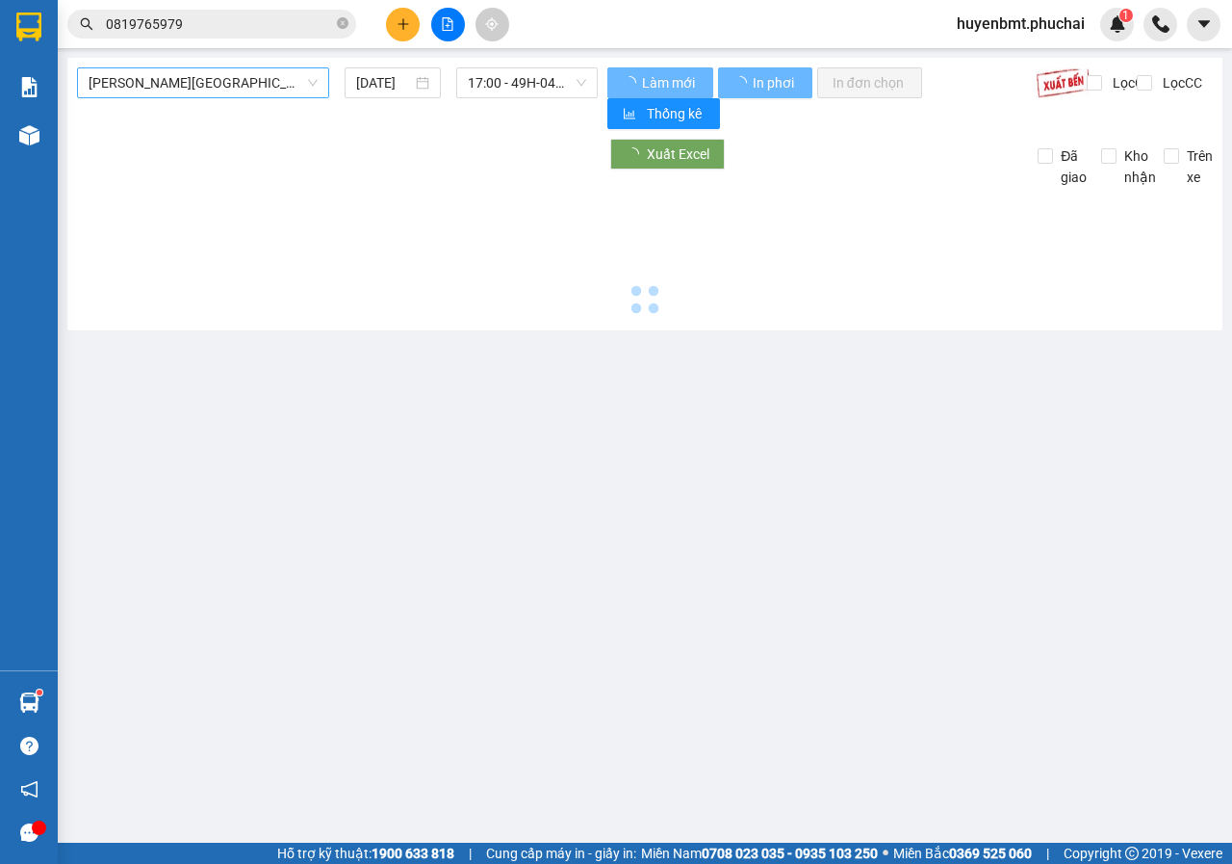
click at [158, 90] on span "[PERSON_NAME][GEOGRAPHIC_DATA]" at bounding box center [203, 82] width 229 height 29
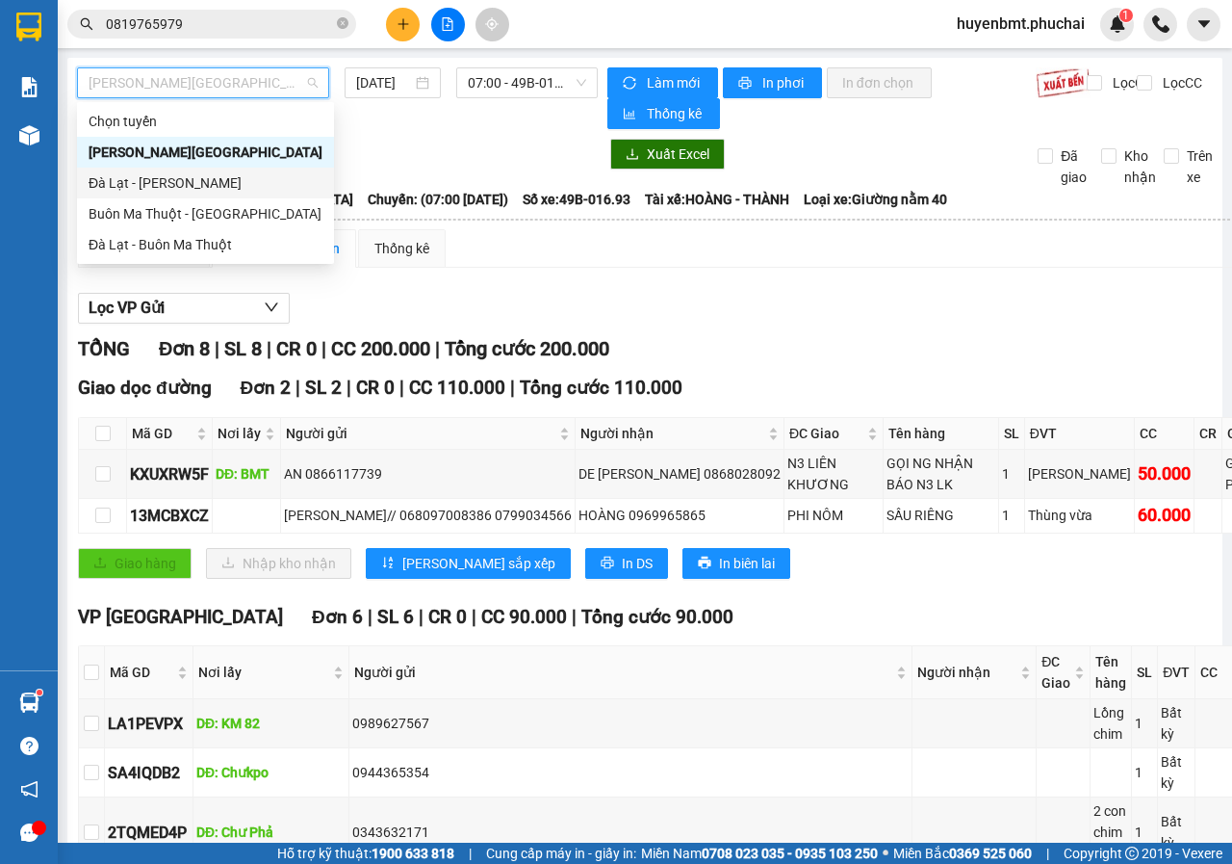
click at [156, 181] on div "Đà Lạt - [PERSON_NAME]" at bounding box center [206, 182] width 234 height 21
type input "[DATE]"
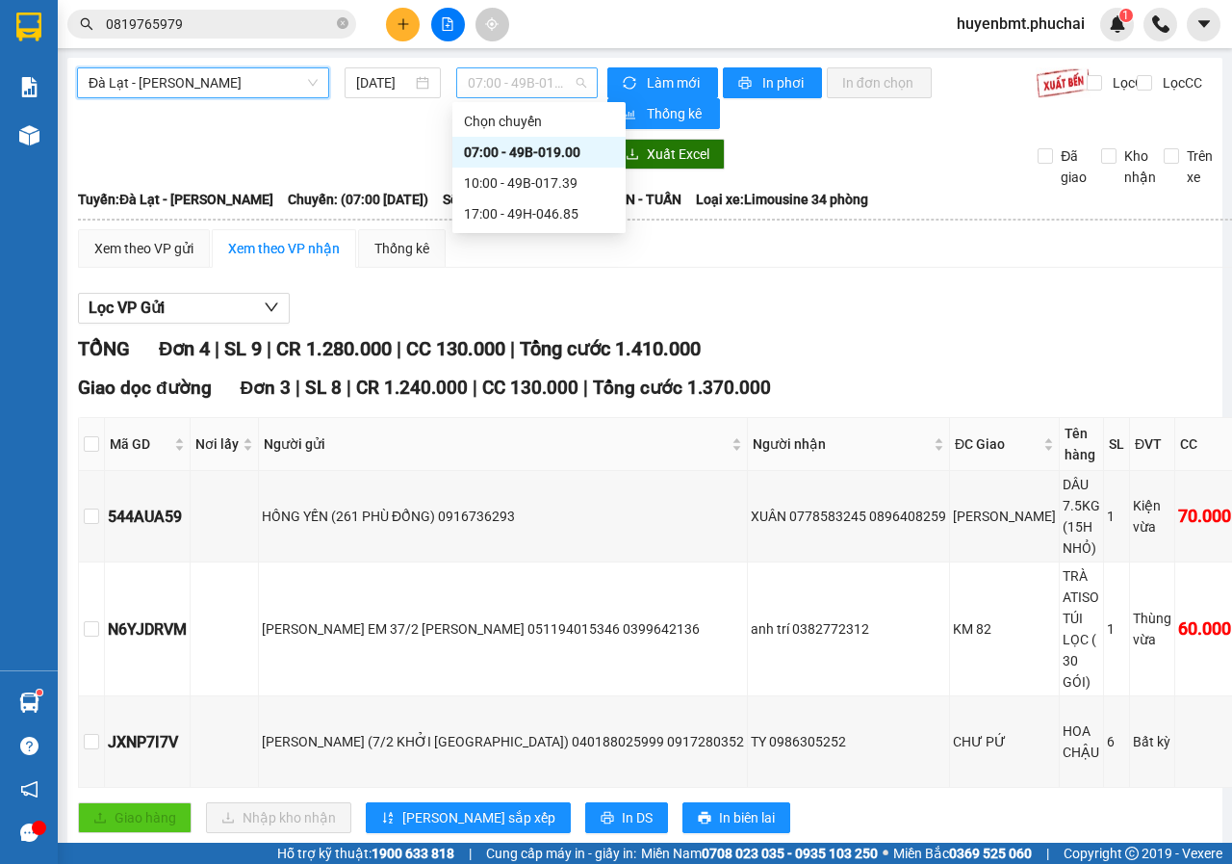
click at [528, 90] on span "07:00 - 49B-019.00" at bounding box center [526, 82] width 117 height 29
click at [541, 218] on div "17:00 - 49H-046.85" at bounding box center [539, 213] width 150 height 21
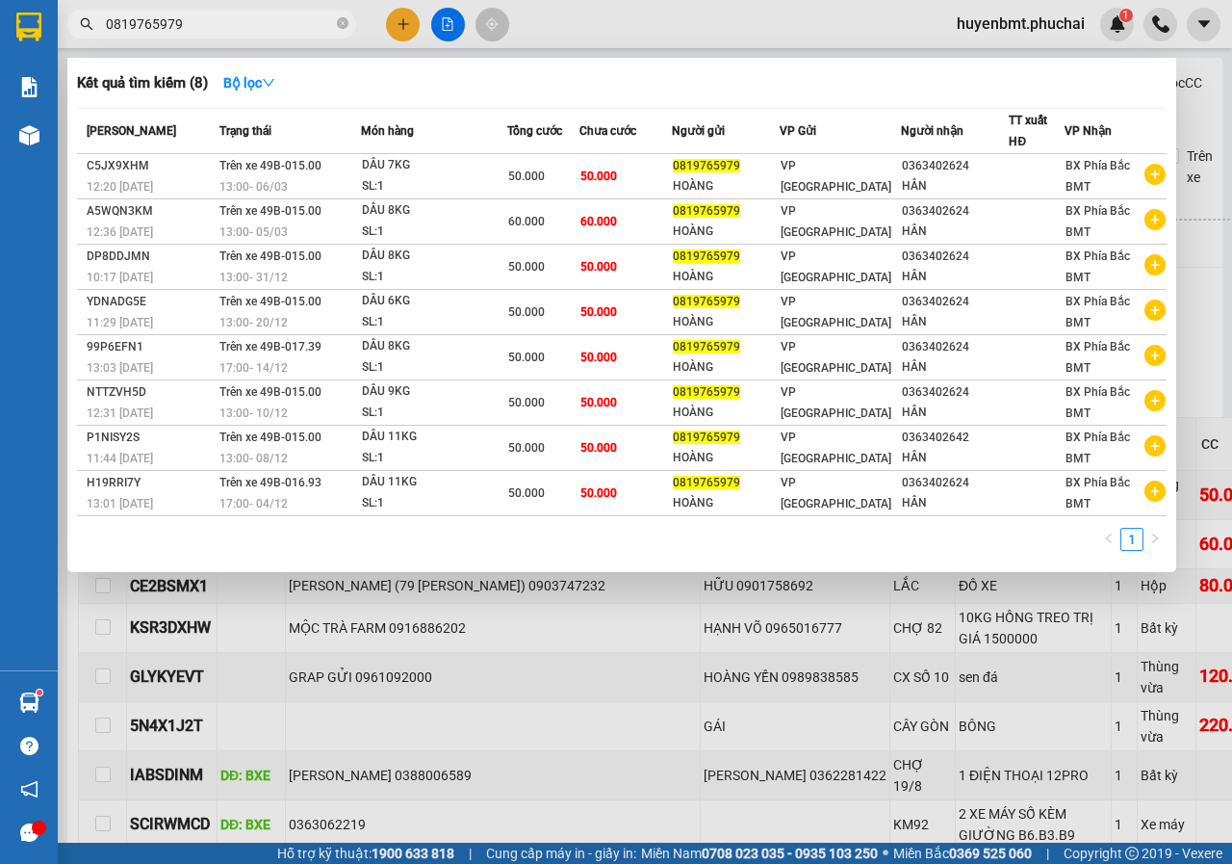
click at [216, 30] on input "0819765979" at bounding box center [219, 23] width 227 height 21
click at [447, 23] on div at bounding box center [616, 432] width 1232 height 864
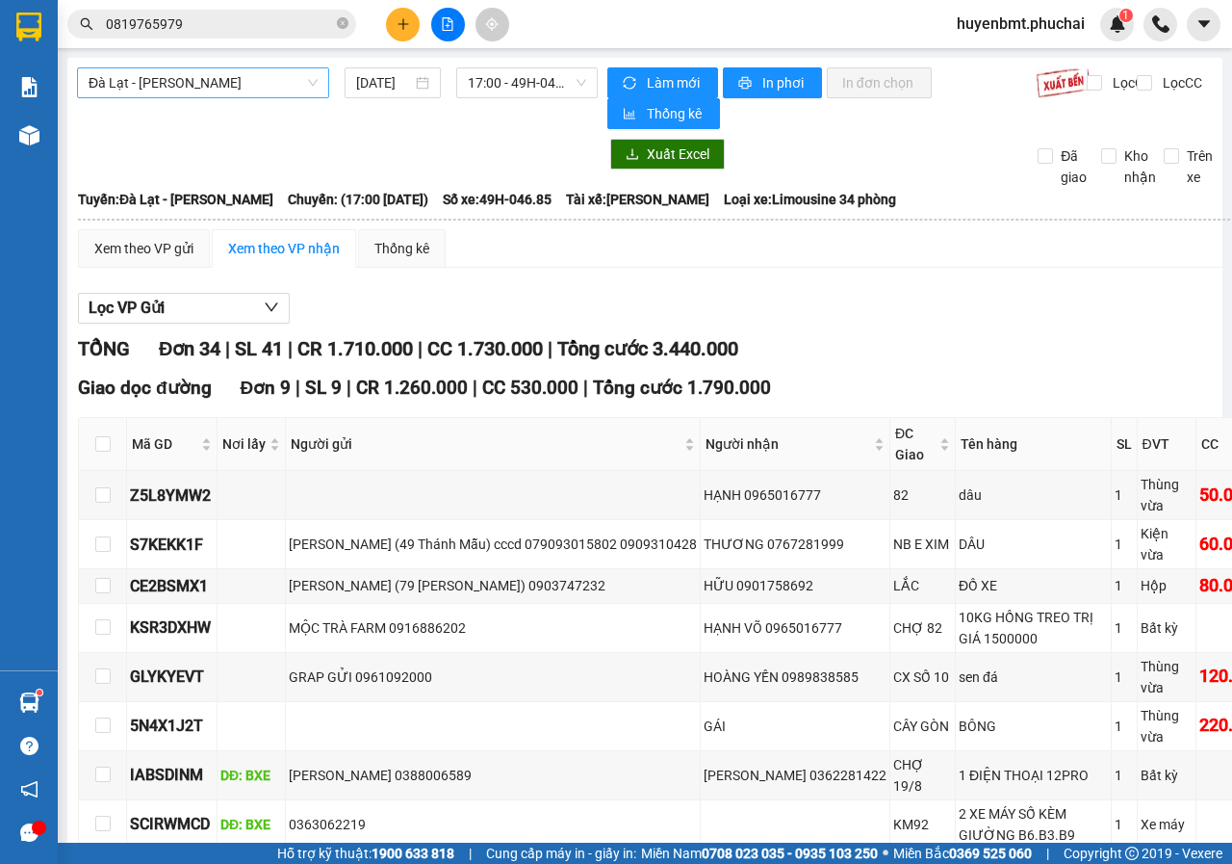
click at [222, 85] on span "Đà Lạt - [PERSON_NAME]" at bounding box center [203, 82] width 229 height 29
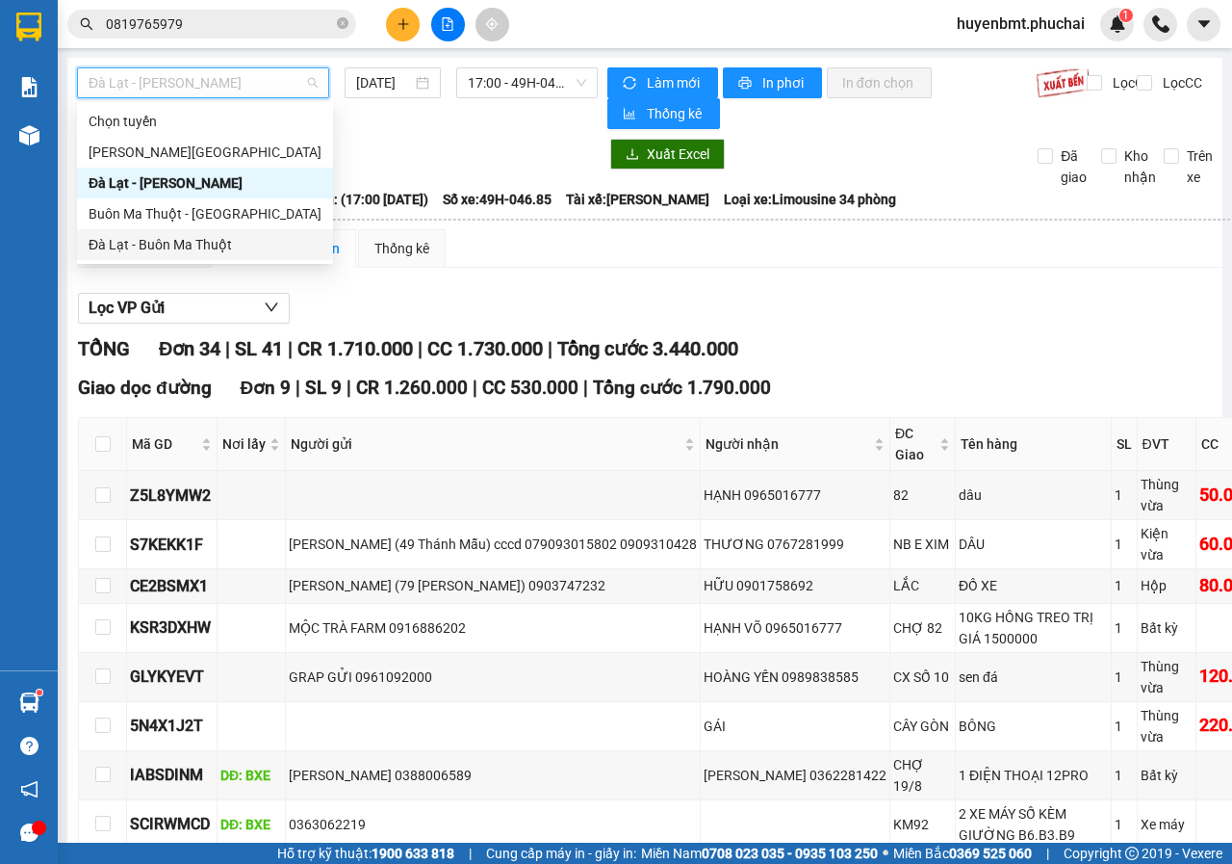
click at [149, 245] on div "Đà Lạt - Buôn Ma Thuột" at bounding box center [205, 244] width 233 height 21
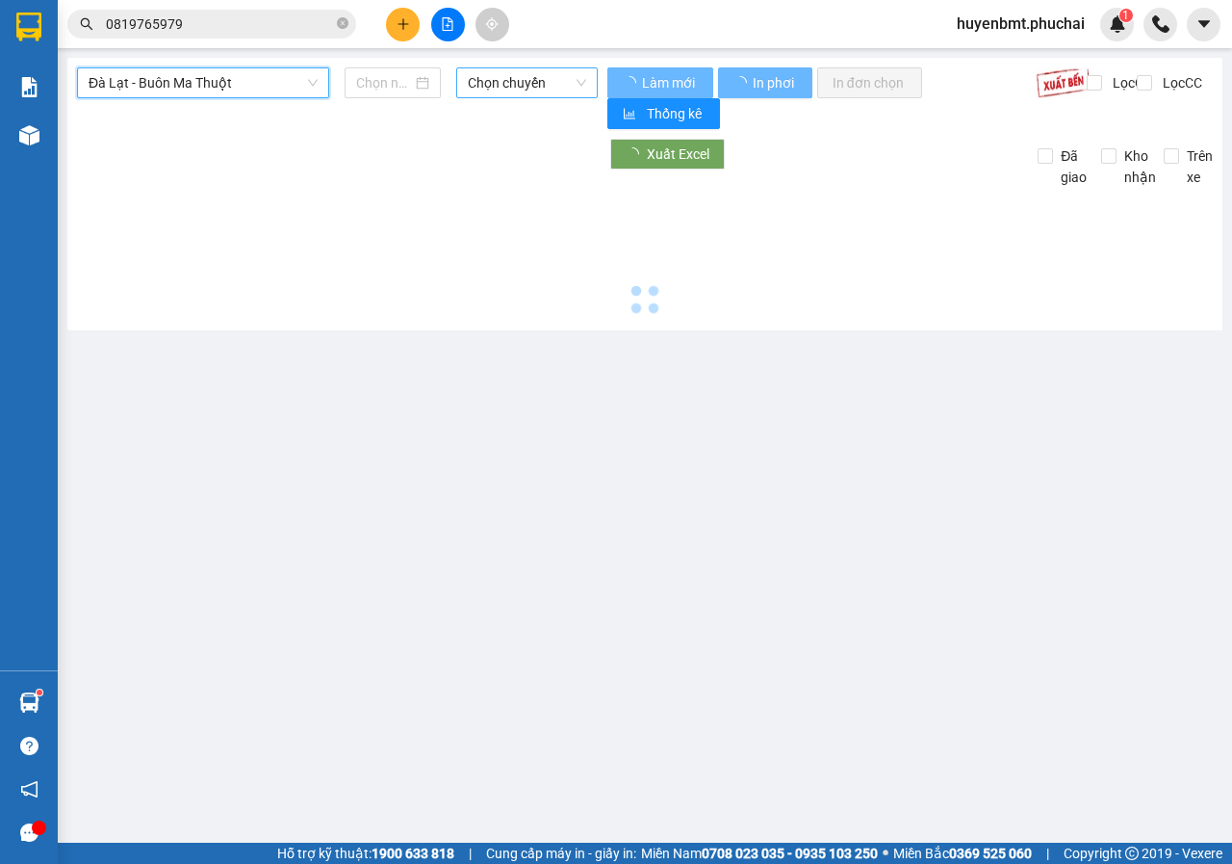
type input "[DATE]"
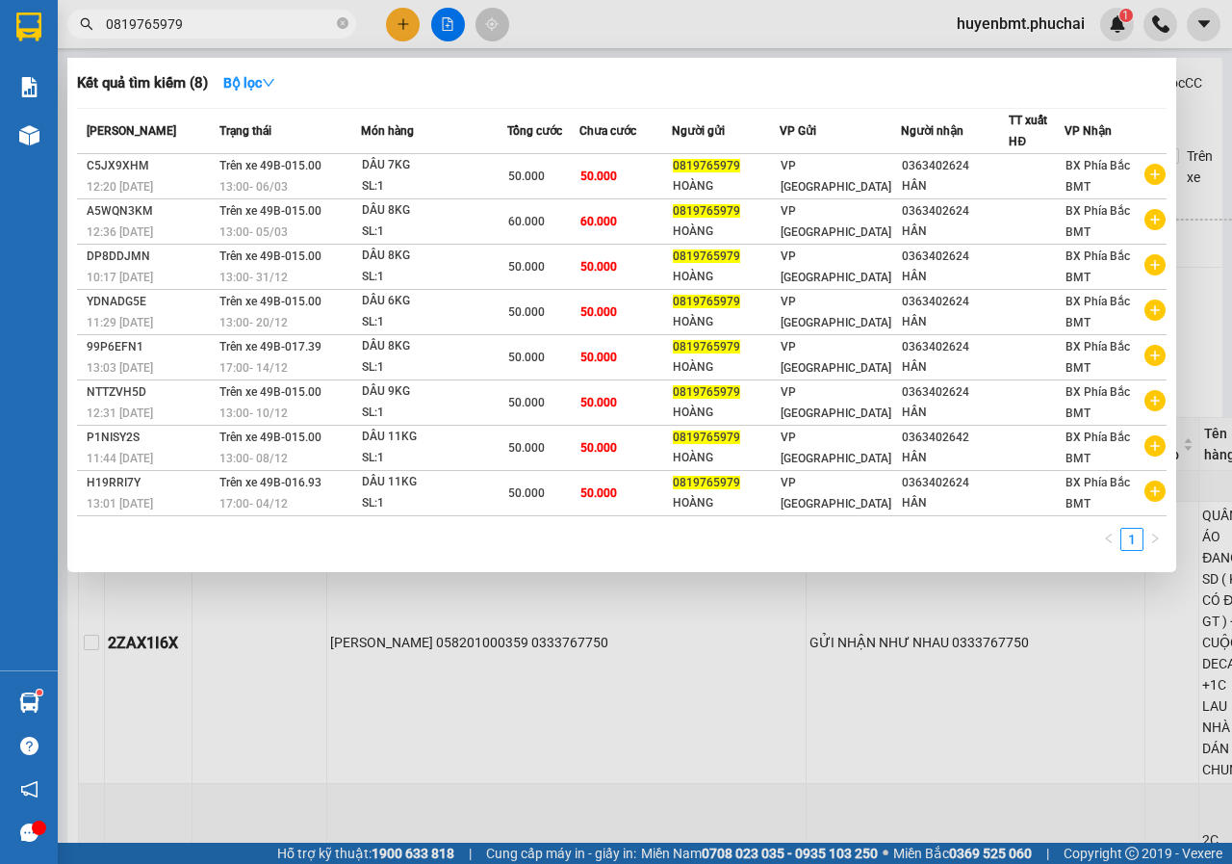
click at [220, 19] on input "0819765979" at bounding box center [219, 23] width 227 height 21
type input "0"
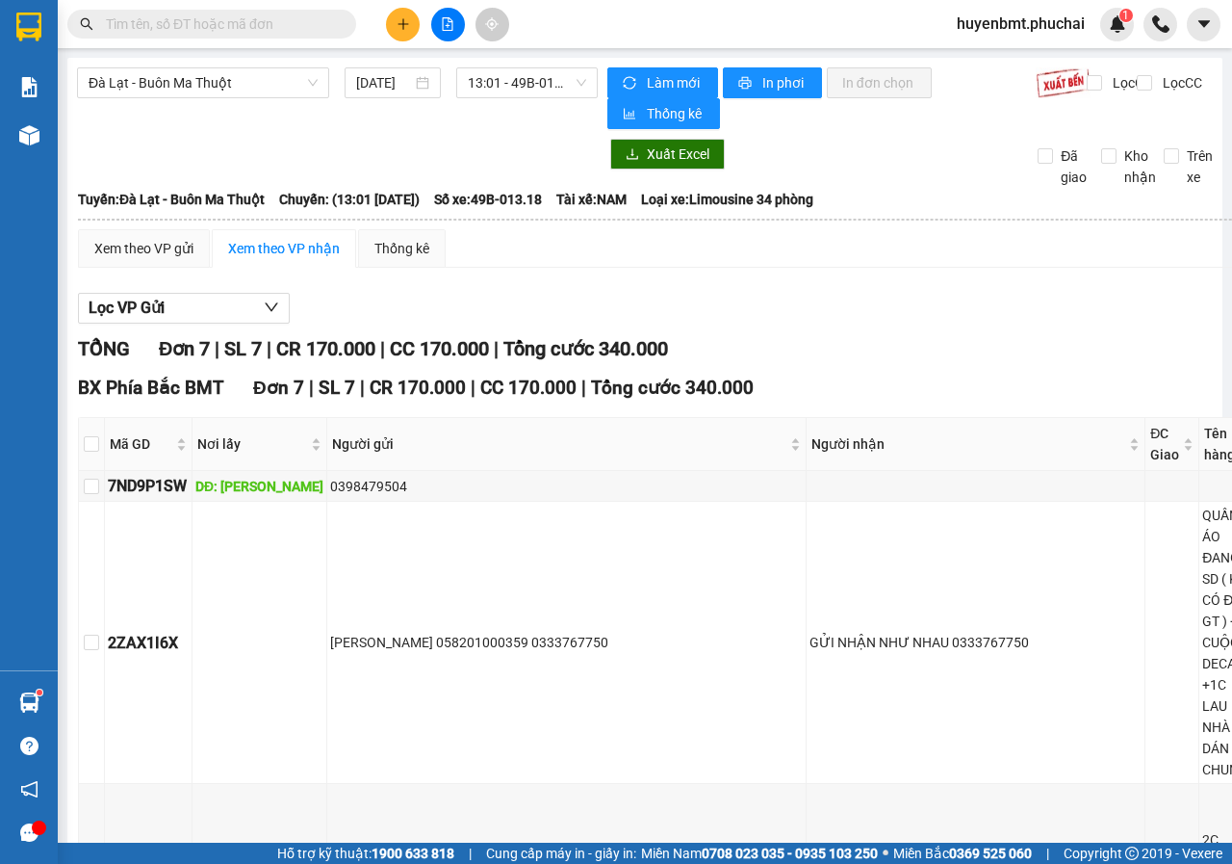
paste input "0378374197"
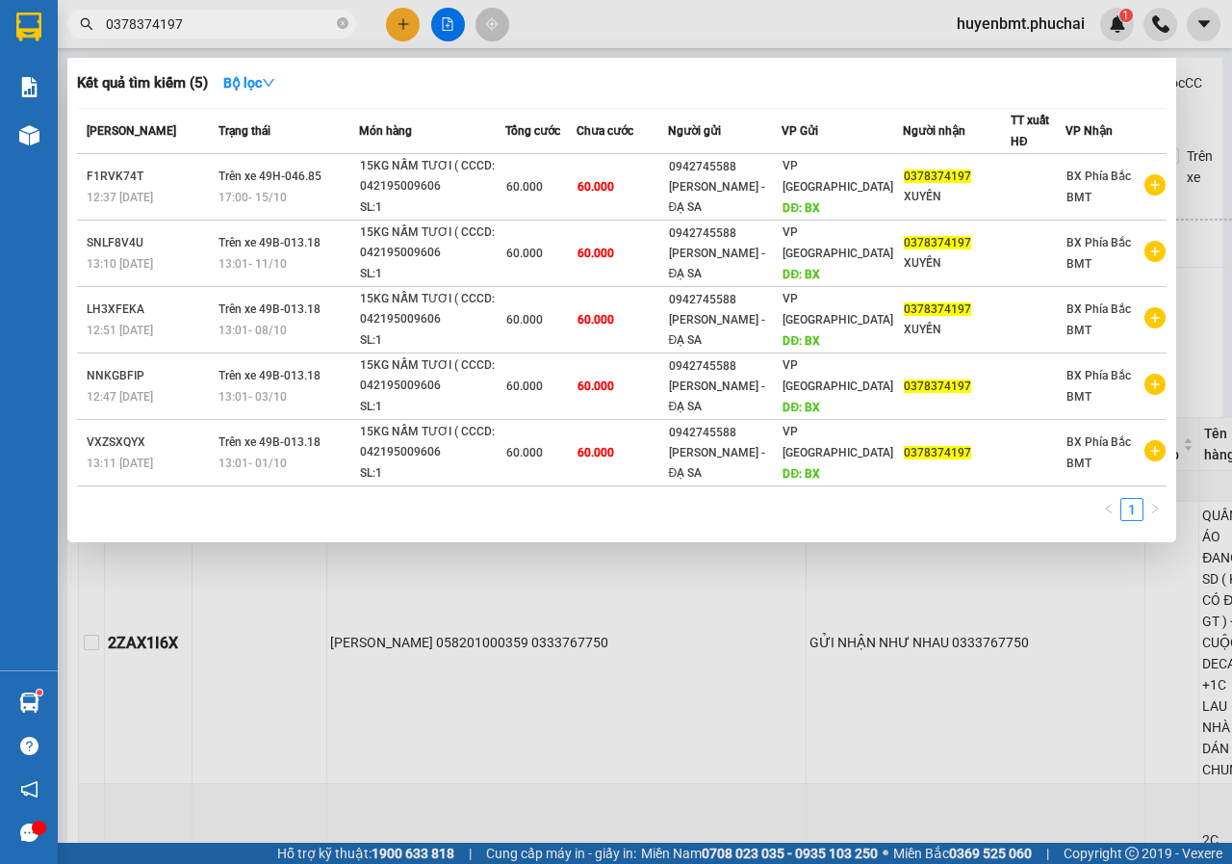
type input "0378374197"
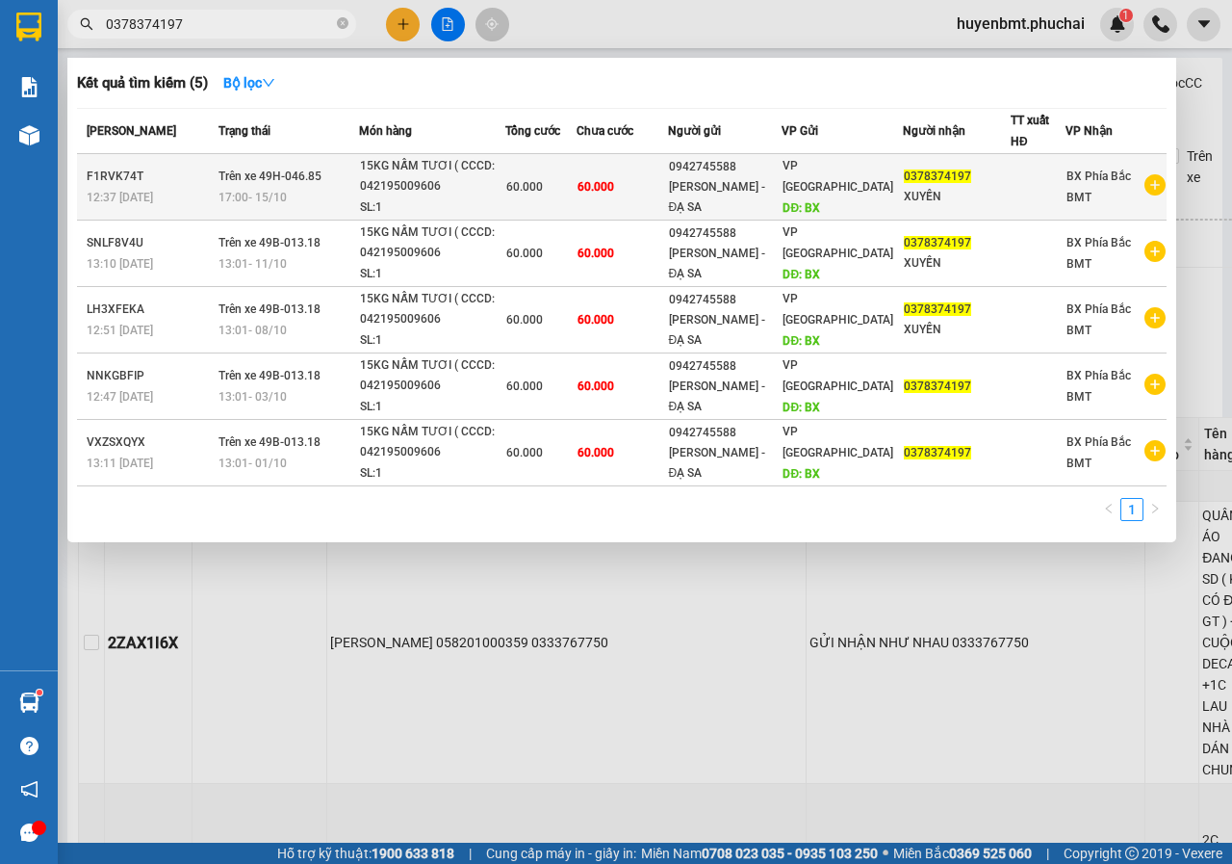
click at [647, 162] on td "60.000" at bounding box center [622, 187] width 91 height 66
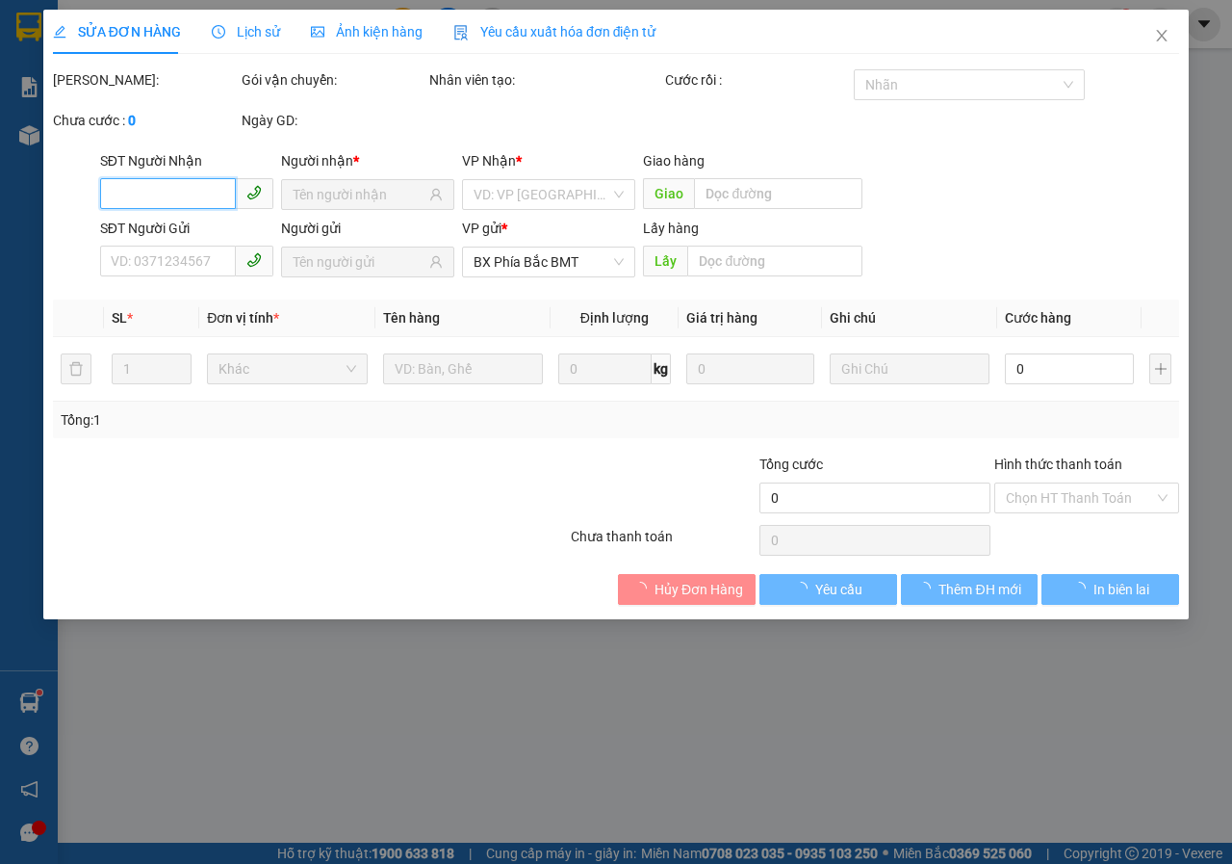
type input "0378374197"
type input "XUYẾN"
type input "0942745588"
type input "[PERSON_NAME] - ĐẠ SA"
type input "BX"
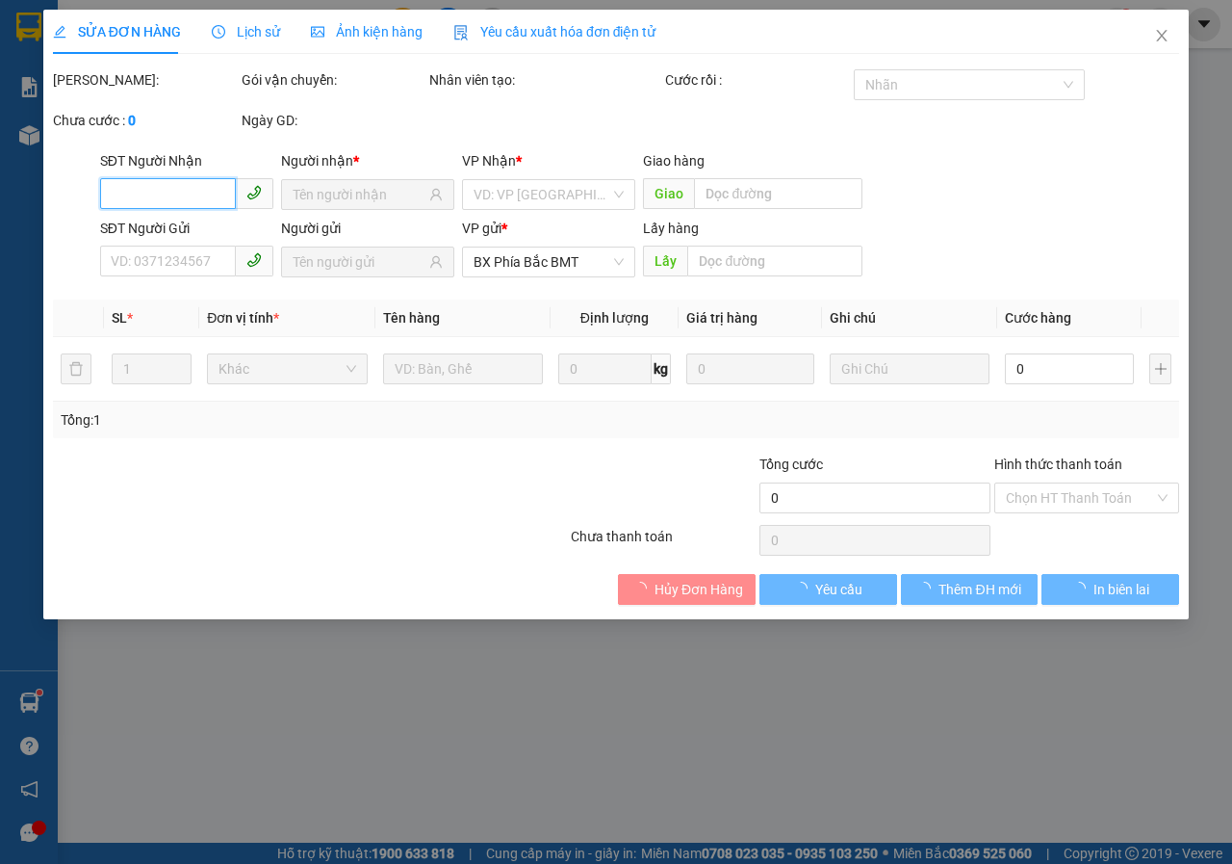
type input "60.000"
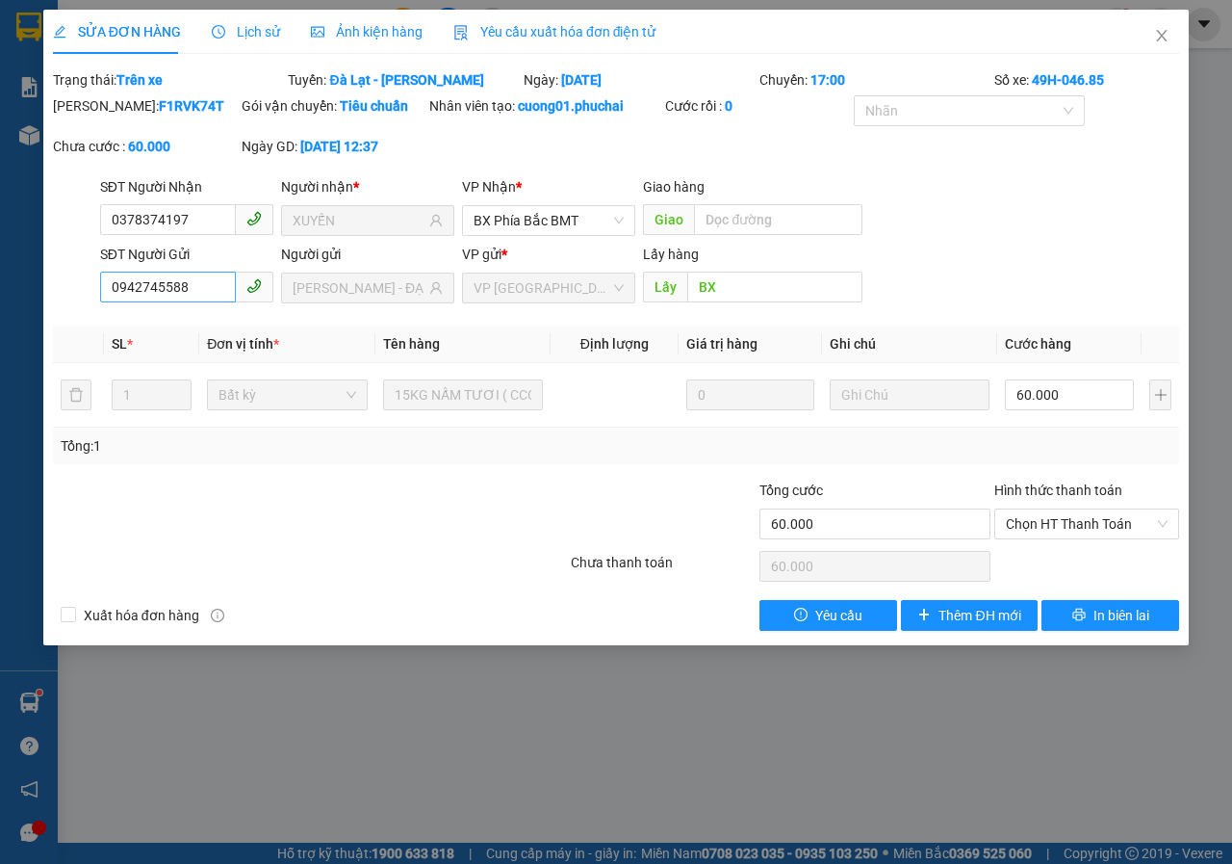
drag, startPoint x: 110, startPoint y: 300, endPoint x: 229, endPoint y: 315, distance: 120.2
click at [229, 302] on input "0942745588" at bounding box center [168, 286] width 136 height 31
click at [1152, 38] on span "Close" at bounding box center [1162, 37] width 54 height 54
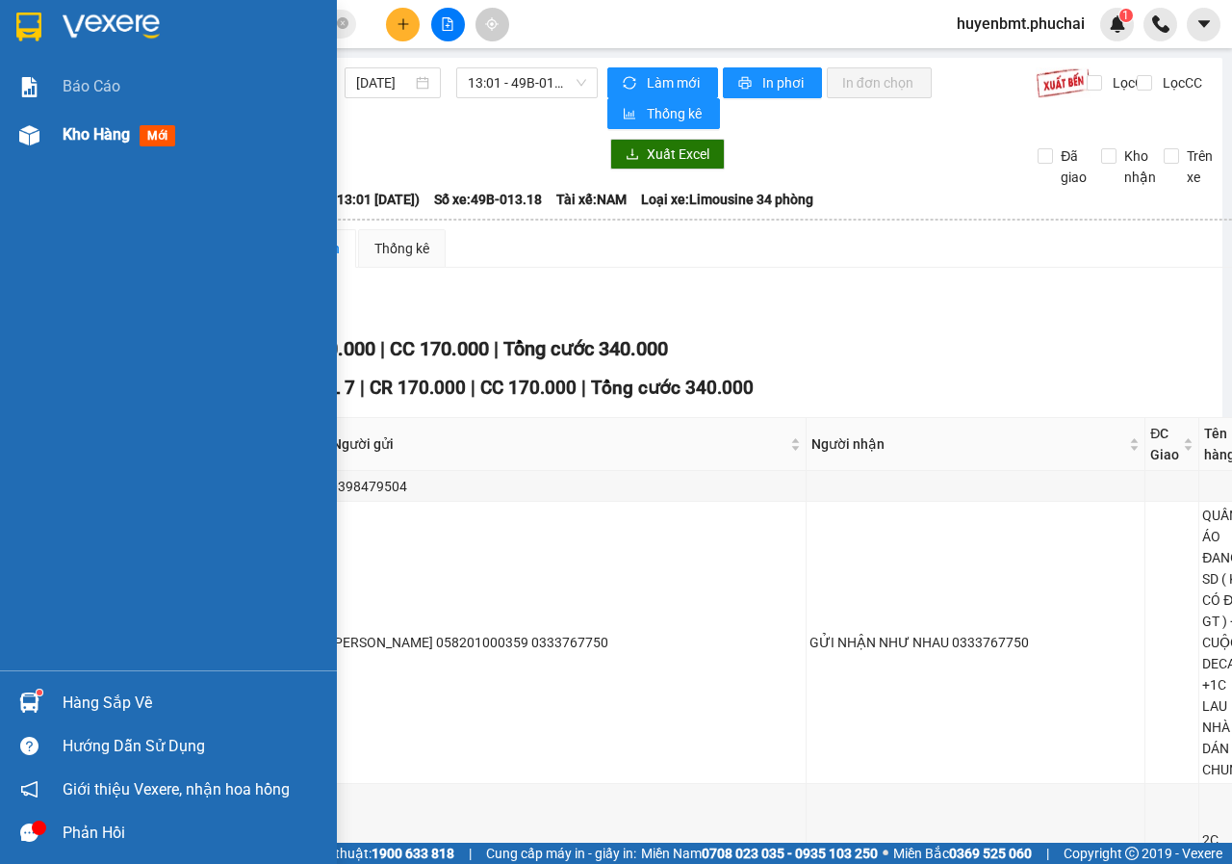
click at [49, 126] on div "Kho hàng mới" at bounding box center [168, 135] width 337 height 48
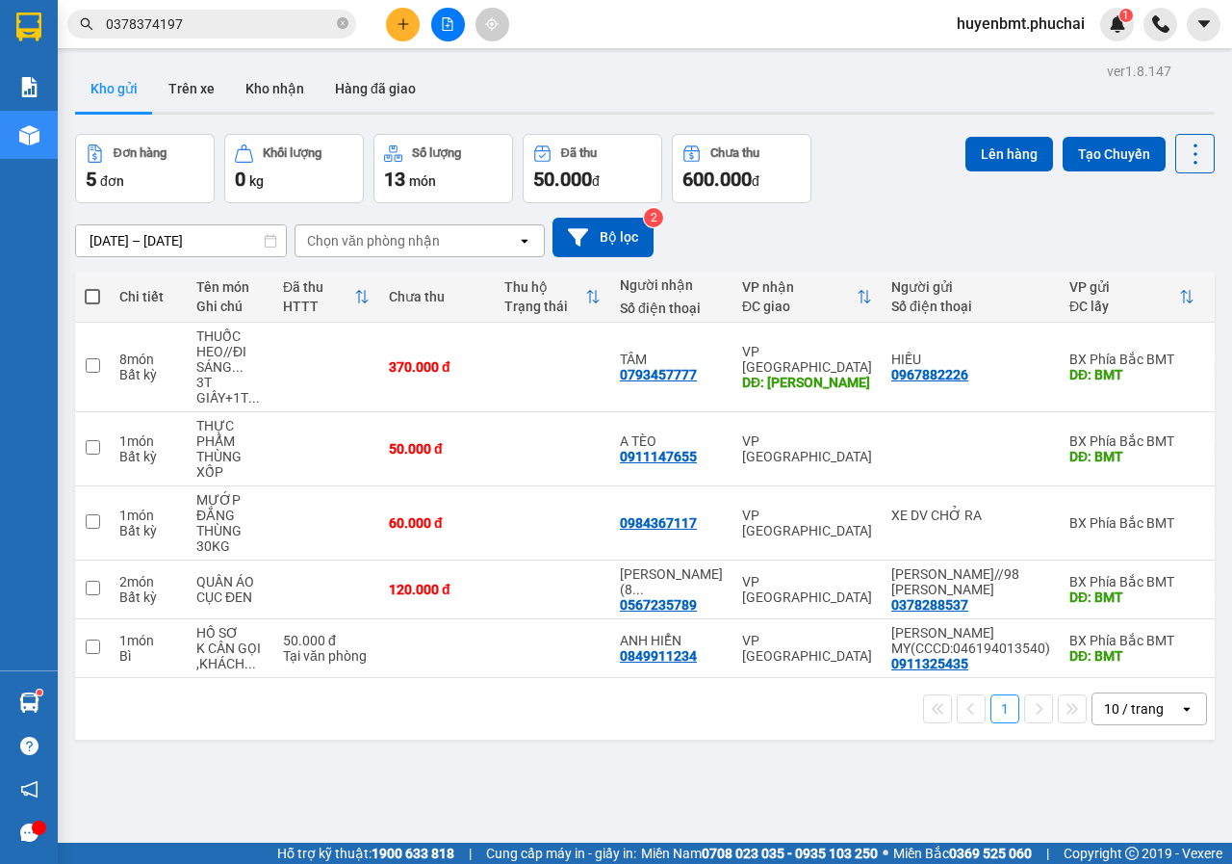
click at [96, 297] on span at bounding box center [92, 296] width 15 height 15
click at [92, 287] on input "checkbox" at bounding box center [92, 287] width 0 height 0
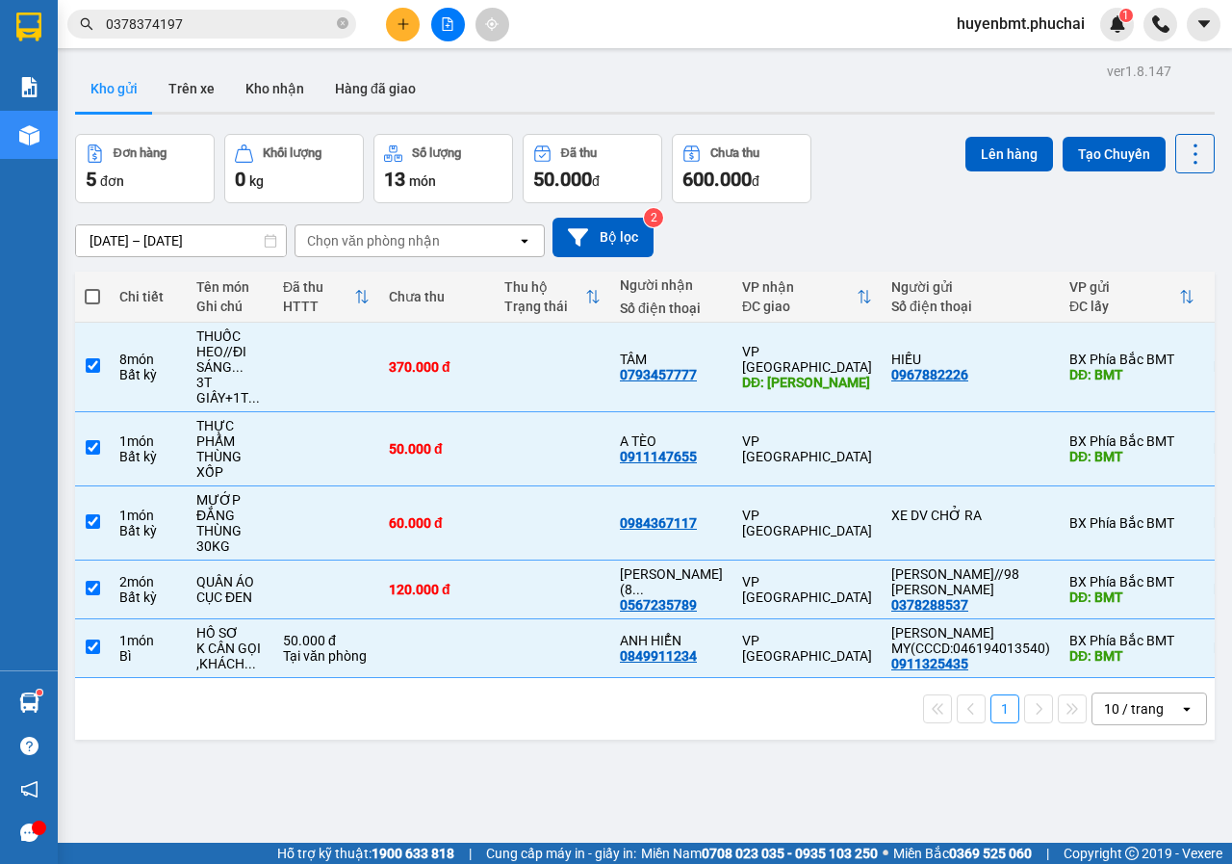
checkbox input "true"
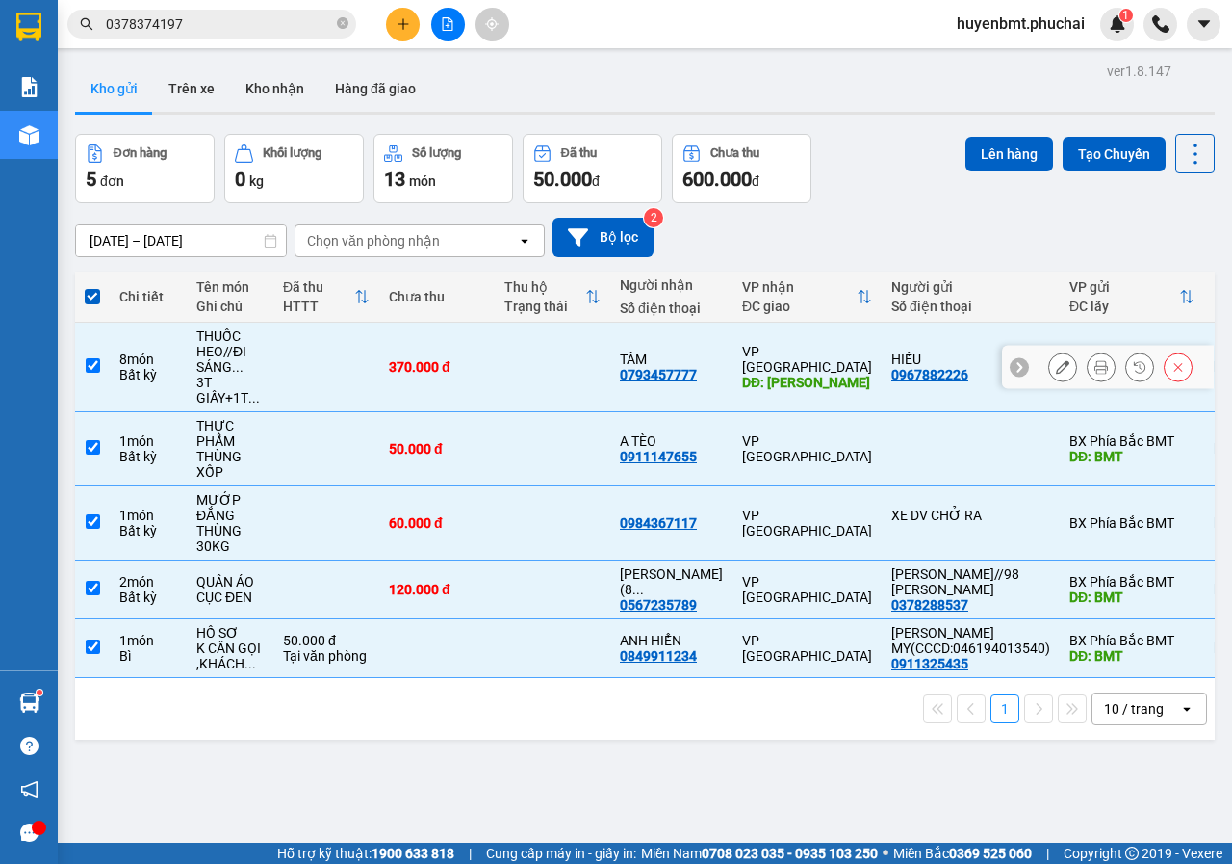
click at [94, 364] on input "checkbox" at bounding box center [93, 365] width 14 height 14
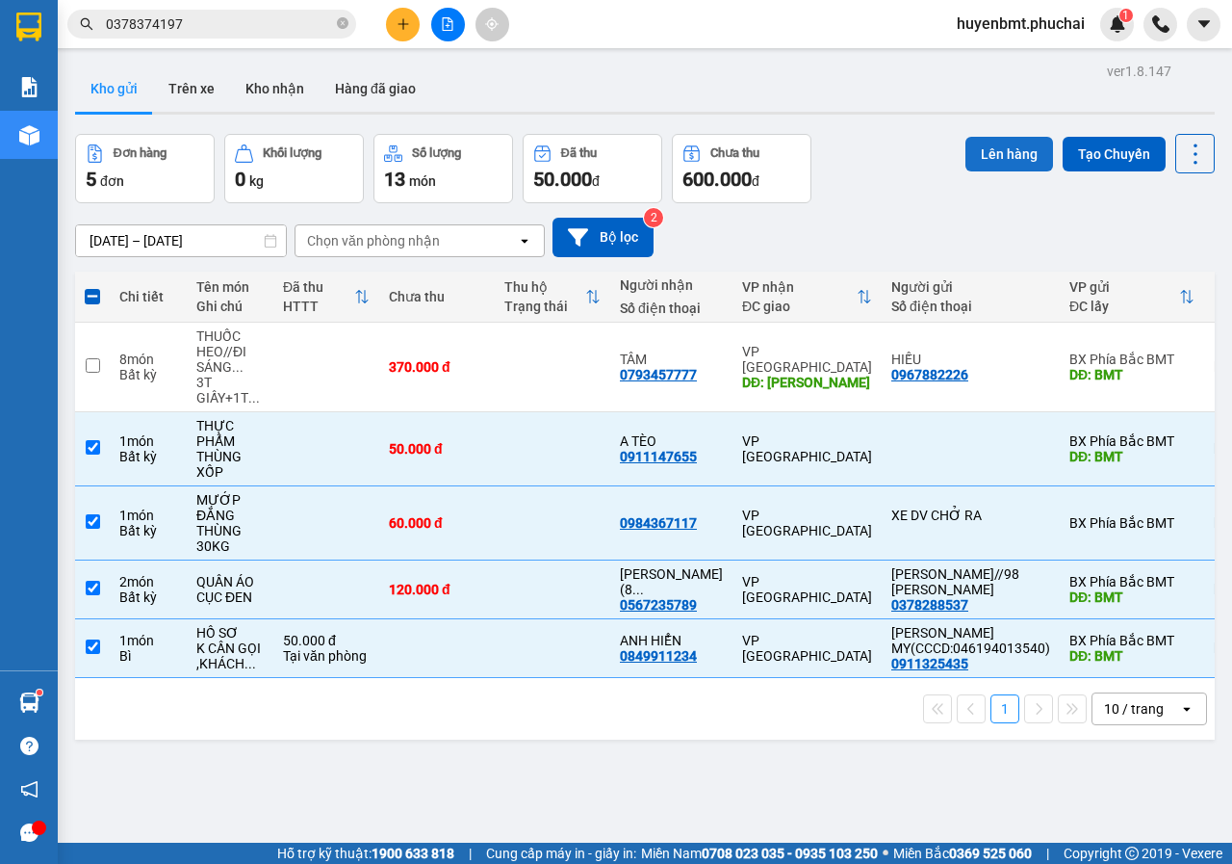
click at [988, 166] on button "Lên hàng" at bounding box center [1010, 154] width 88 height 35
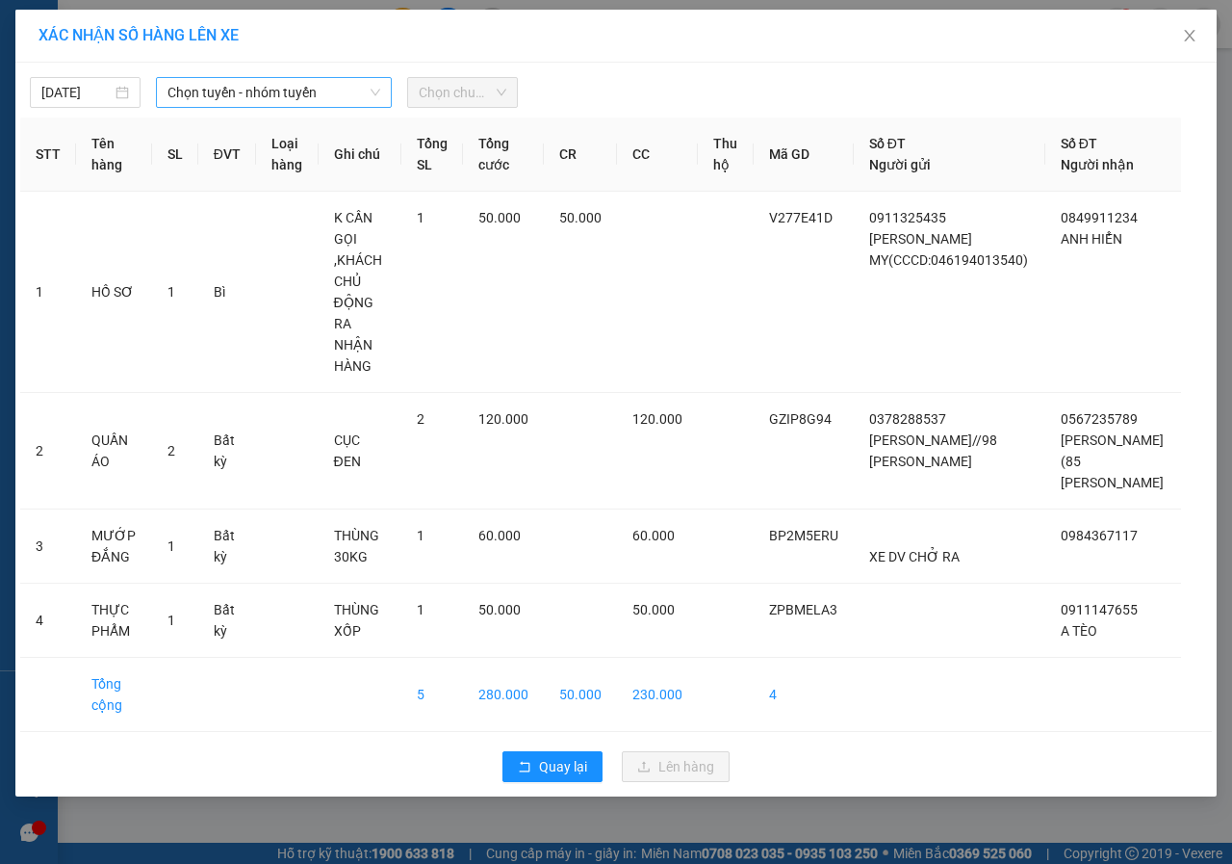
click at [230, 98] on span "Chọn tuyến - nhóm tuyến" at bounding box center [274, 92] width 213 height 29
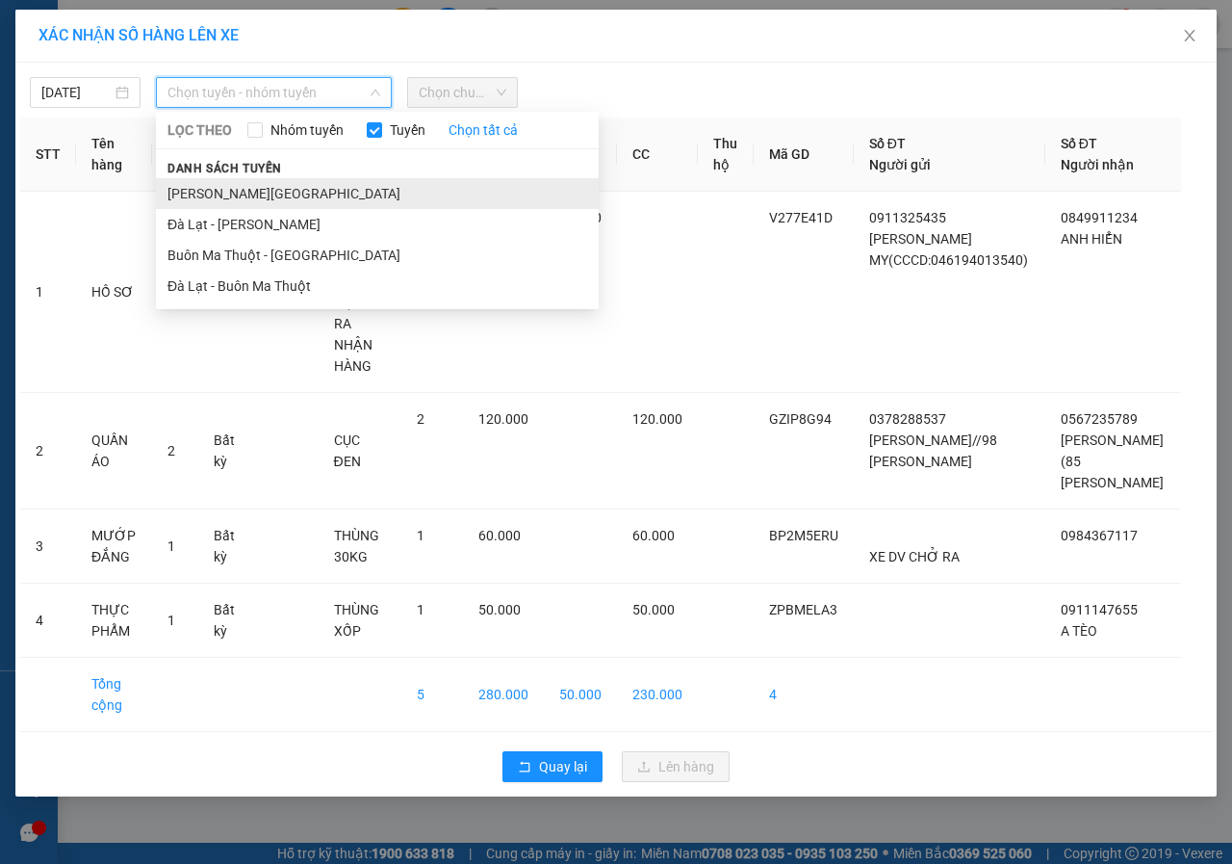
click at [232, 191] on li "[PERSON_NAME][GEOGRAPHIC_DATA]" at bounding box center [377, 193] width 443 height 31
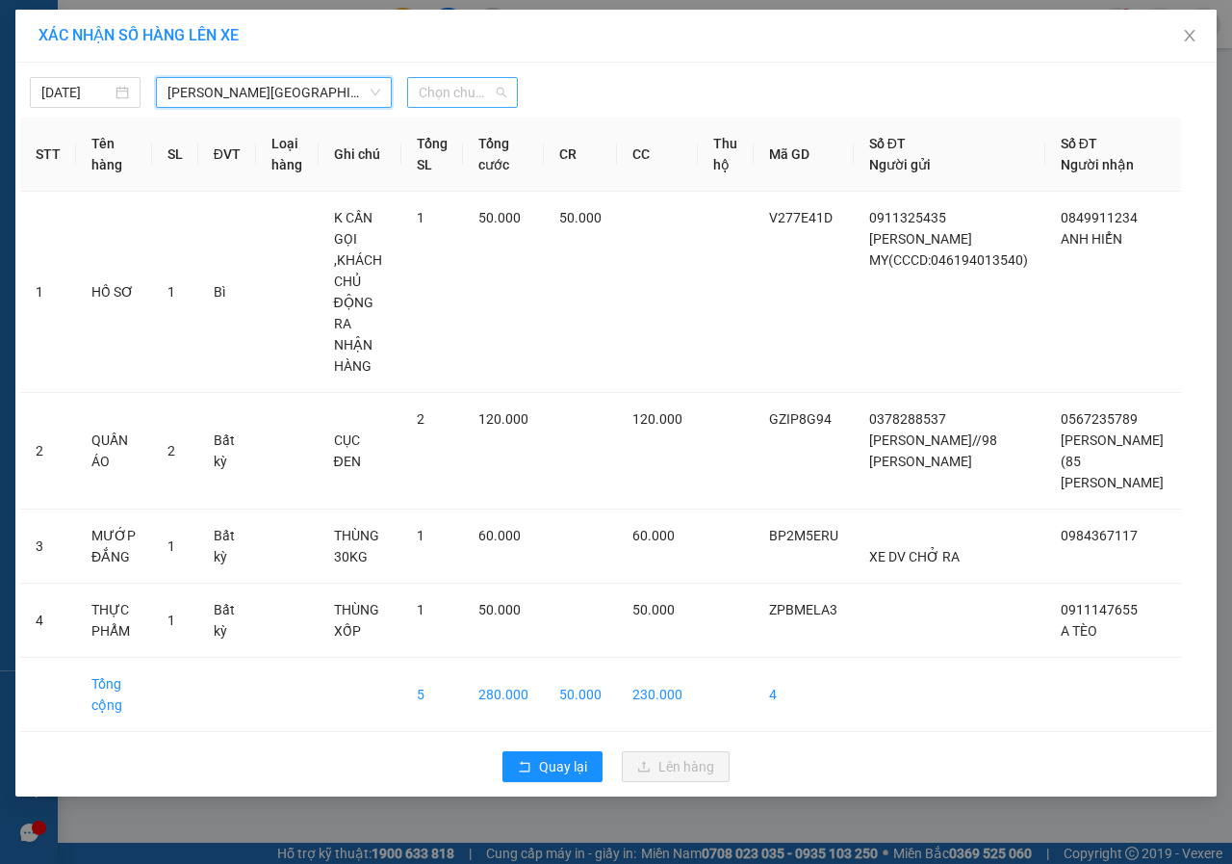
click at [476, 94] on span "Chọn chuyến" at bounding box center [463, 92] width 88 height 29
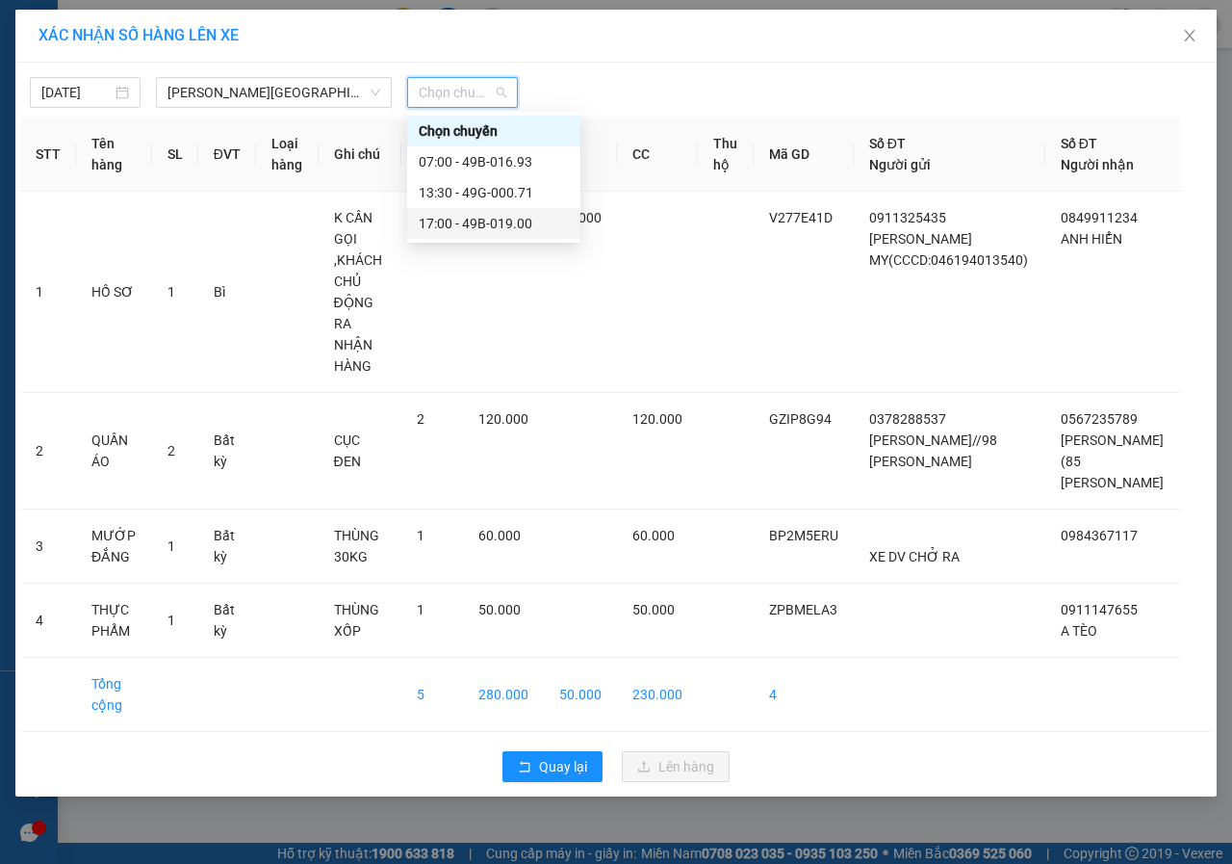
click at [476, 219] on div "17:00 - 49B-019.00" at bounding box center [494, 223] width 150 height 21
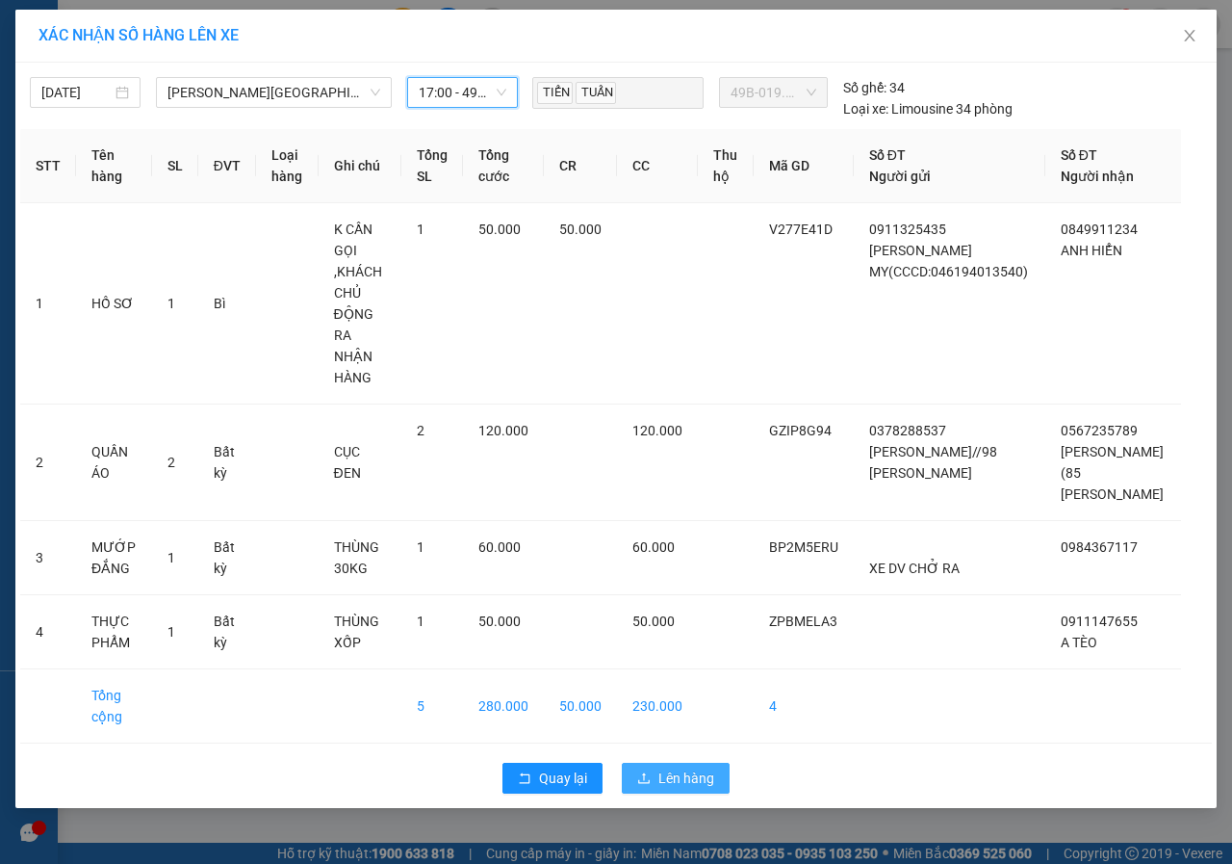
click at [689, 767] on span "Lên hàng" at bounding box center [686, 777] width 56 height 21
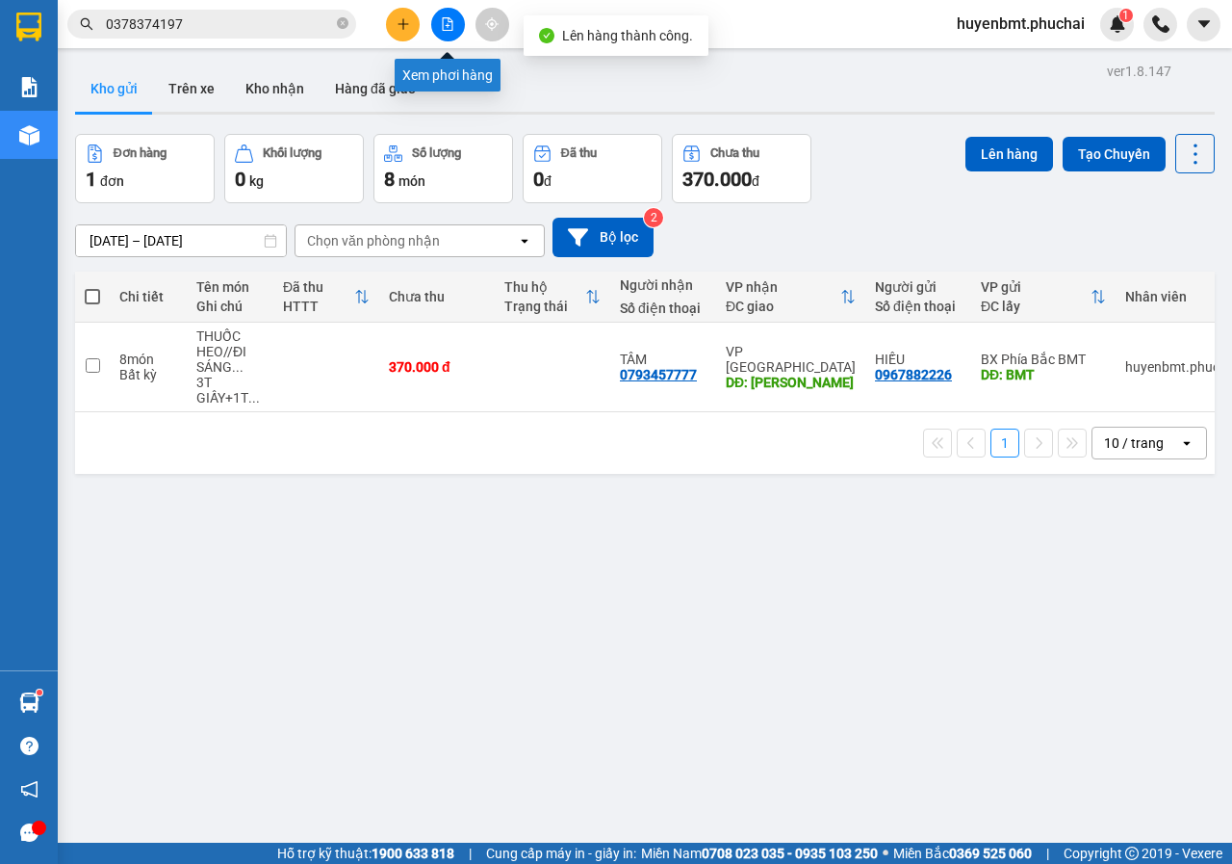
click at [450, 36] on button at bounding box center [448, 25] width 34 height 34
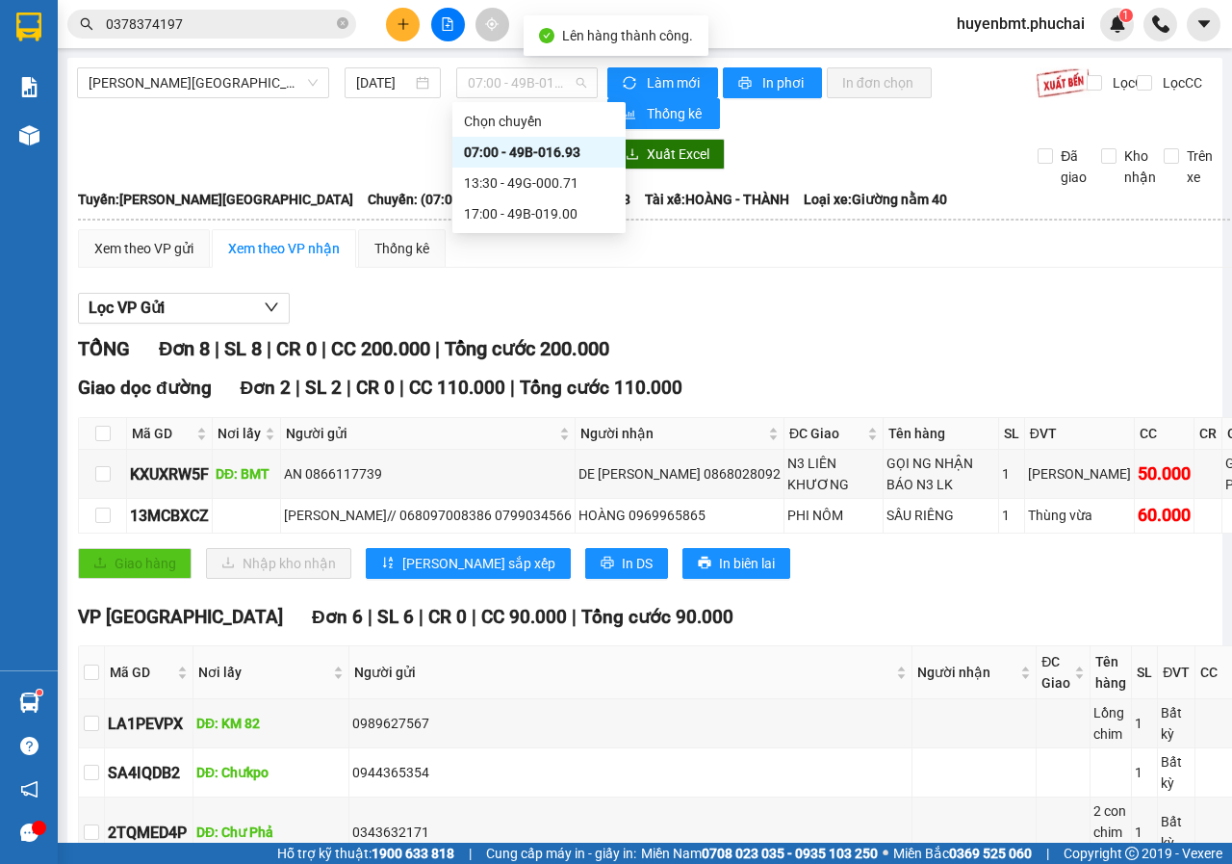
drag, startPoint x: 507, startPoint y: 73, endPoint x: 508, endPoint y: 160, distance: 86.6
click at [505, 75] on span "07:00 - 49B-016.93" at bounding box center [526, 82] width 117 height 29
click at [542, 216] on div "17:00 - 49B-019.00" at bounding box center [539, 213] width 150 height 21
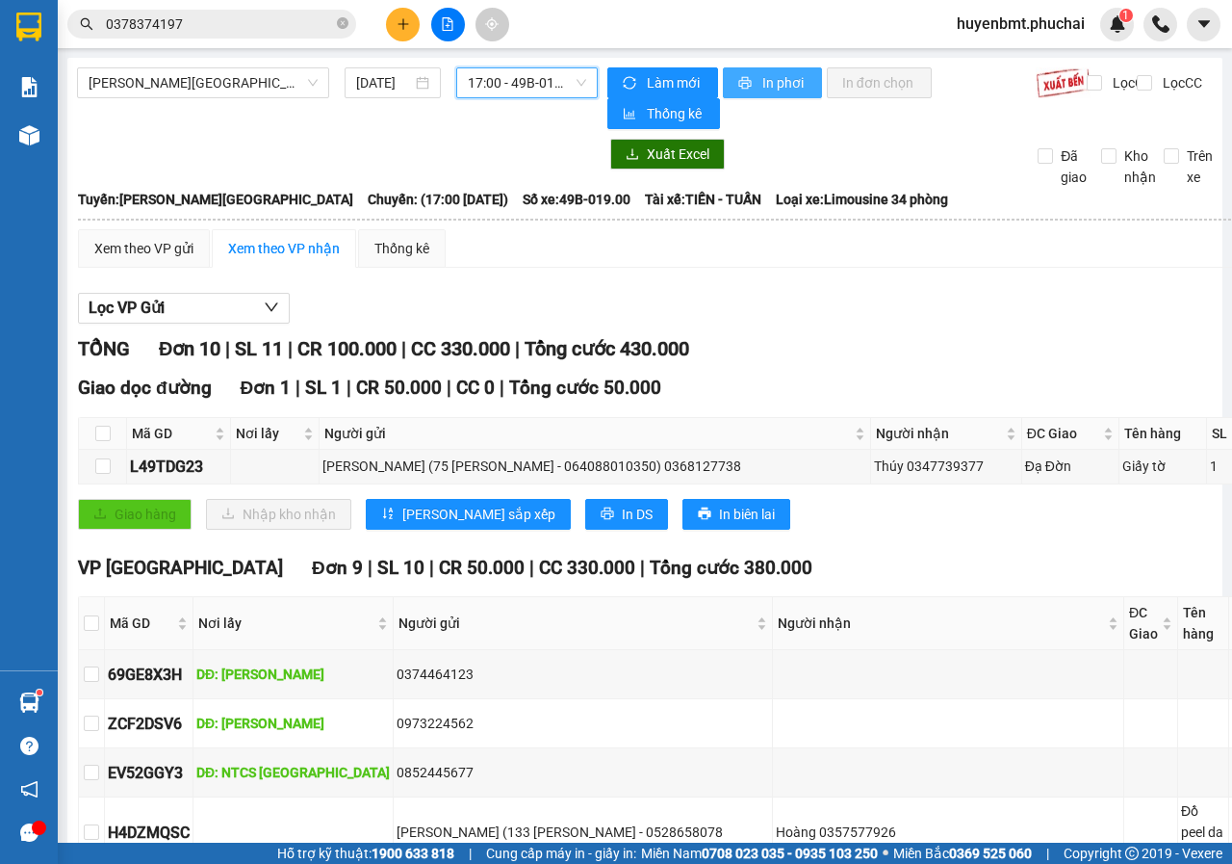
click at [763, 85] on span "In phơi" at bounding box center [784, 82] width 44 height 21
